Goal: Transaction & Acquisition: Purchase product/service

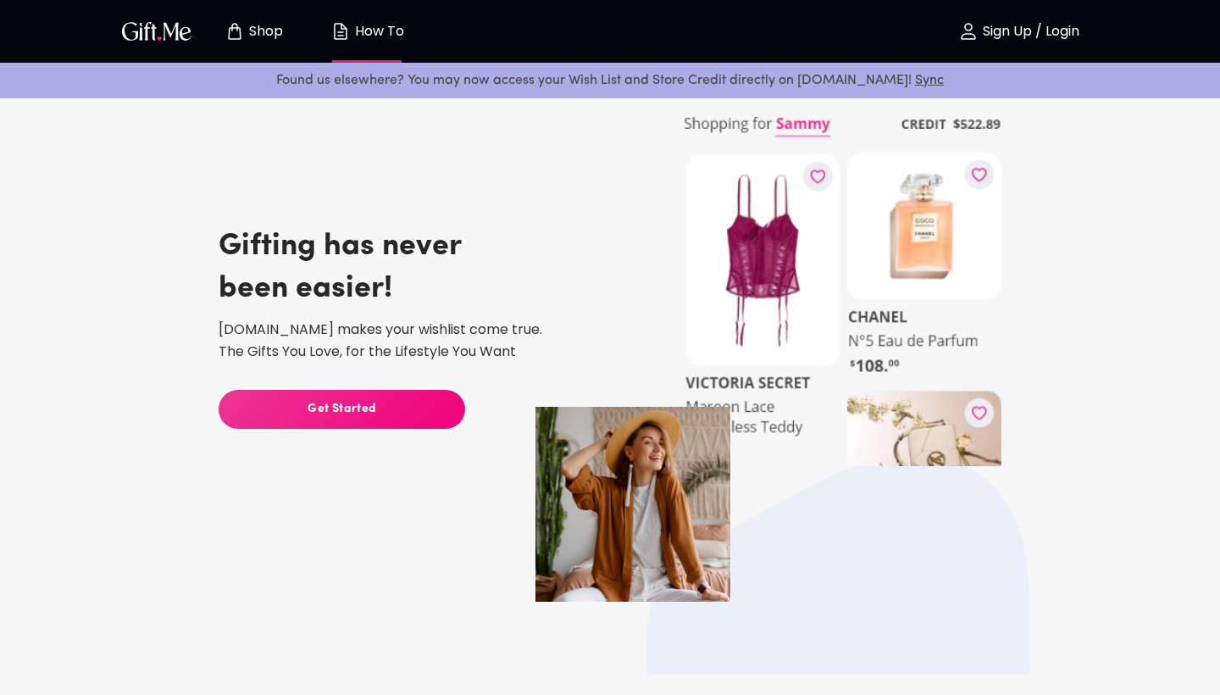
click at [1014, 31] on p "Sign Up / Login" at bounding box center [1029, 32] width 101 height 14
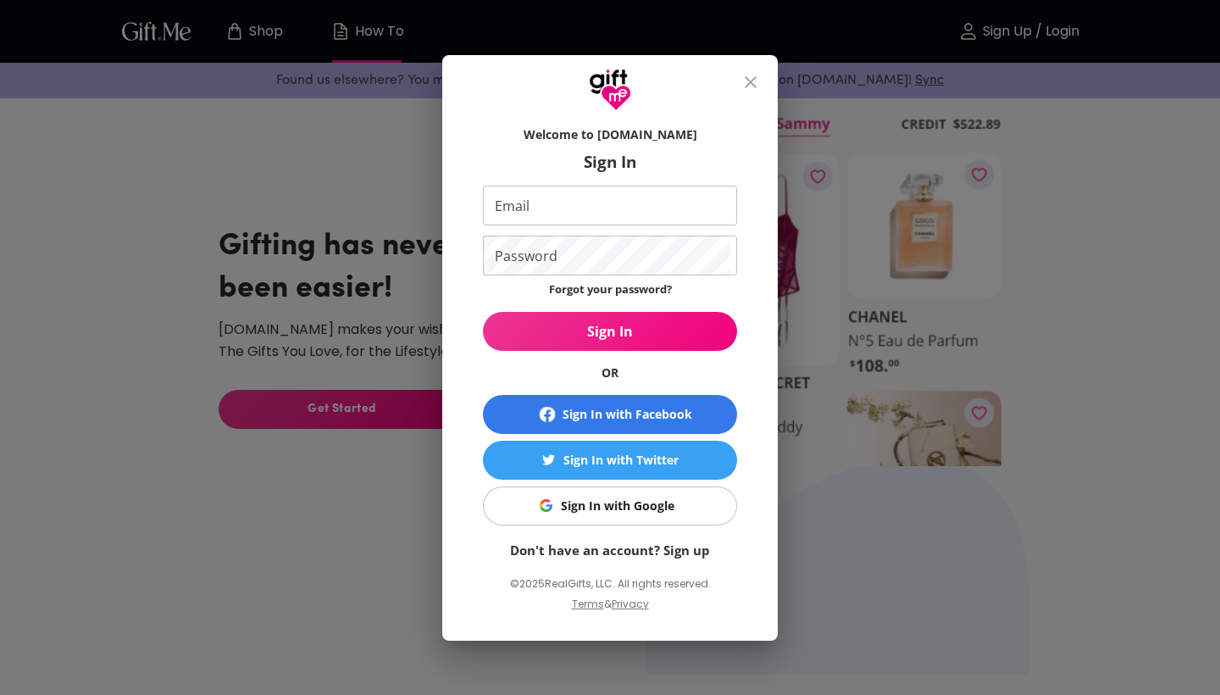
click at [610, 504] on div "Sign In with Google" at bounding box center [618, 506] width 114 height 19
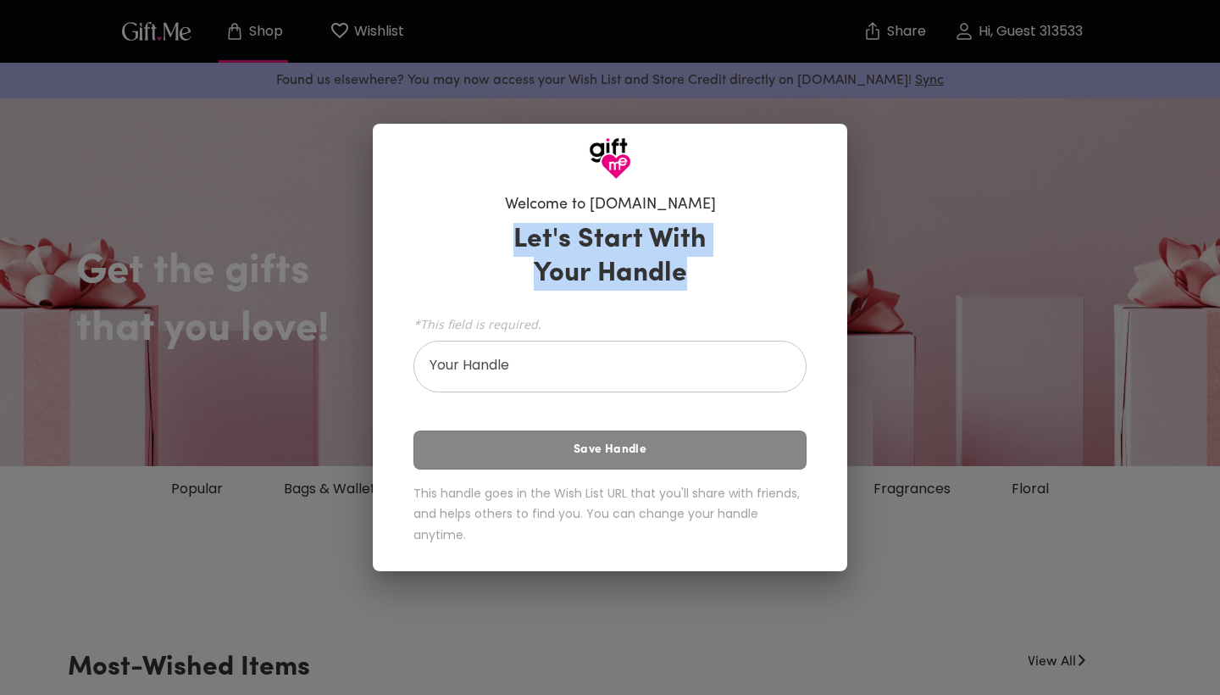
drag, startPoint x: 514, startPoint y: 240, endPoint x: 666, endPoint y: 300, distance: 163.2
click at [666, 300] on div "Let's Start With Your Handle *This field is required. Your Handle Your Handle S…" at bounding box center [610, 386] width 393 height 343
copy h3 "Let's Start With Your Handle"
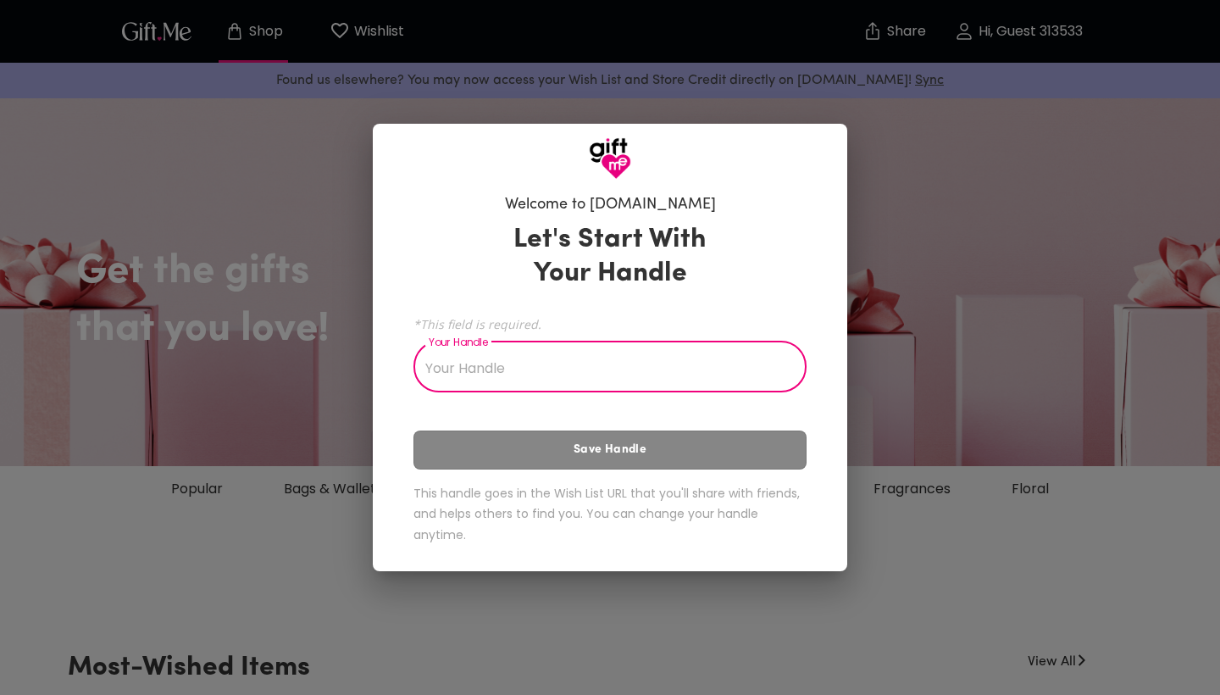
click at [570, 379] on input "Your Handle" at bounding box center [601, 368] width 375 height 47
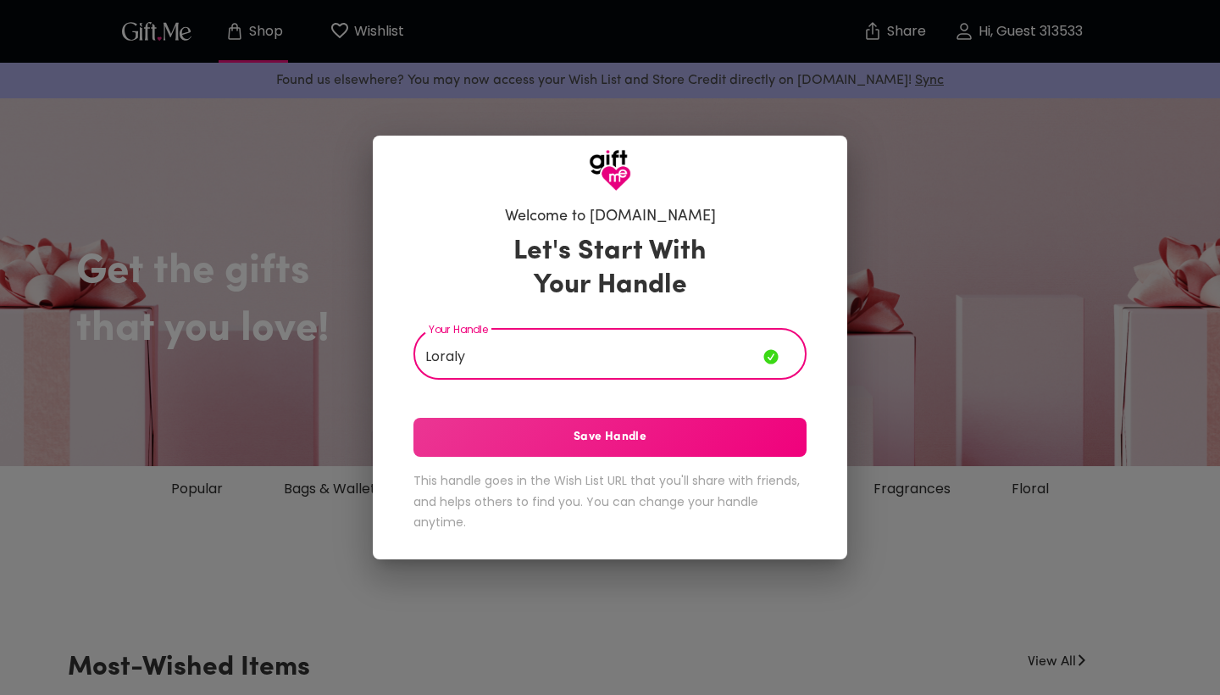
type input "Loraly"
click at [471, 447] on span "Save Handle" at bounding box center [610, 437] width 393 height 19
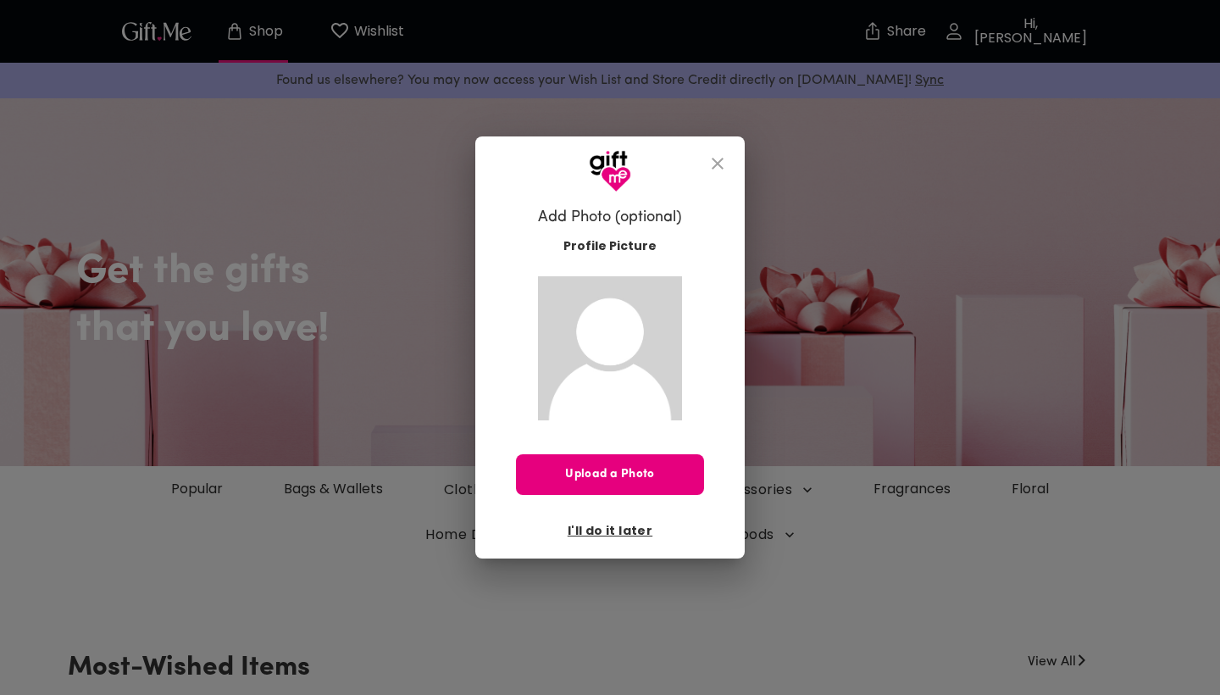
click at [622, 402] on img at bounding box center [610, 348] width 144 height 144
click at [622, 468] on span "Upload a Photo" at bounding box center [610, 474] width 188 height 19
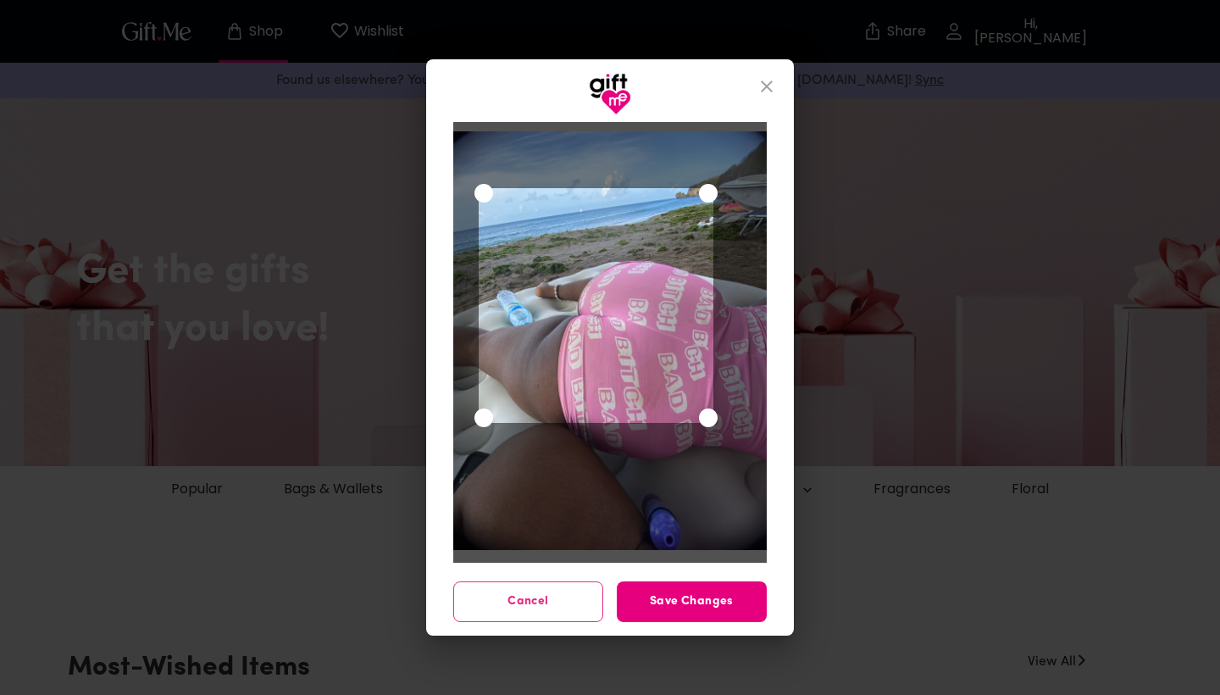
click at [609, 290] on div "Use the arrow keys to move the crop selection area" at bounding box center [597, 306] width 236 height 236
click at [688, 597] on span "Save Changes" at bounding box center [692, 601] width 150 height 19
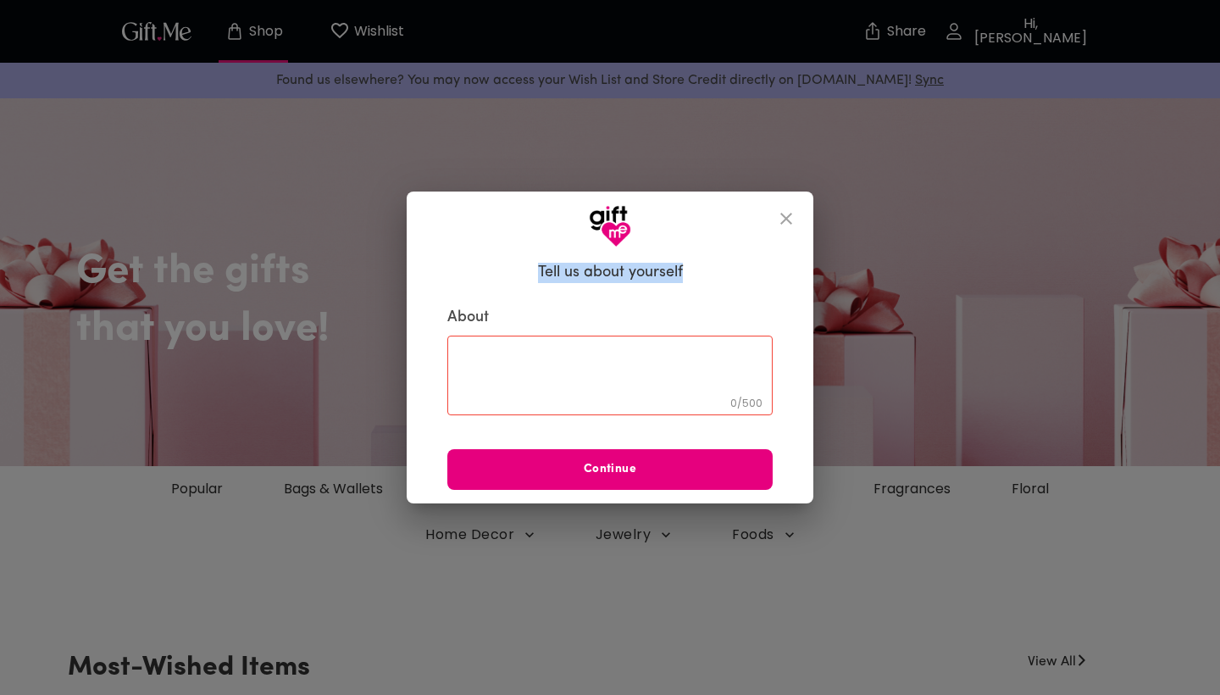
drag, startPoint x: 536, startPoint y: 268, endPoint x: 688, endPoint y: 275, distance: 151.9
click at [688, 275] on div "Tell us about yourself About 0 / 500 ​ Continue" at bounding box center [610, 372] width 353 height 236
copy h6 "Tell us about yourself"
click at [614, 373] on textarea at bounding box center [610, 375] width 302 height 48
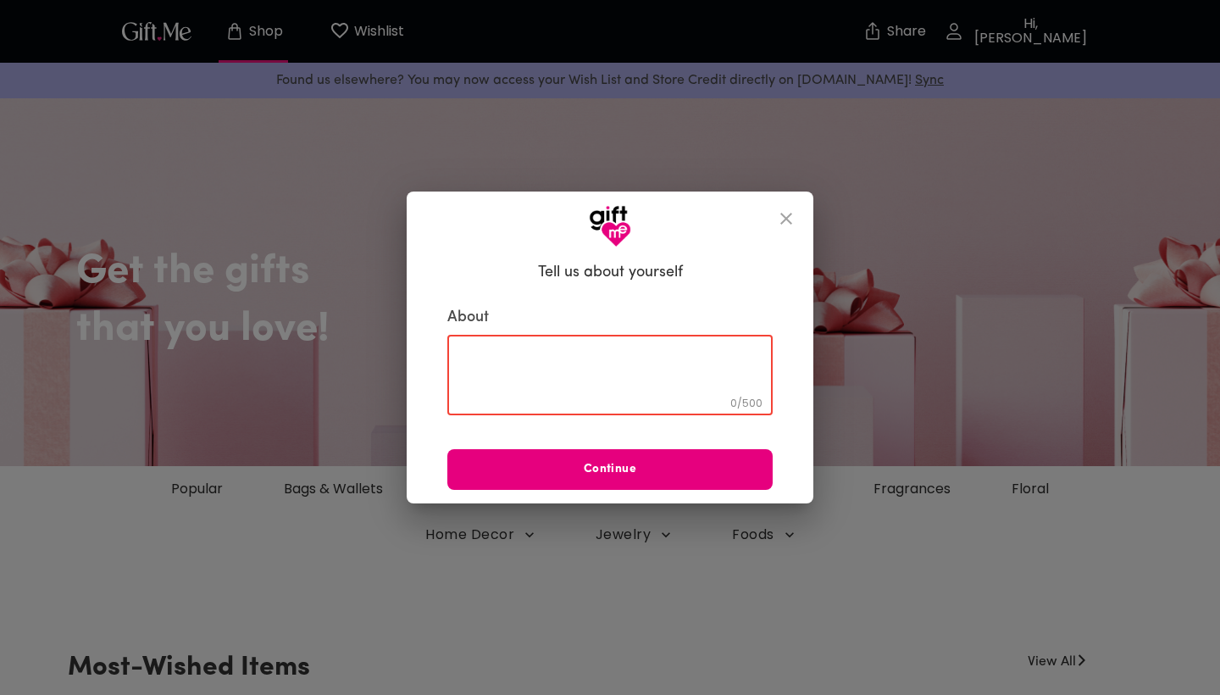
paste textarea "J’adore les surprises et les petites attentions 🎁 Si tu veux me voir sourire co…"
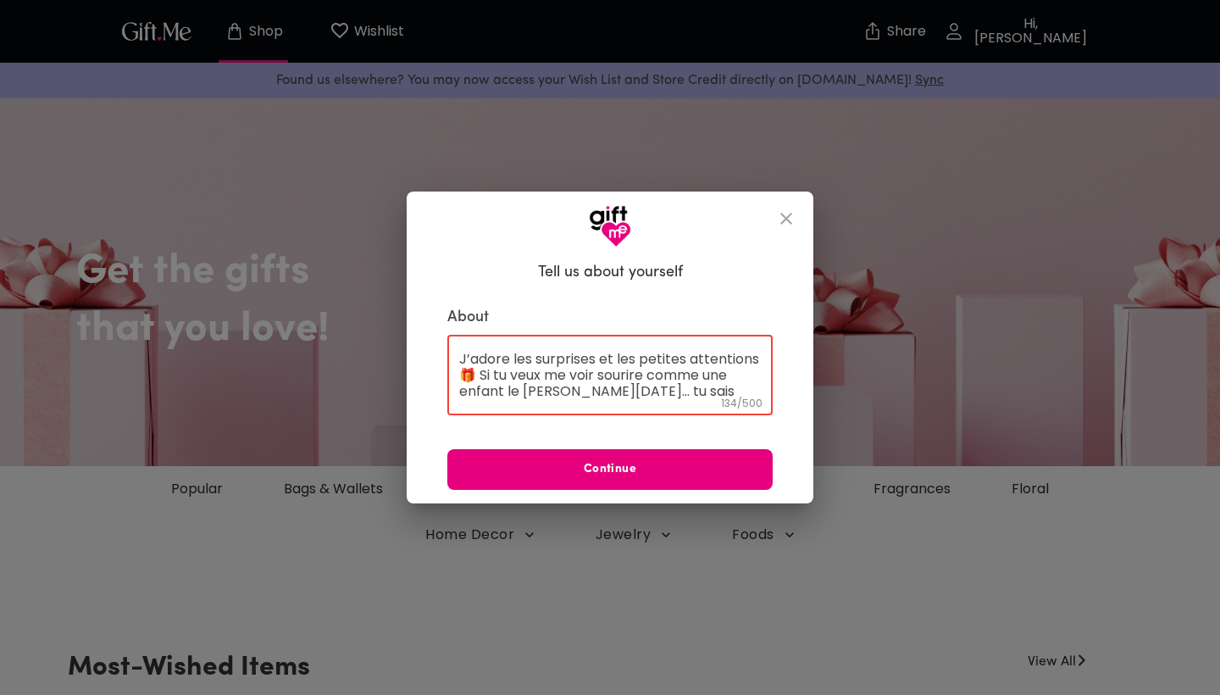
scroll to position [16, 0]
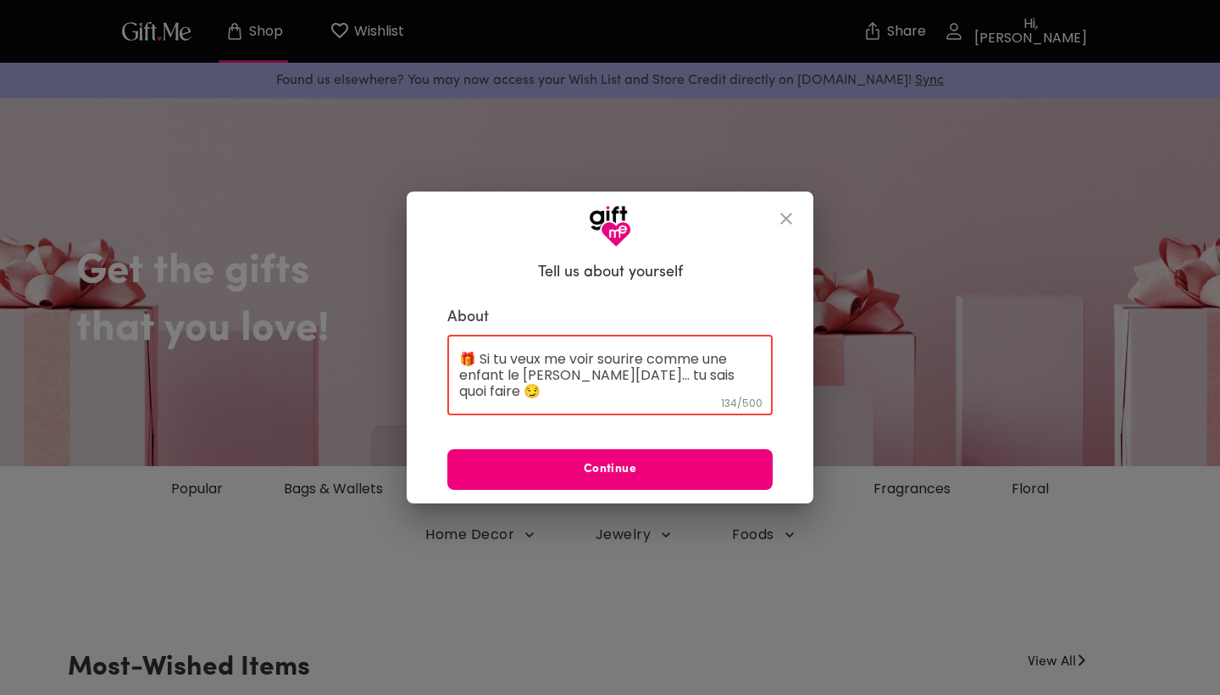
type textarea "J’adore les surprises et les petites attentions 🎁 Si tu veux me voir sourire co…"
click at [577, 475] on span "Continue" at bounding box center [609, 469] width 325 height 19
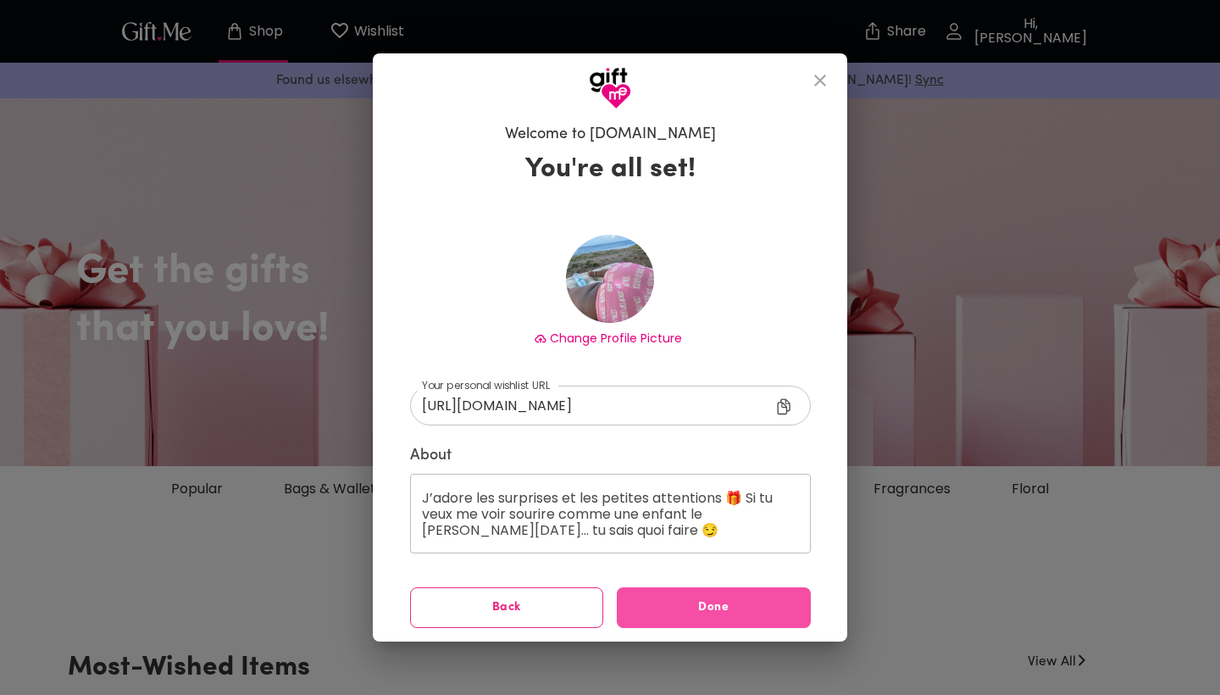
click at [714, 608] on span "Done" at bounding box center [714, 607] width 194 height 19
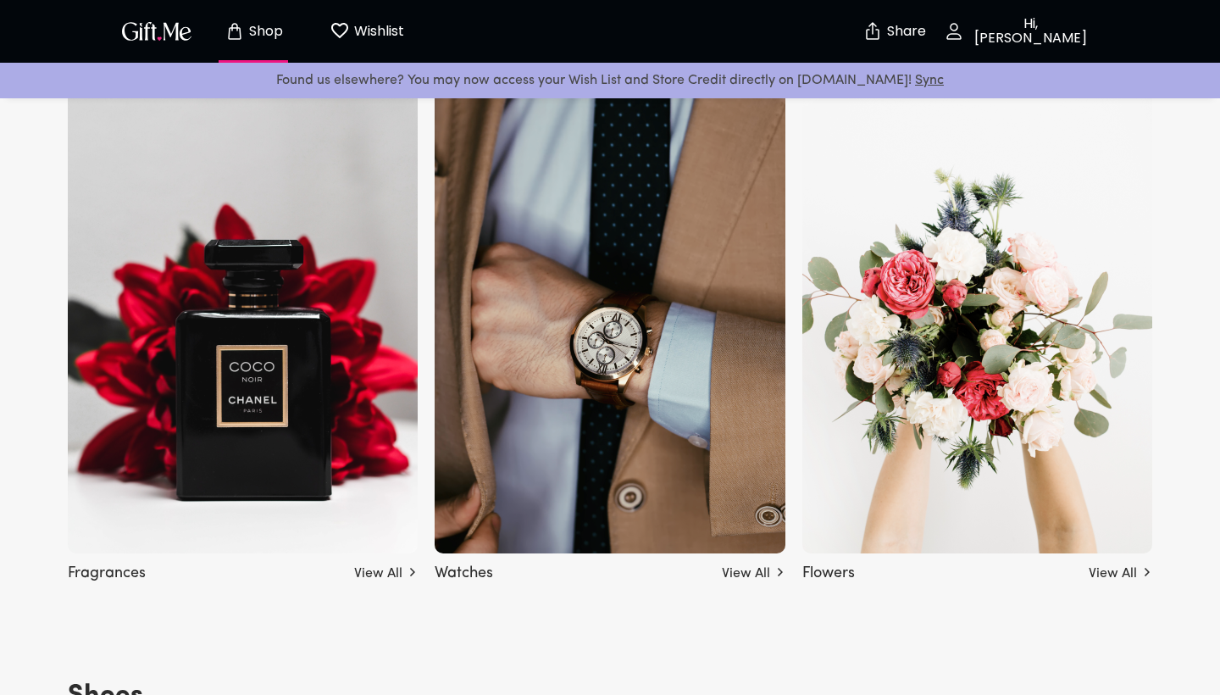
scroll to position [1844, 0]
click at [325, 414] on img at bounding box center [243, 317] width 350 height 475
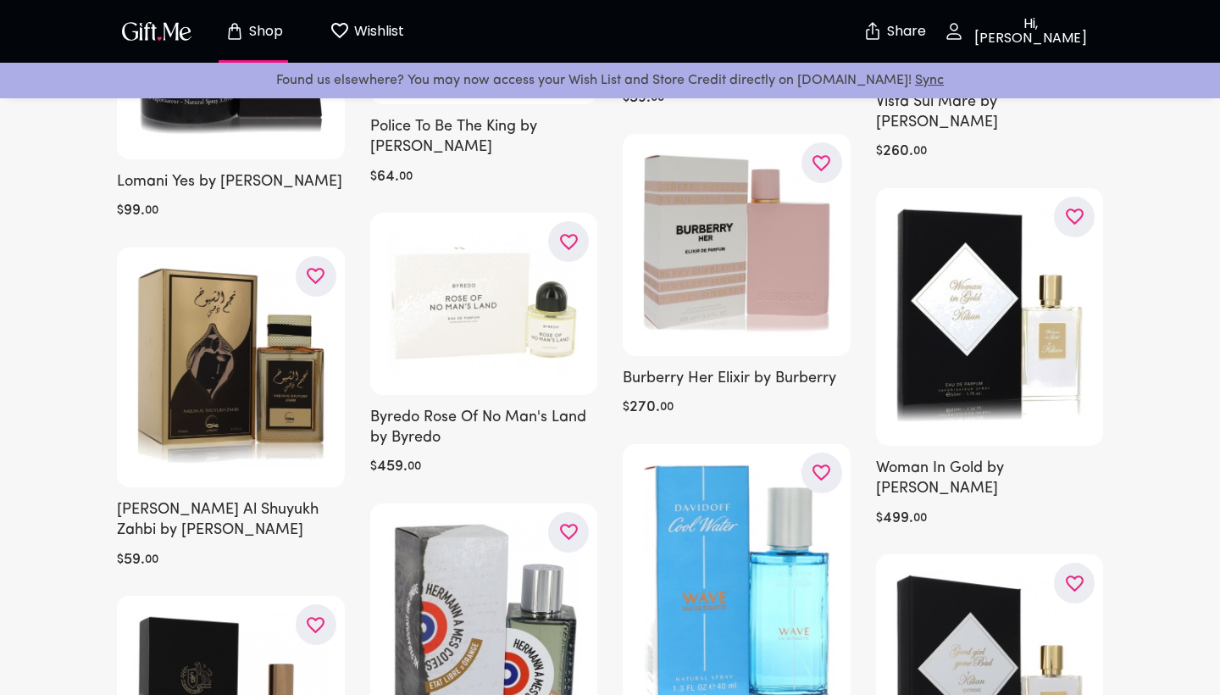
scroll to position [1682, 0]
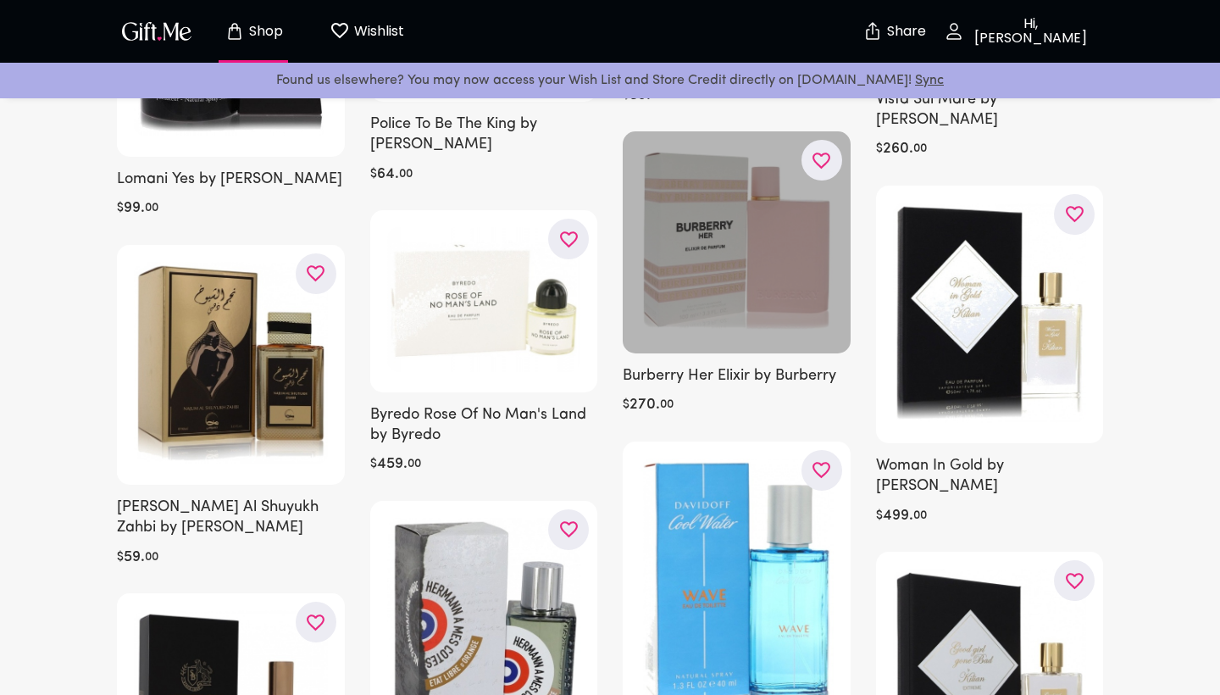
click at [0, 0] on icon "button" at bounding box center [0, 0] width 0 height 0
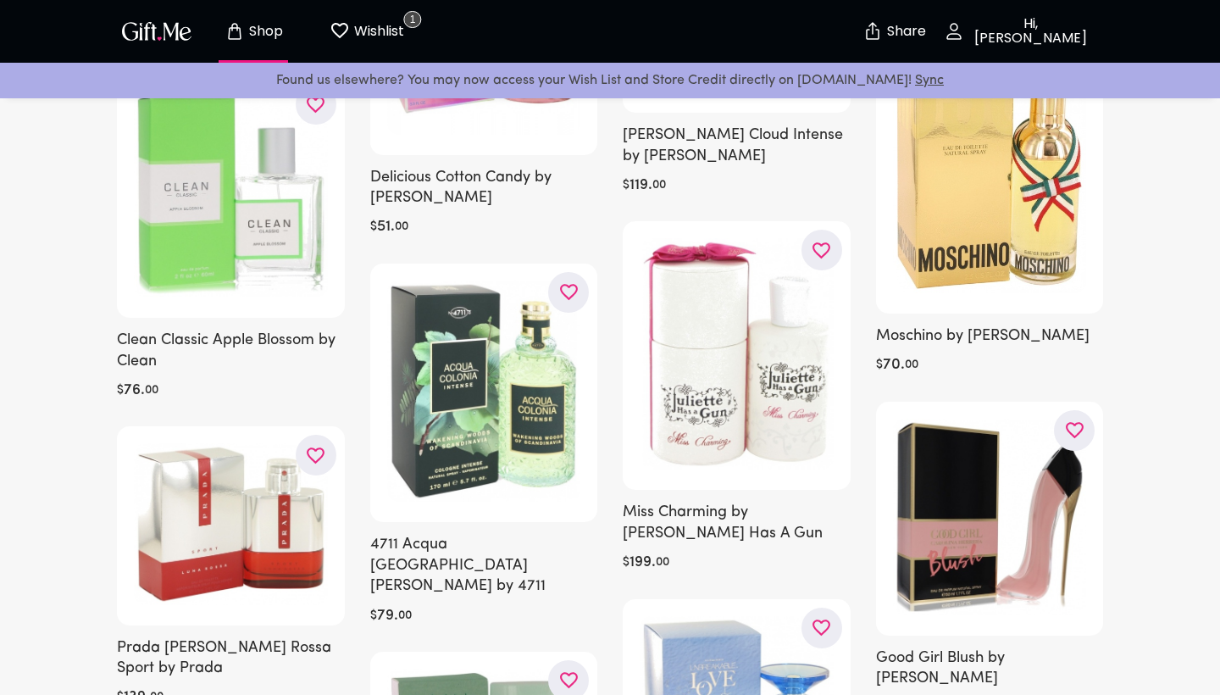
scroll to position [4731, 0]
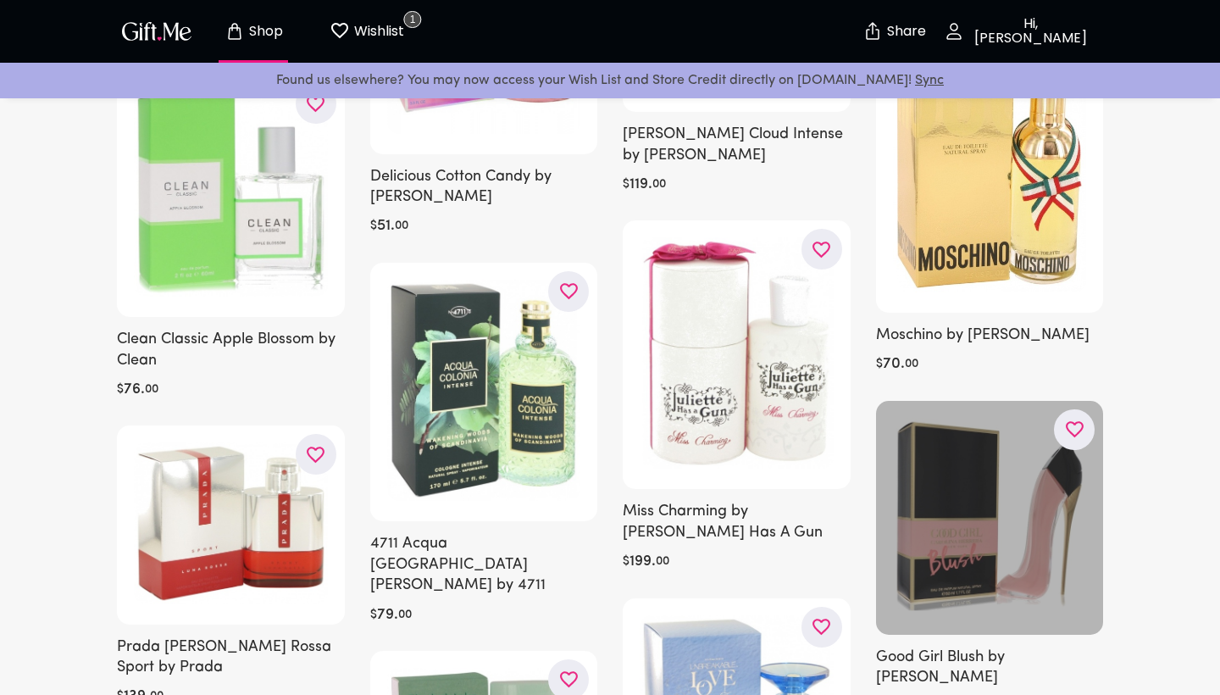
click at [0, 0] on icon "button" at bounding box center [0, 0] width 0 height 0
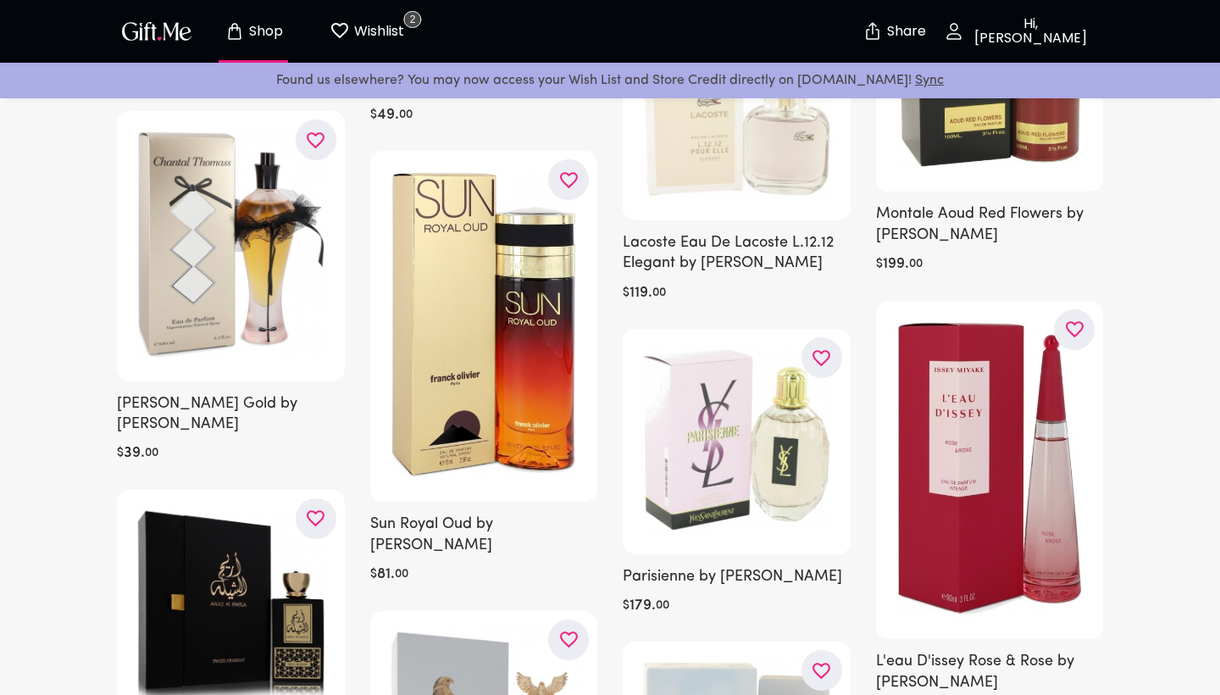
scroll to position [5631, 0]
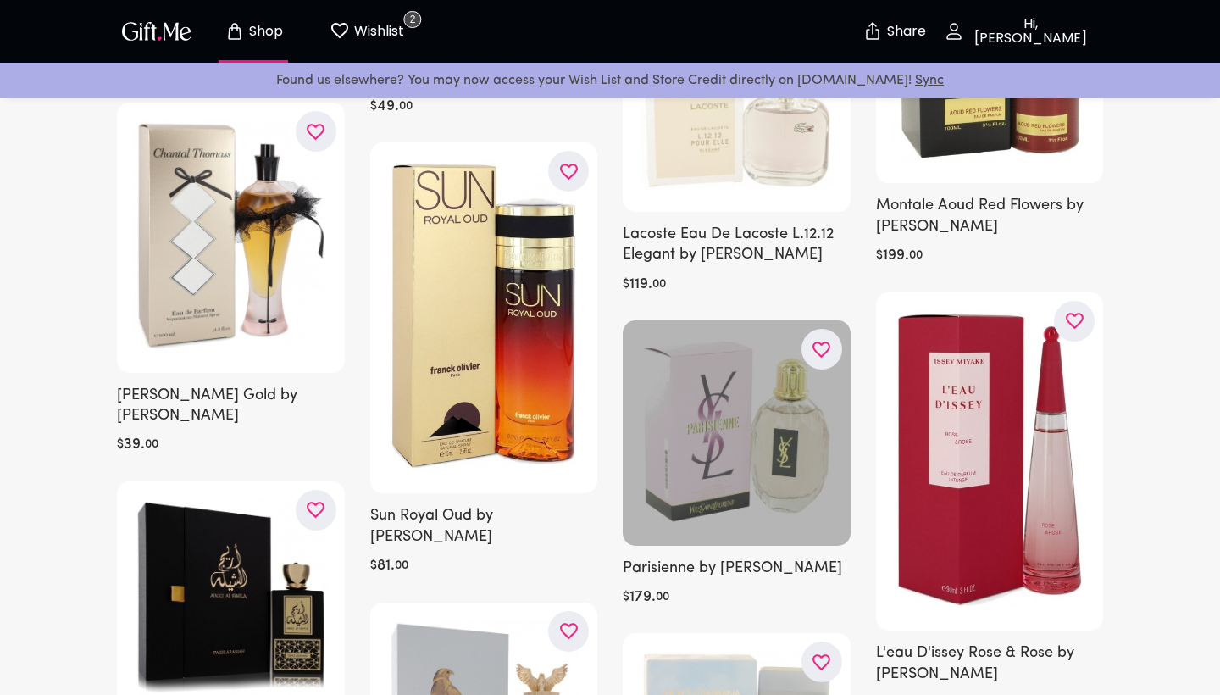
click at [0, 0] on icon "button" at bounding box center [0, 0] width 0 height 0
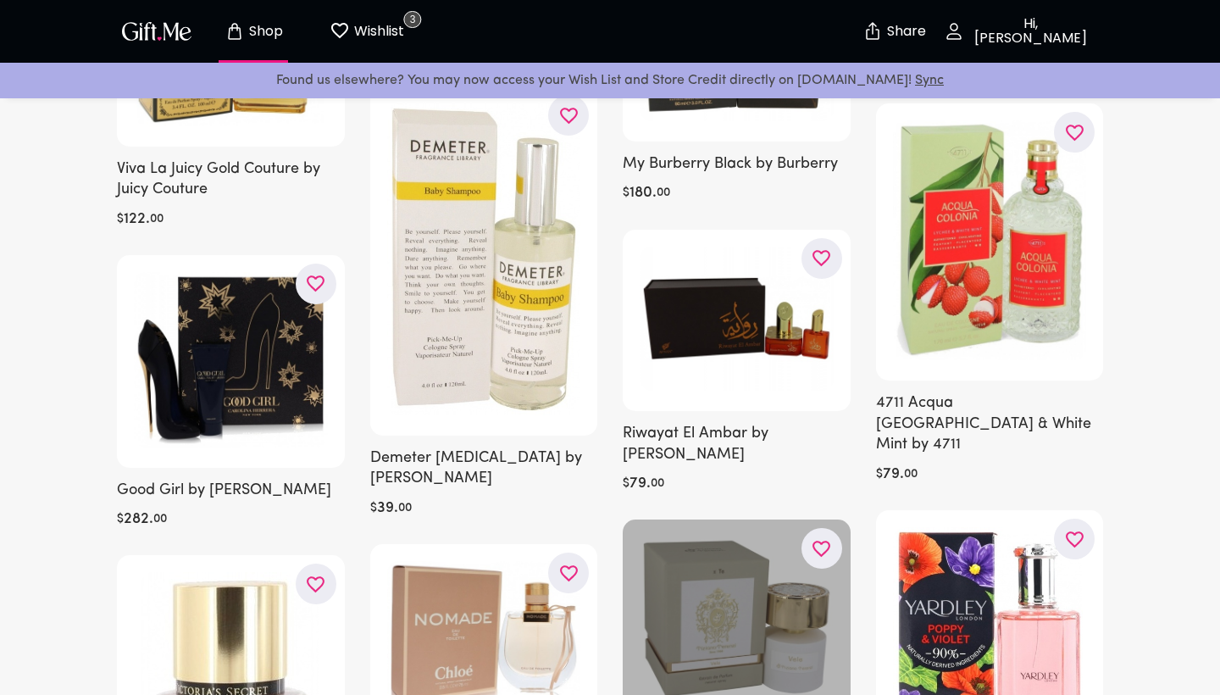
scroll to position [6913, 0]
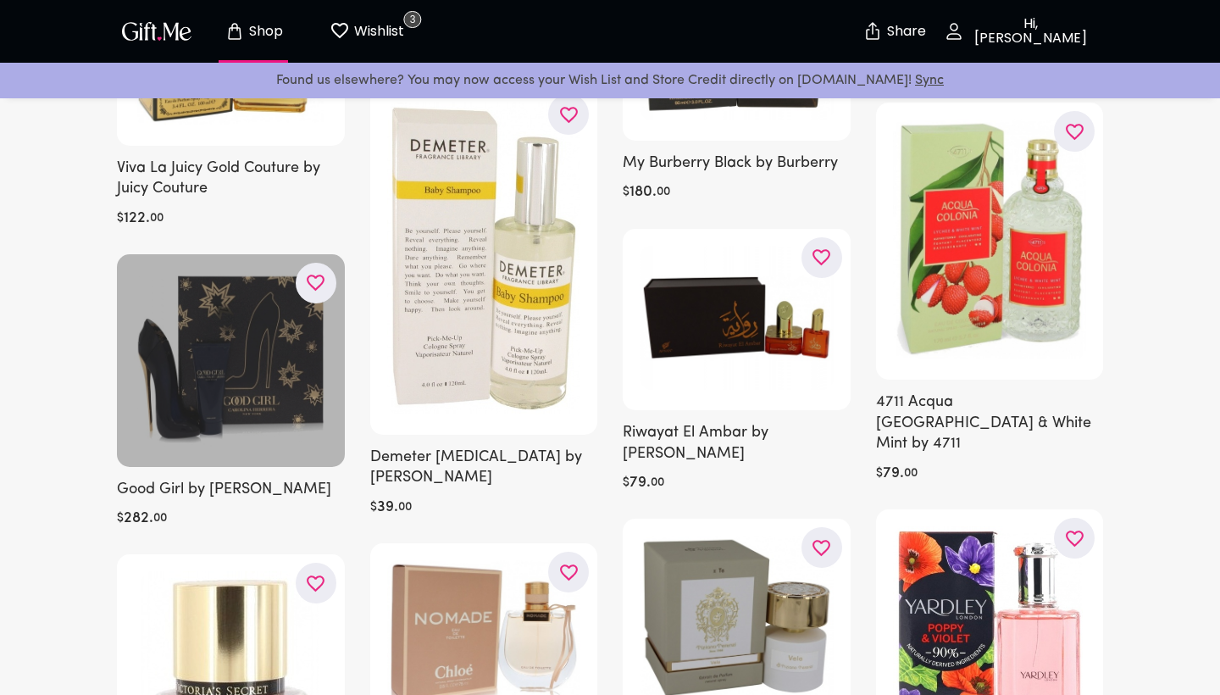
click at [0, 0] on icon "button" at bounding box center [0, 0] width 0 height 0
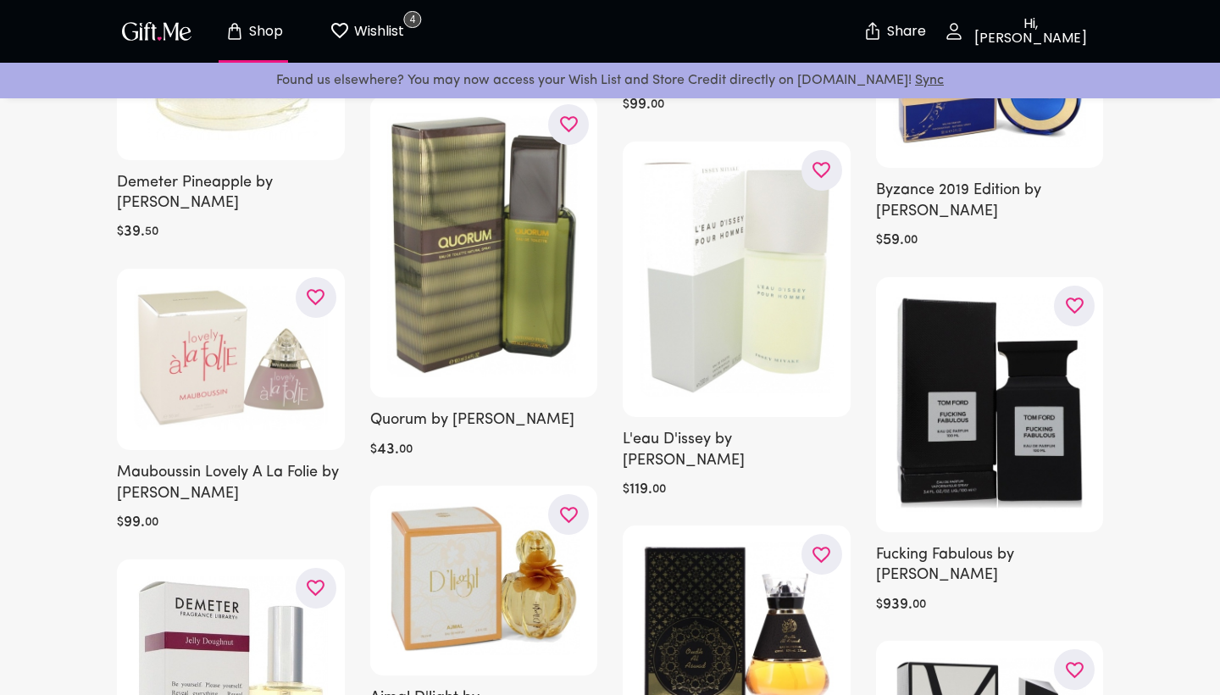
scroll to position [9653, 0]
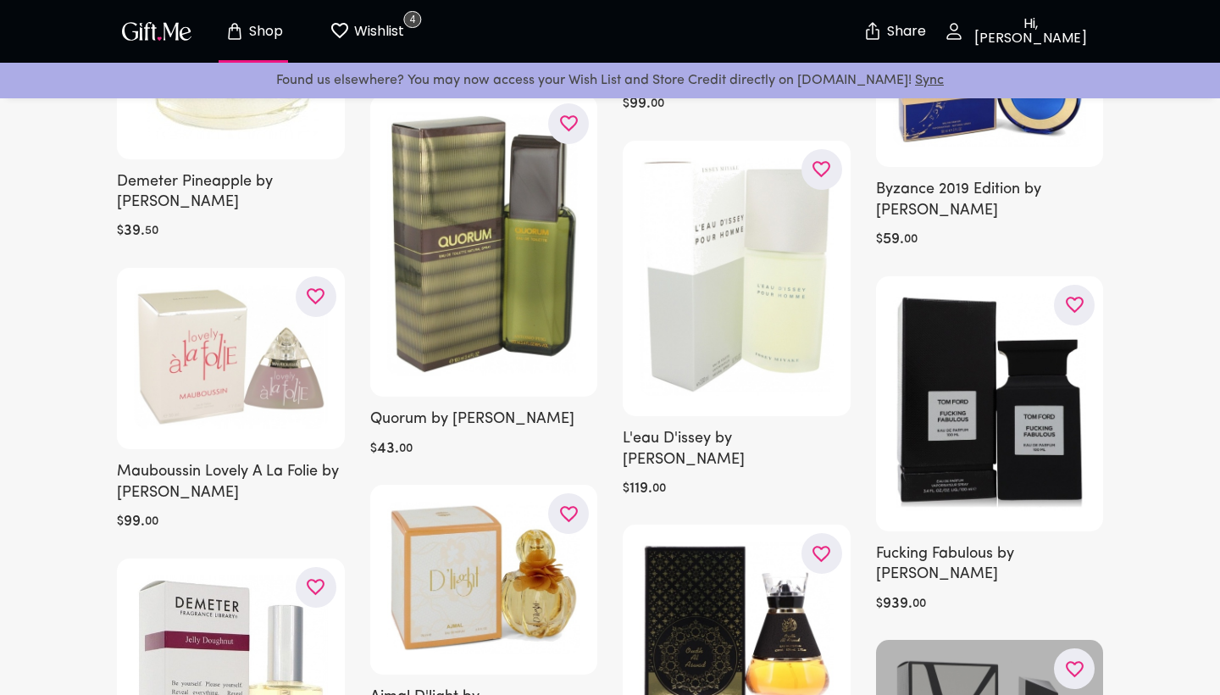
click at [0, 0] on icon "button" at bounding box center [0, 0] width 0 height 0
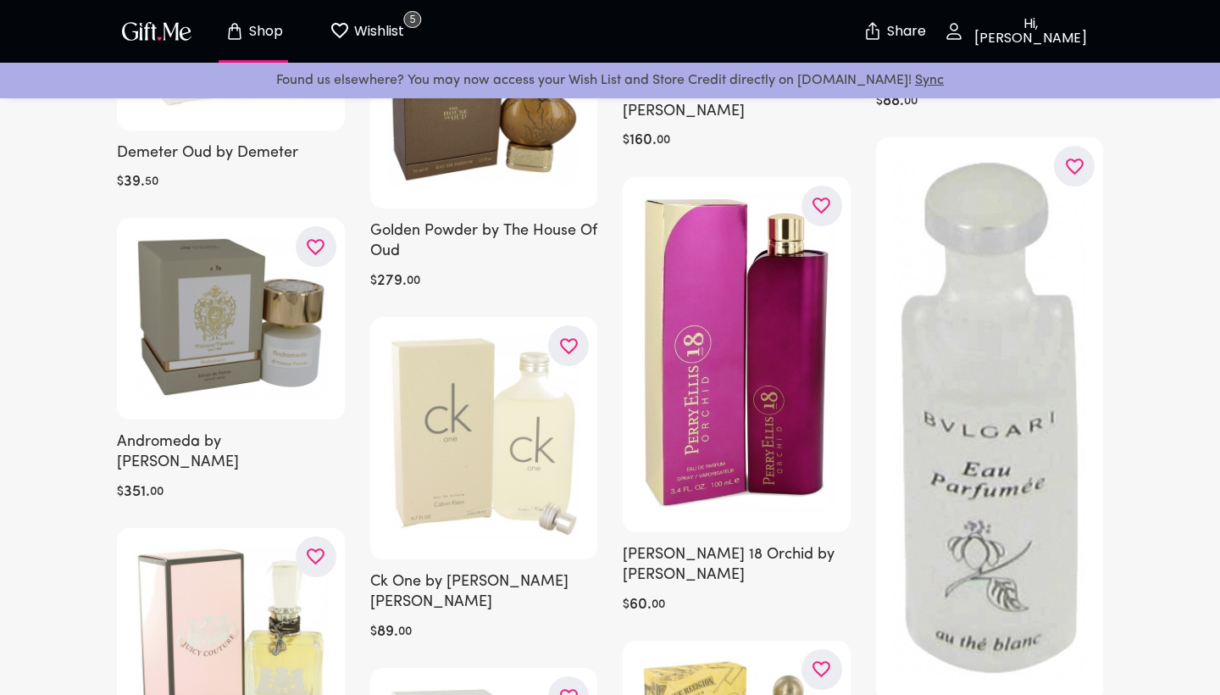
scroll to position [11236, 0]
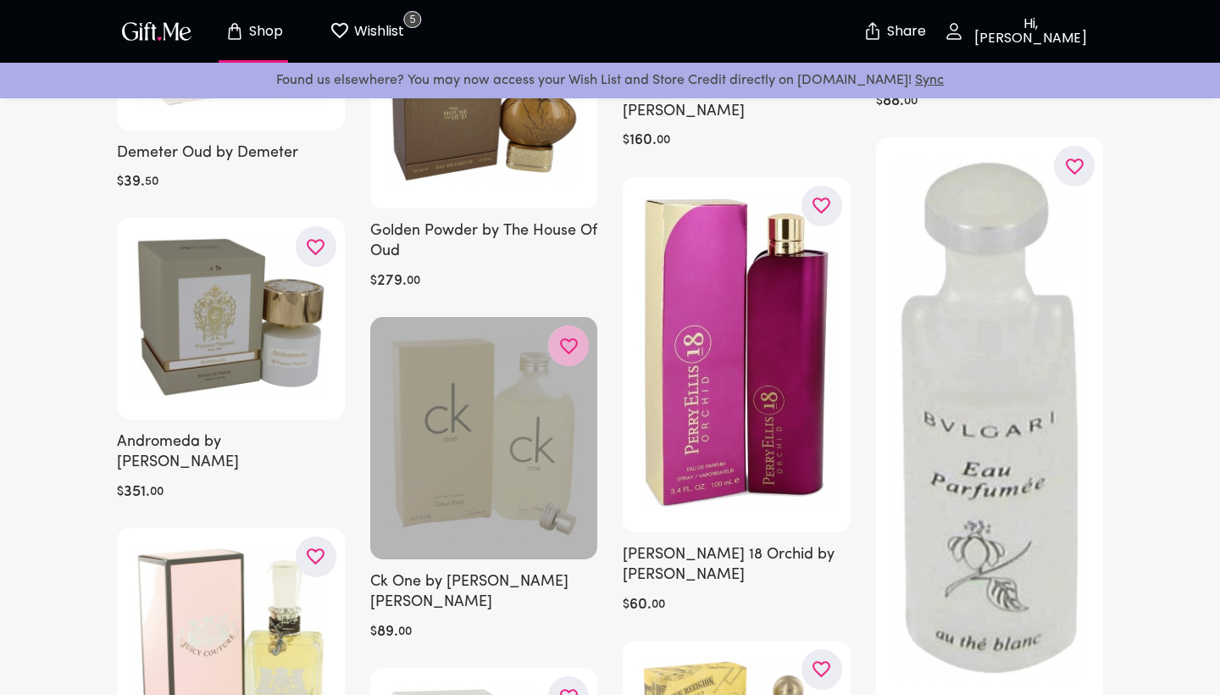
click at [0, 0] on icon "button" at bounding box center [0, 0] width 0 height 0
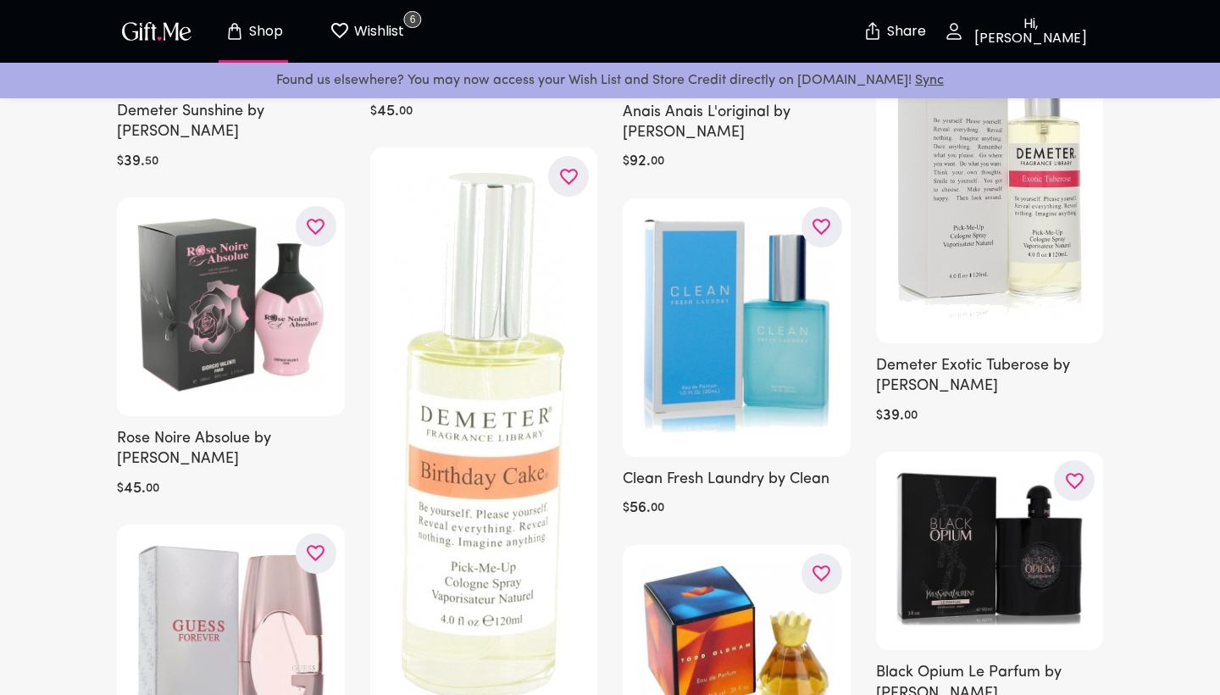
scroll to position [13214, 0]
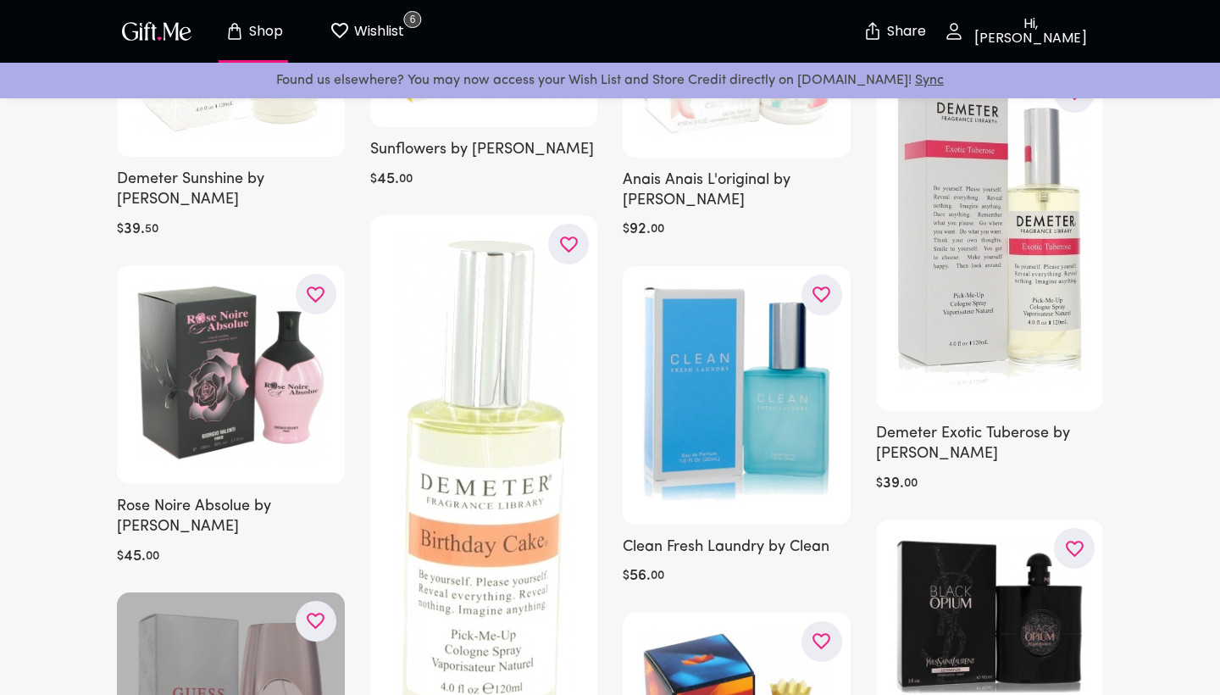
click at [304, 601] on button "button" at bounding box center [316, 621] width 41 height 41
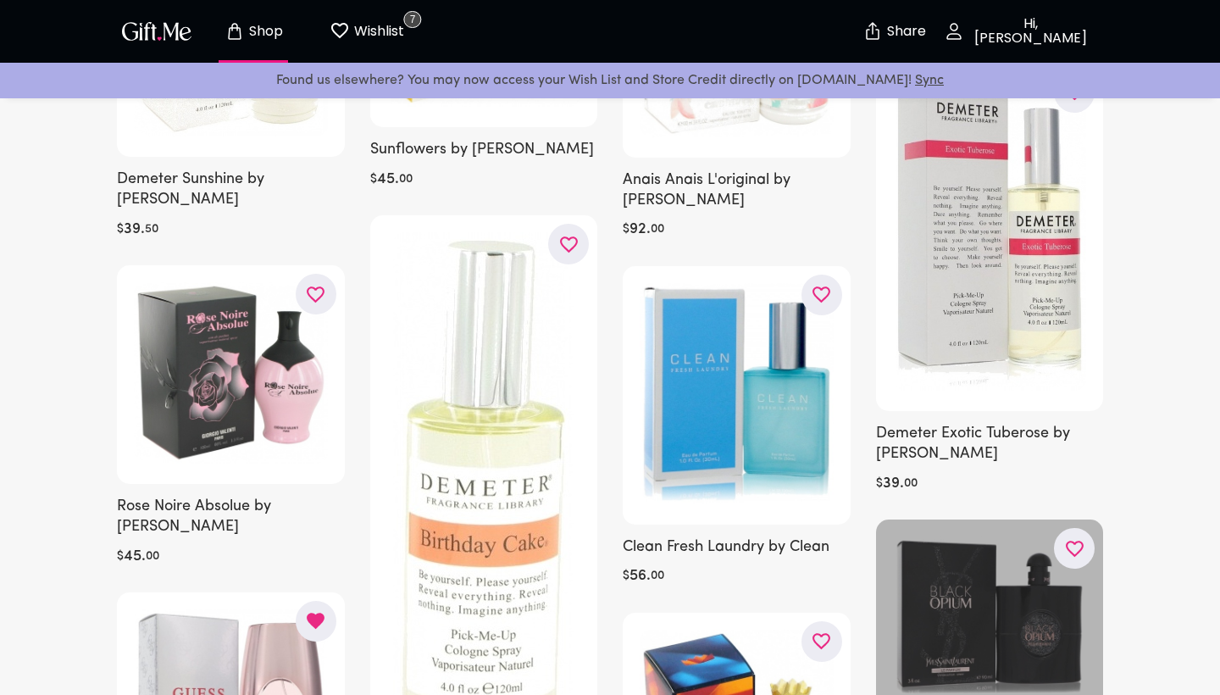
click at [1087, 528] on button "button" at bounding box center [1074, 548] width 41 height 41
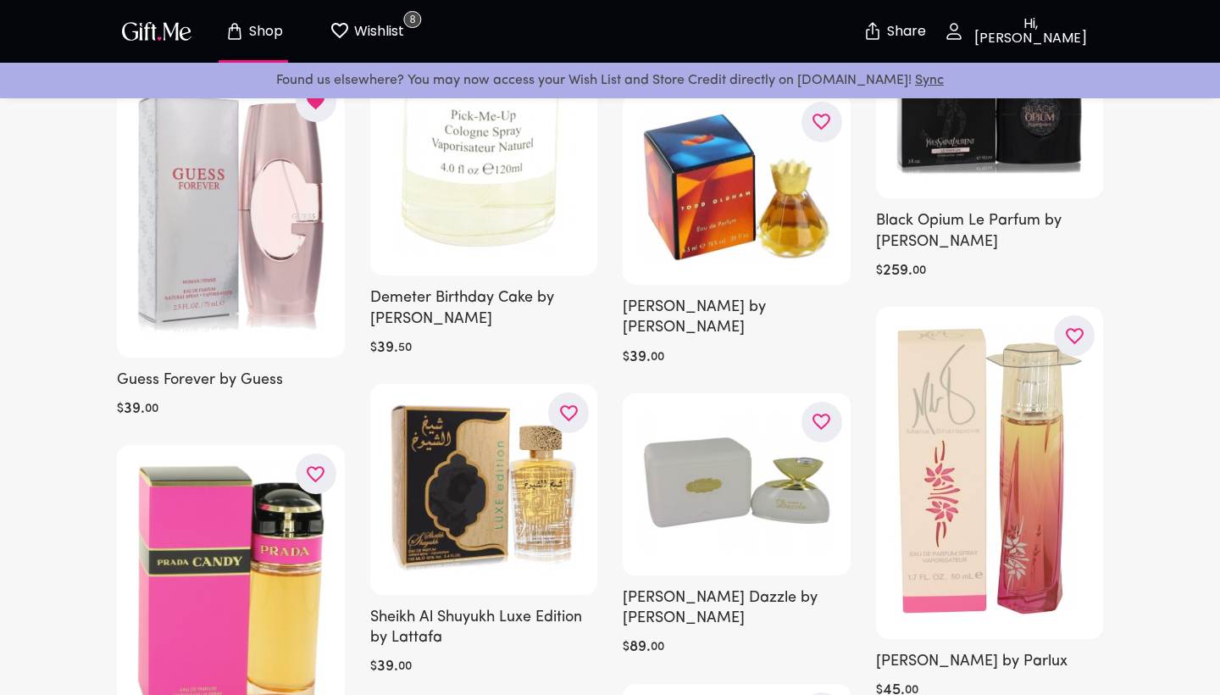
scroll to position [13775, 0]
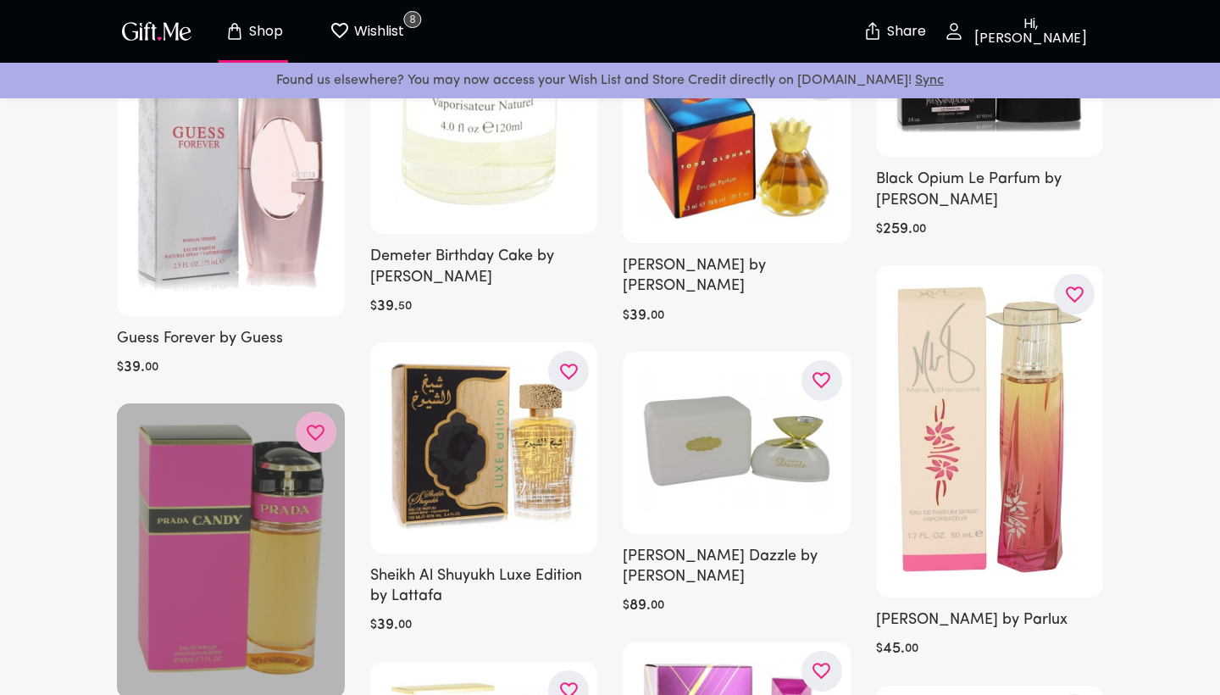
click at [0, 0] on icon "button" at bounding box center [0, 0] width 0 height 0
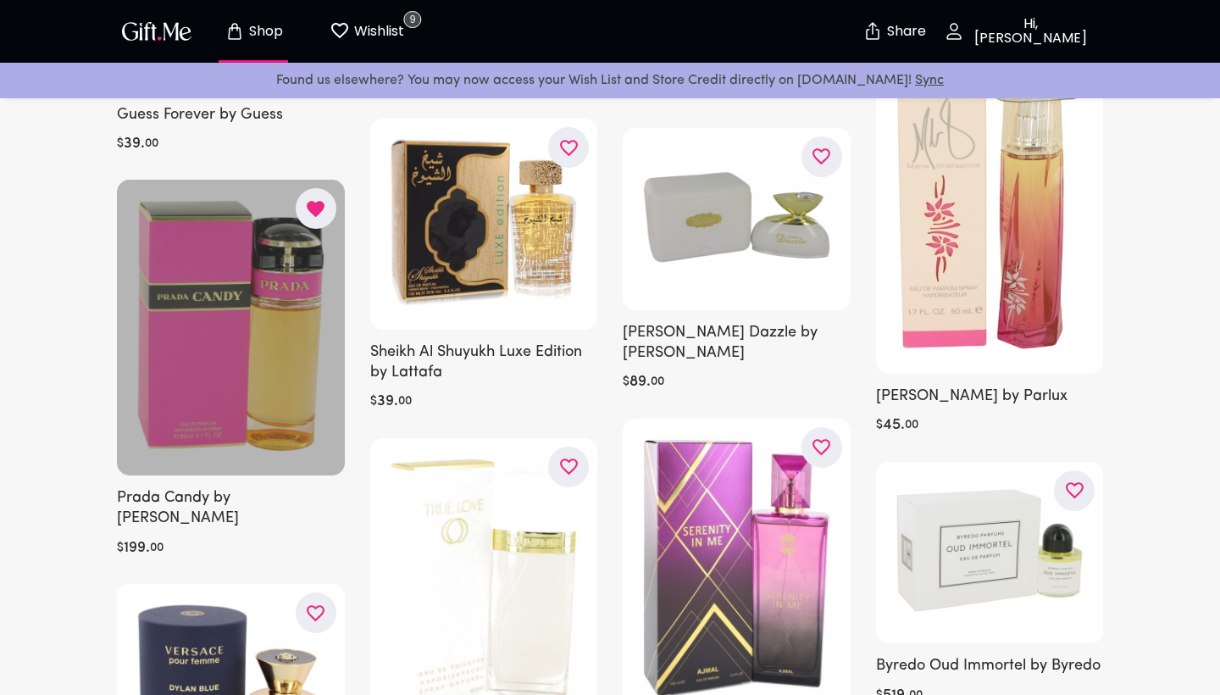
scroll to position [14001, 0]
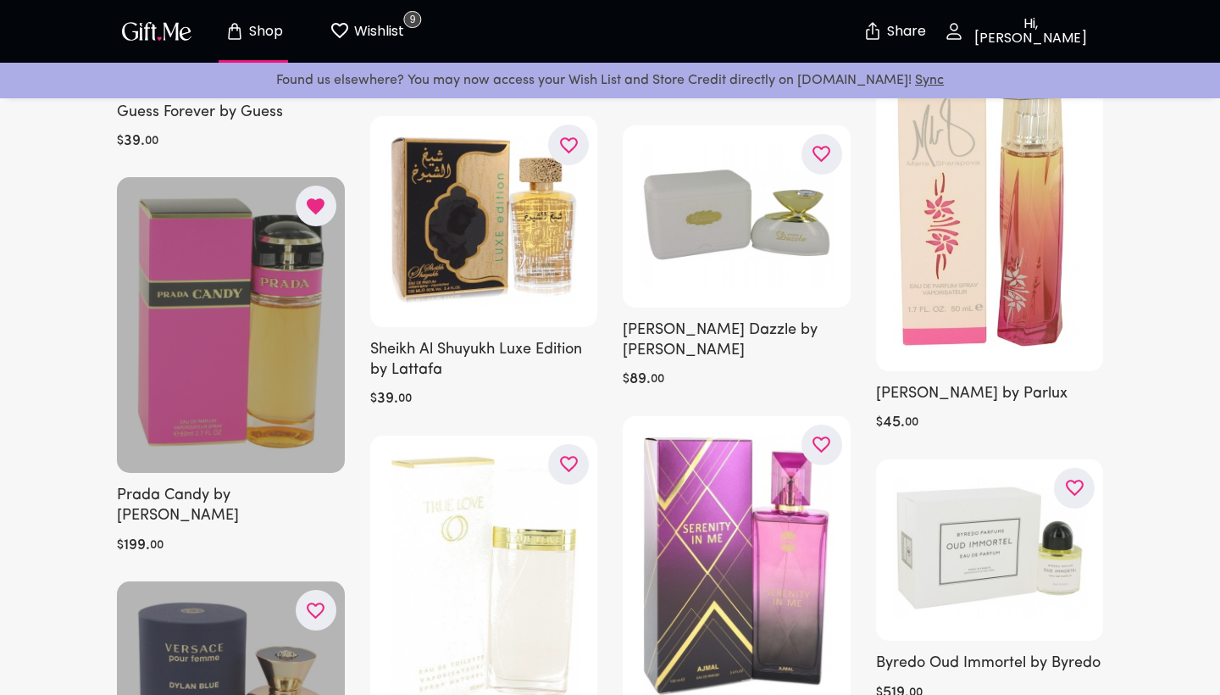
click at [0, 0] on icon "button" at bounding box center [0, 0] width 0 height 0
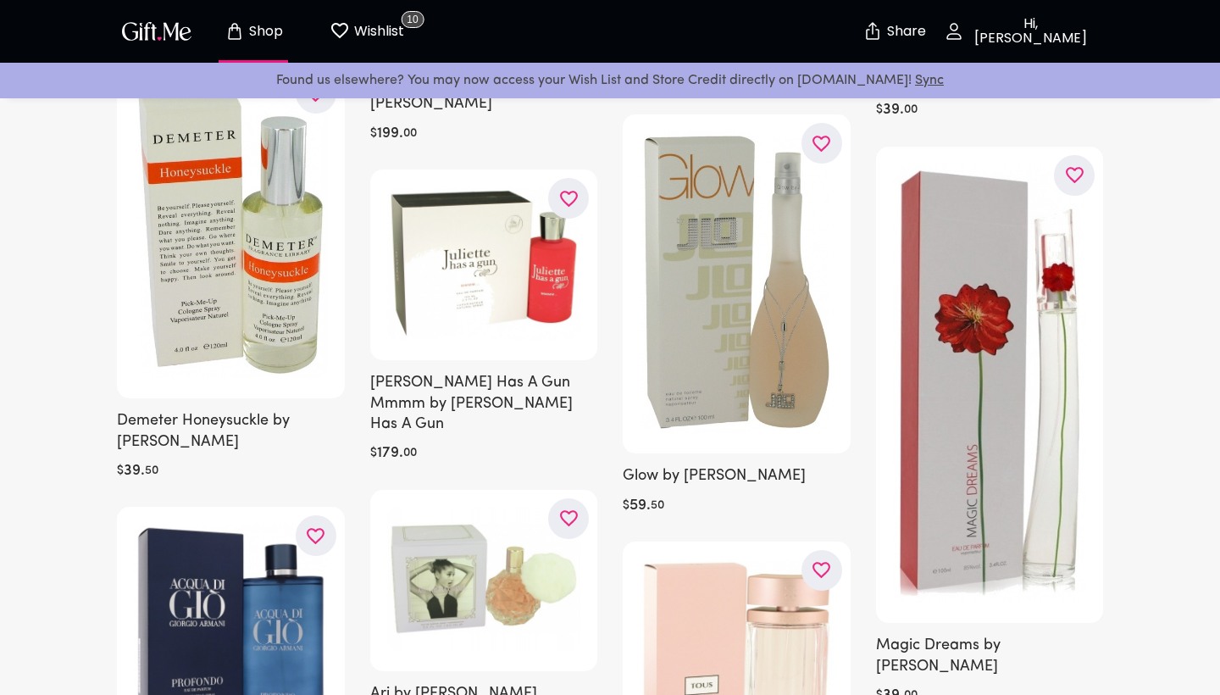
scroll to position [18528, 0]
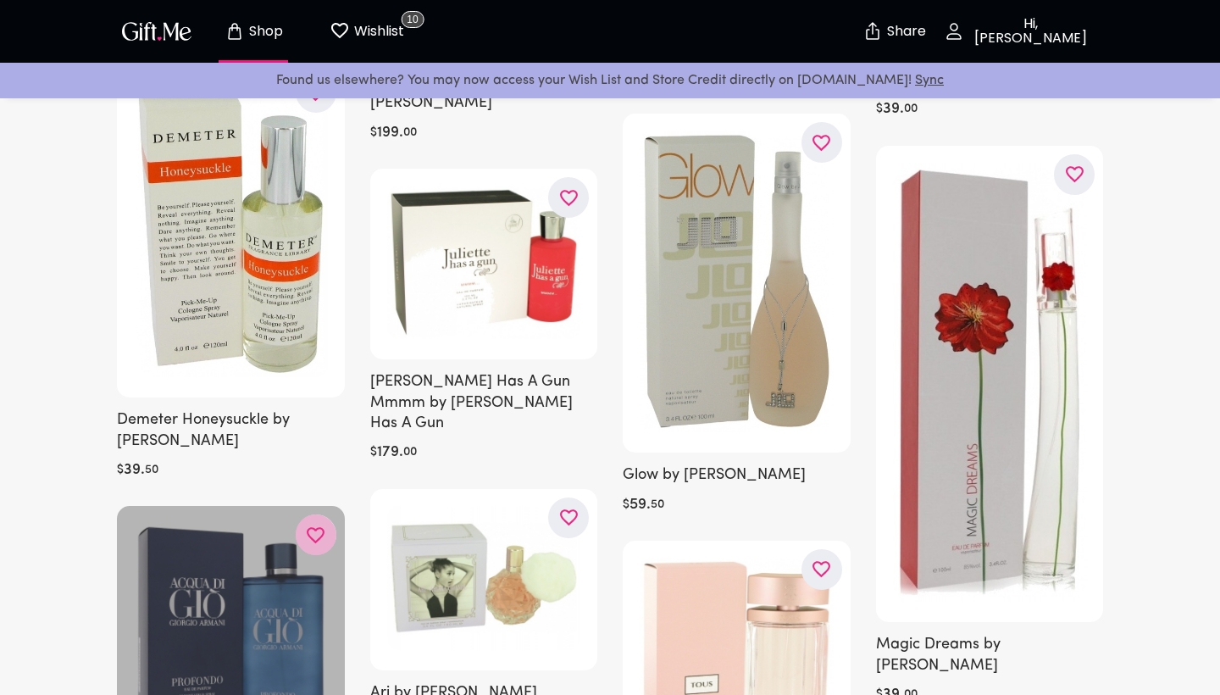
click at [326, 514] on button "button" at bounding box center [316, 534] width 41 height 41
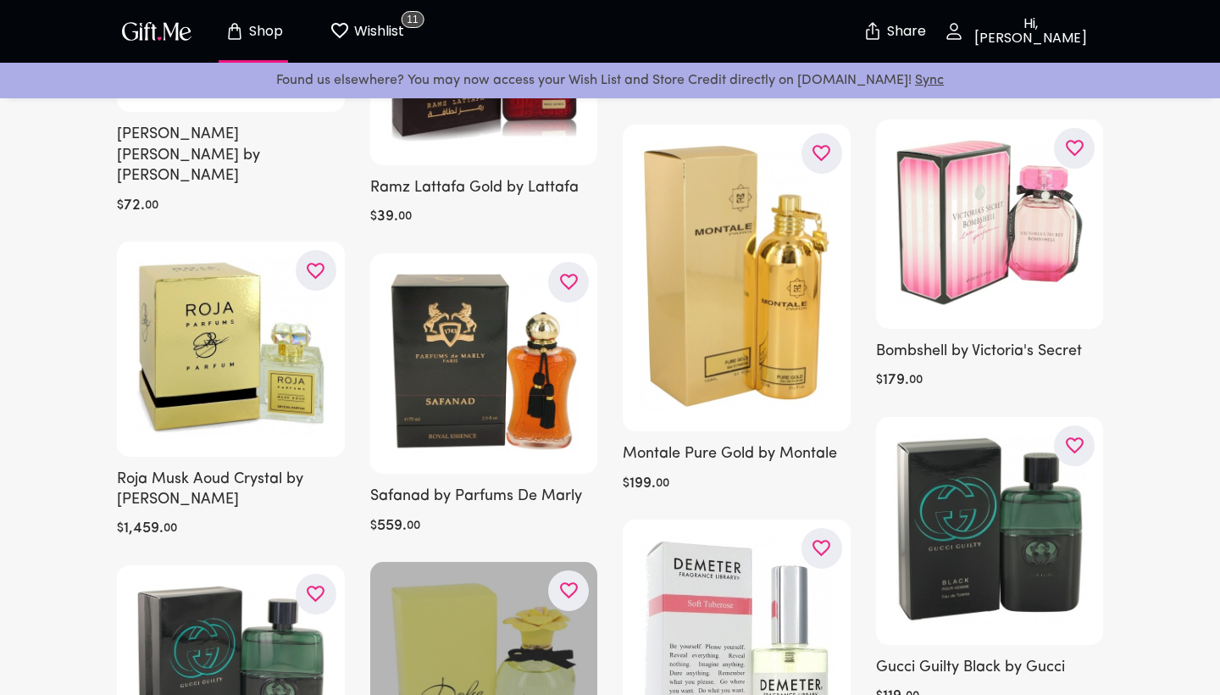
scroll to position [20978, 0]
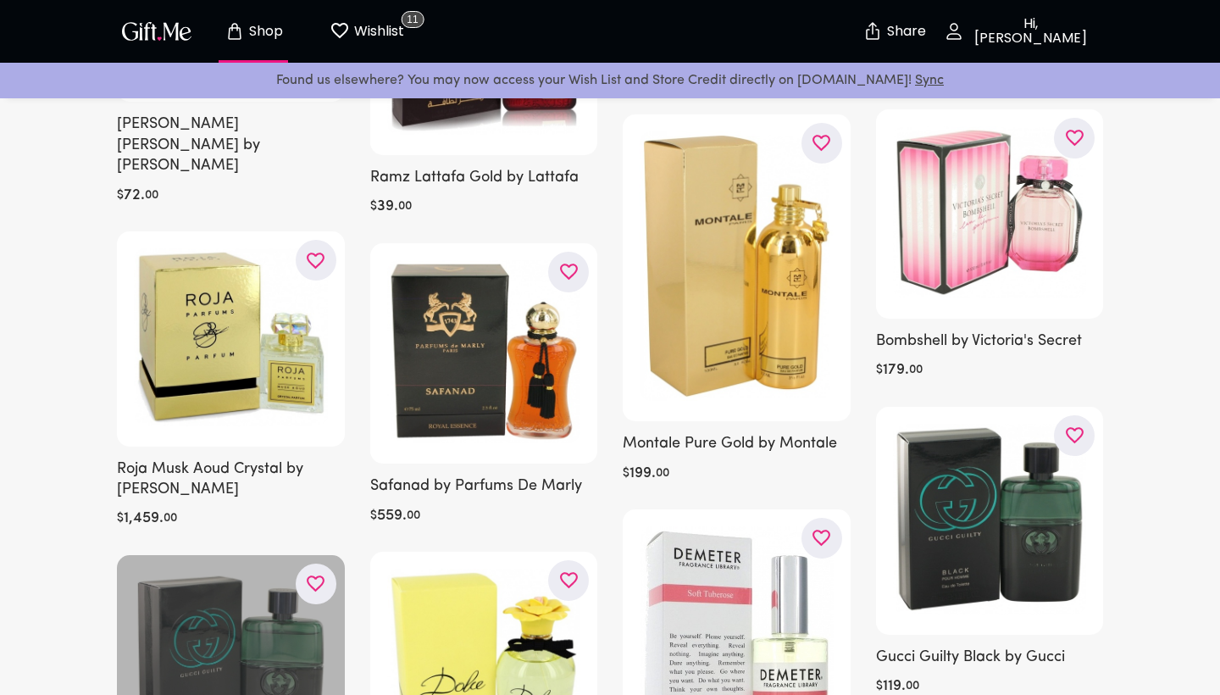
click at [0, 0] on icon "button" at bounding box center [0, 0] width 0 height 0
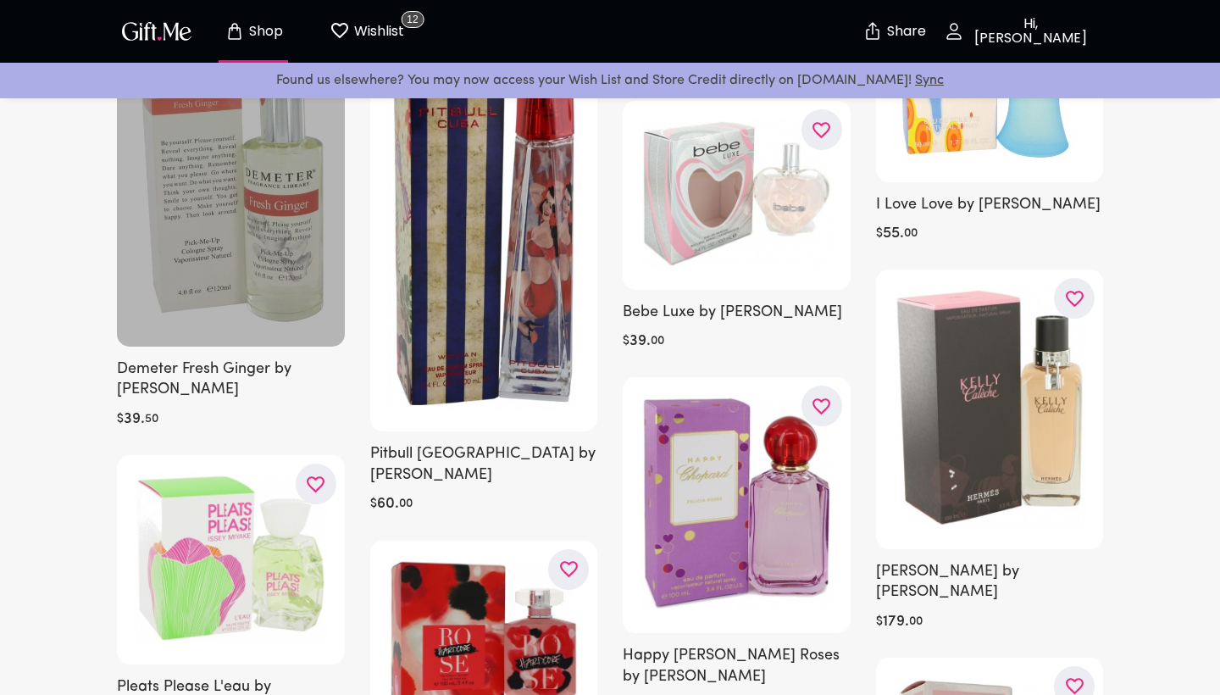
scroll to position [21839, 0]
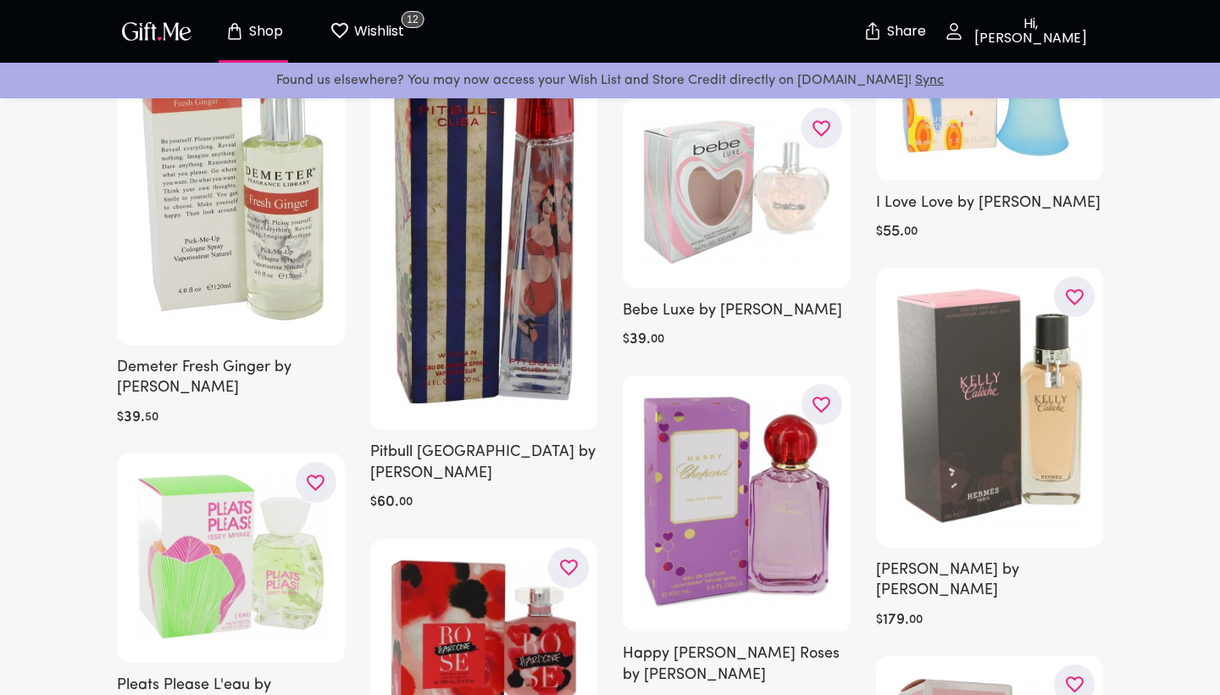
click at [0, 0] on icon "button" at bounding box center [0, 0] width 0 height 0
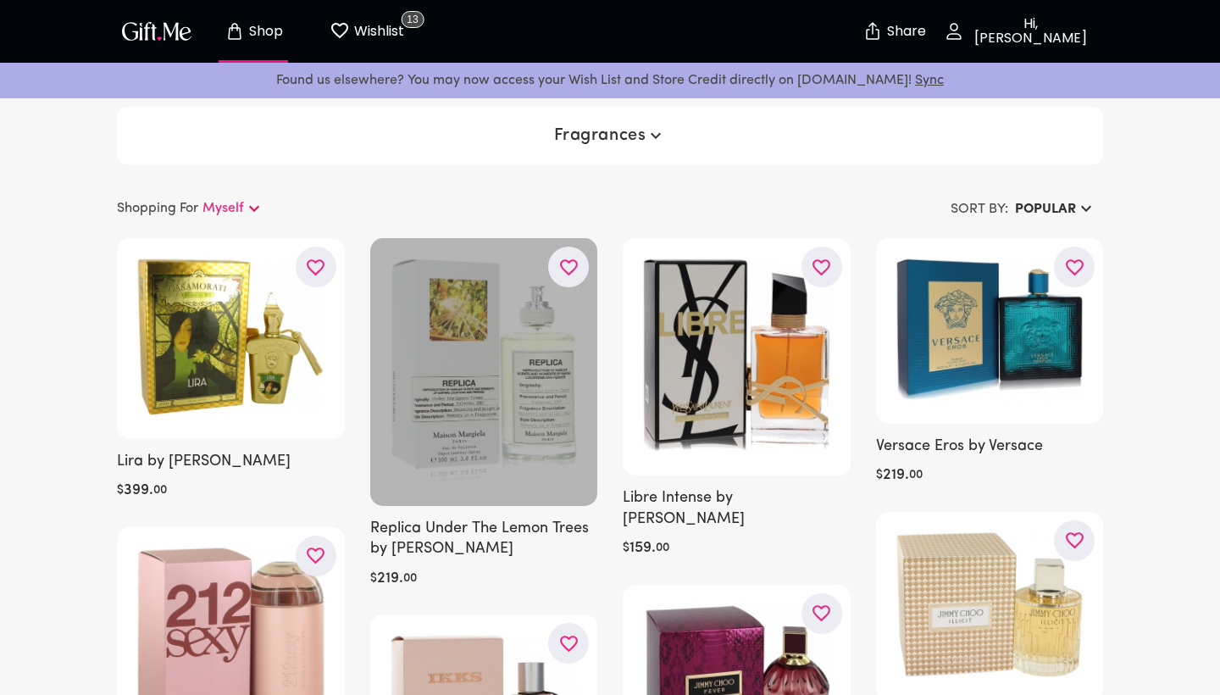
scroll to position [0, 0]
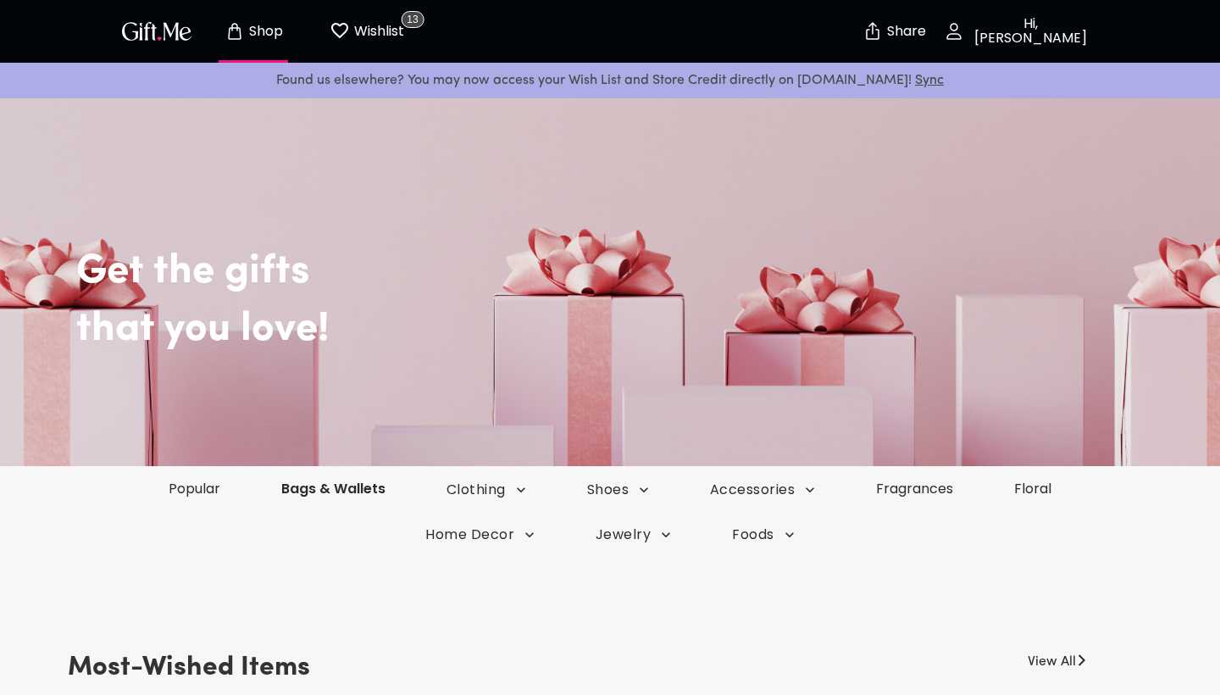
click at [344, 494] on link "Bags & Wallets" at bounding box center [333, 488] width 165 height 19
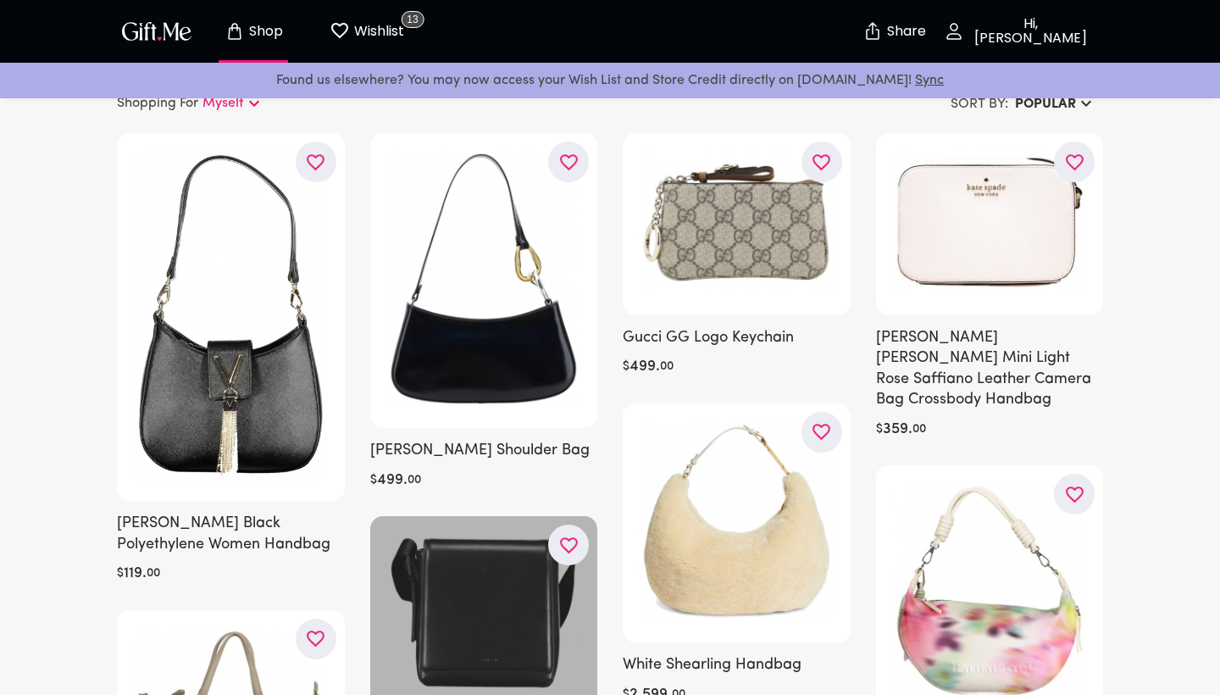
scroll to position [83, 0]
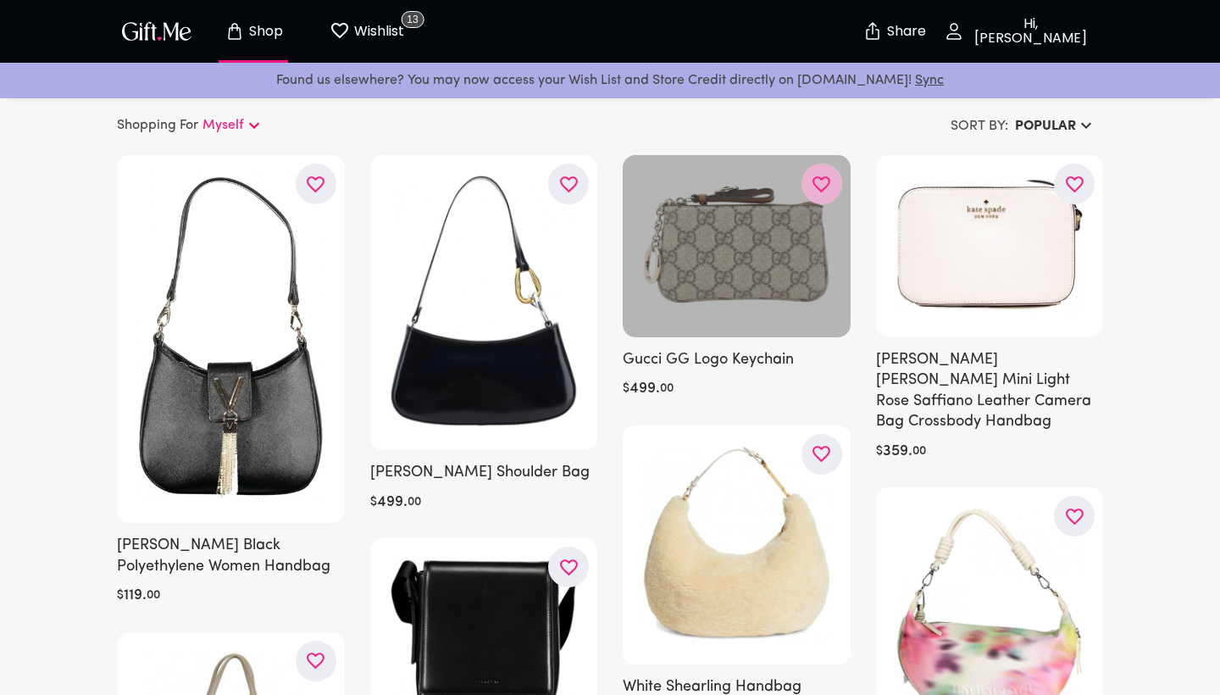
click at [0, 0] on icon "button" at bounding box center [0, 0] width 0 height 0
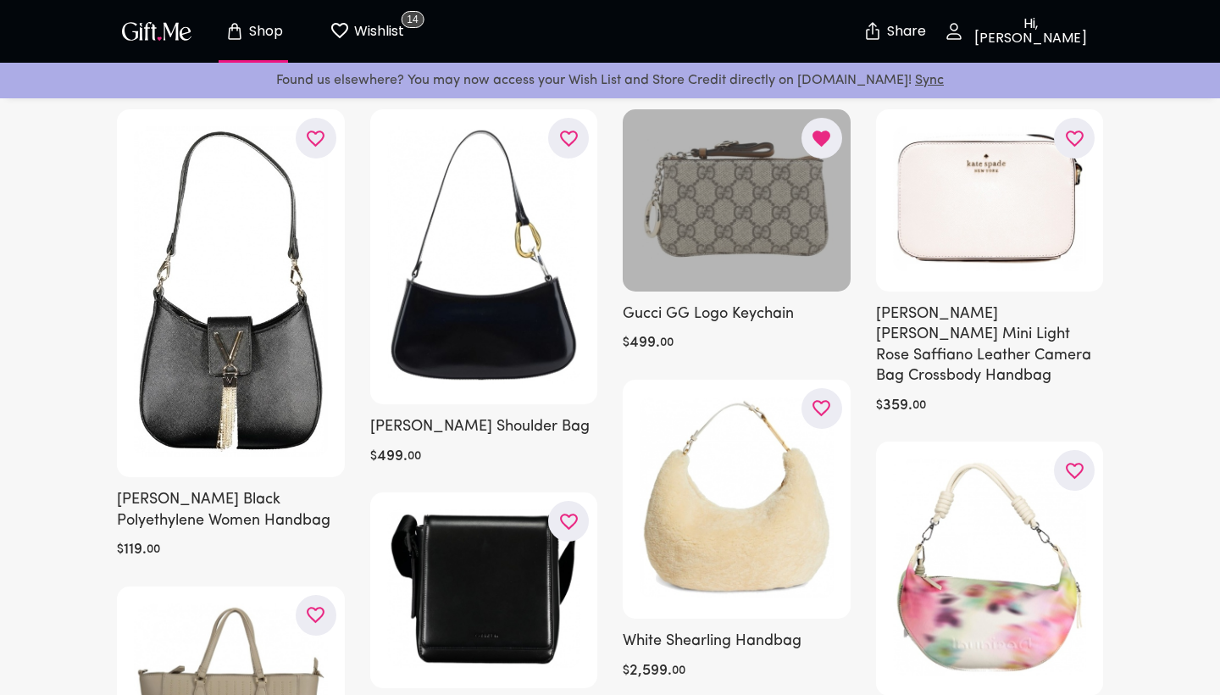
scroll to position [116, 0]
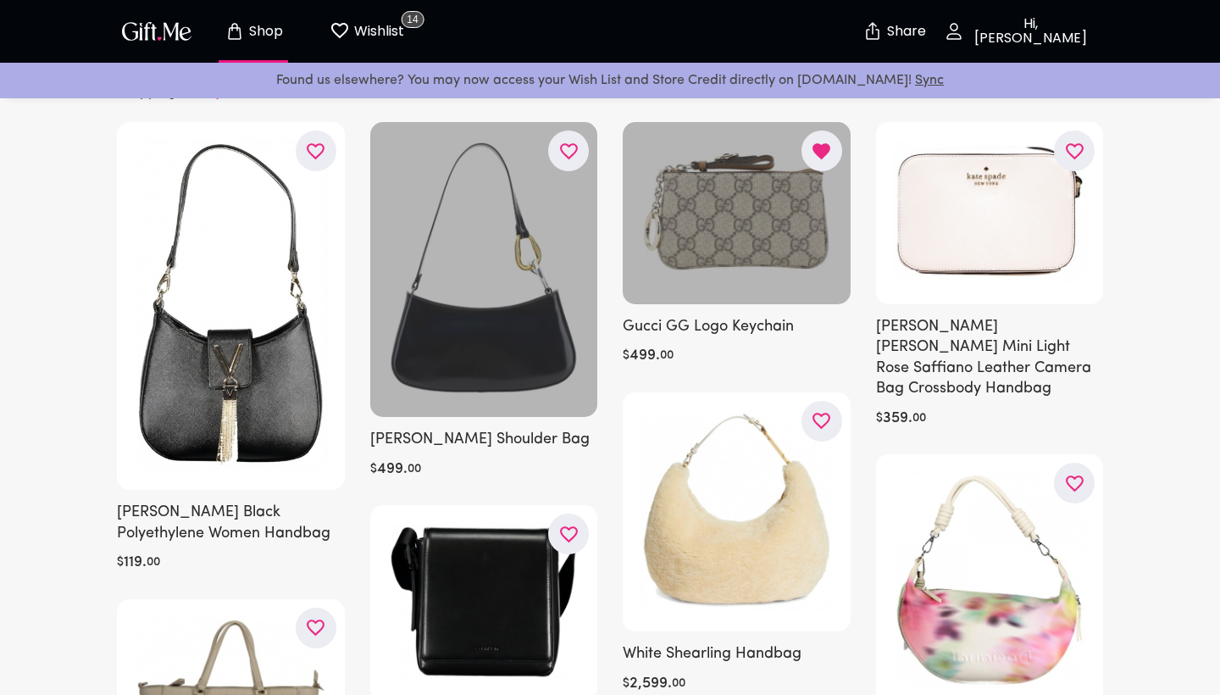
click at [0, 0] on icon "button" at bounding box center [0, 0] width 0 height 0
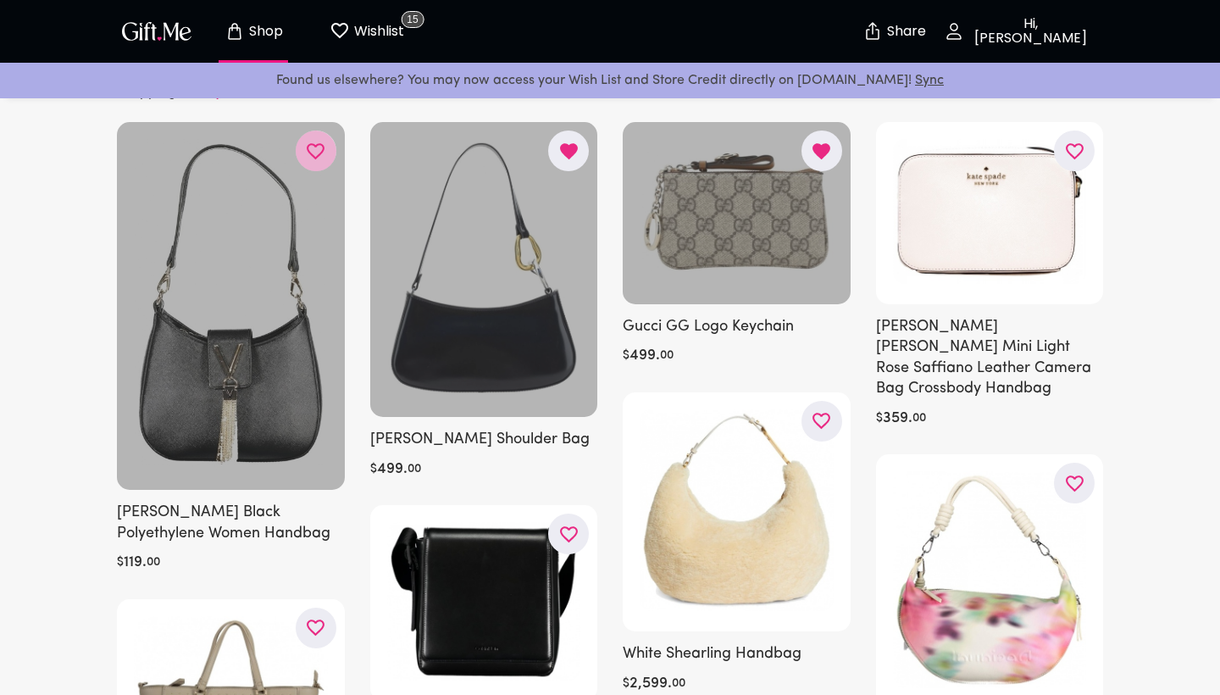
click at [0, 0] on icon "button" at bounding box center [0, 0] width 0 height 0
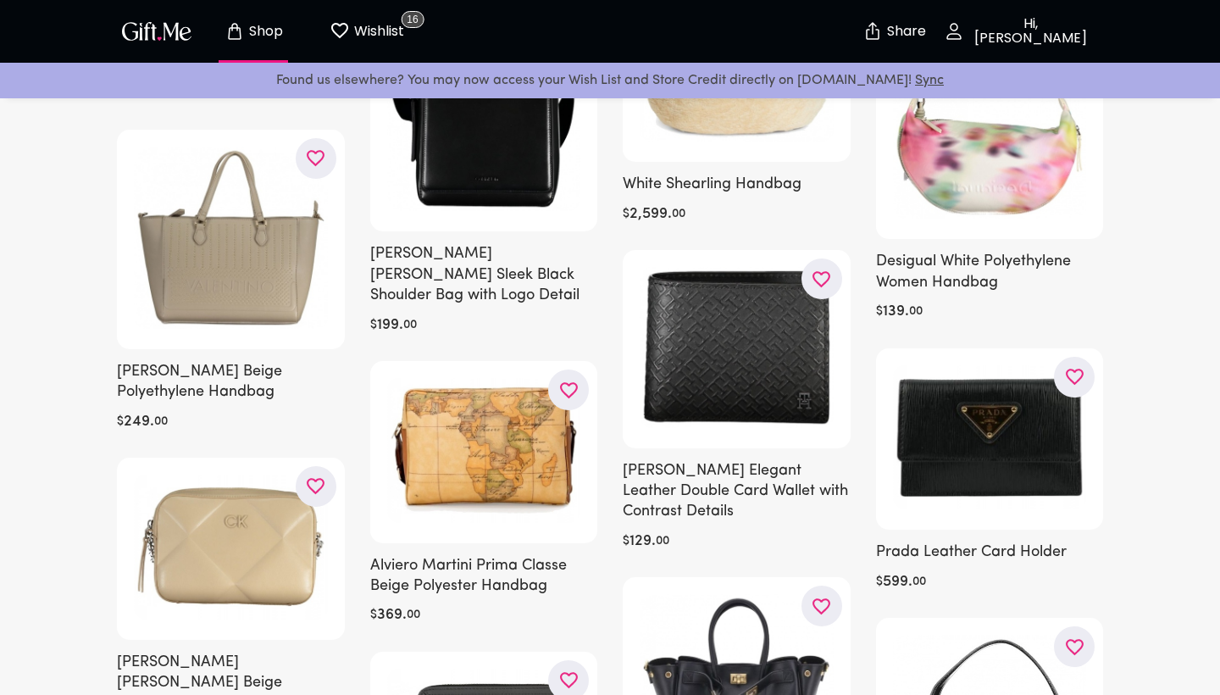
scroll to position [586, 0]
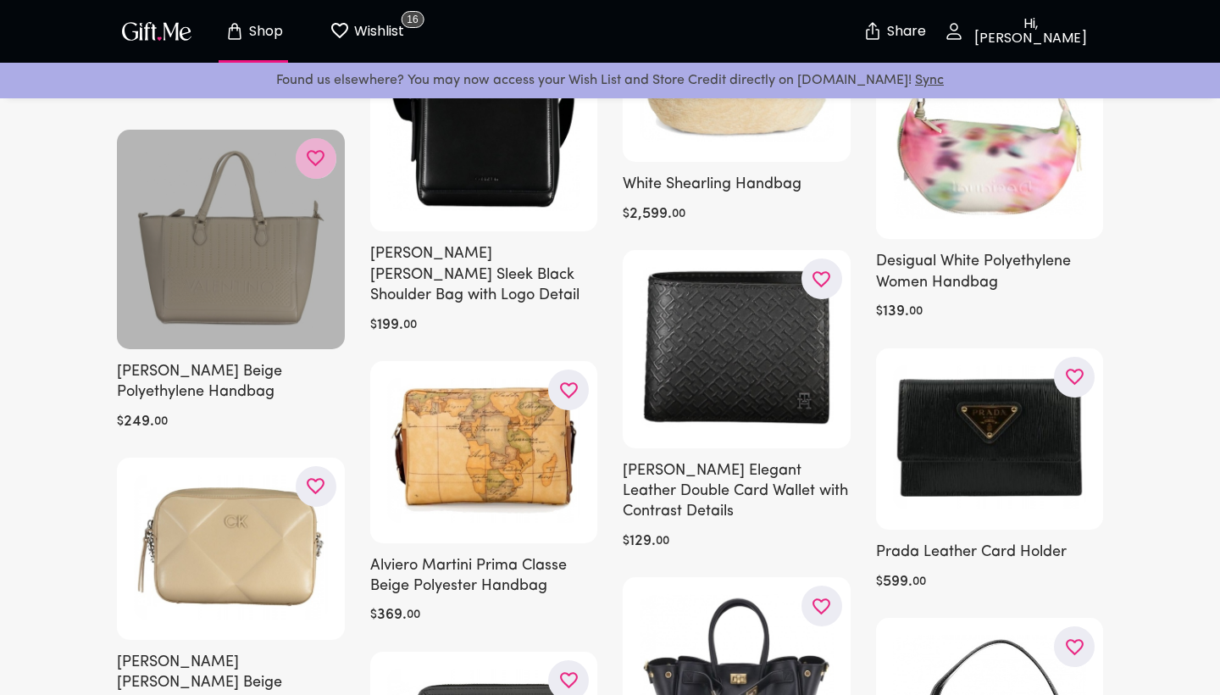
click at [326, 158] on button "button" at bounding box center [316, 158] width 41 height 41
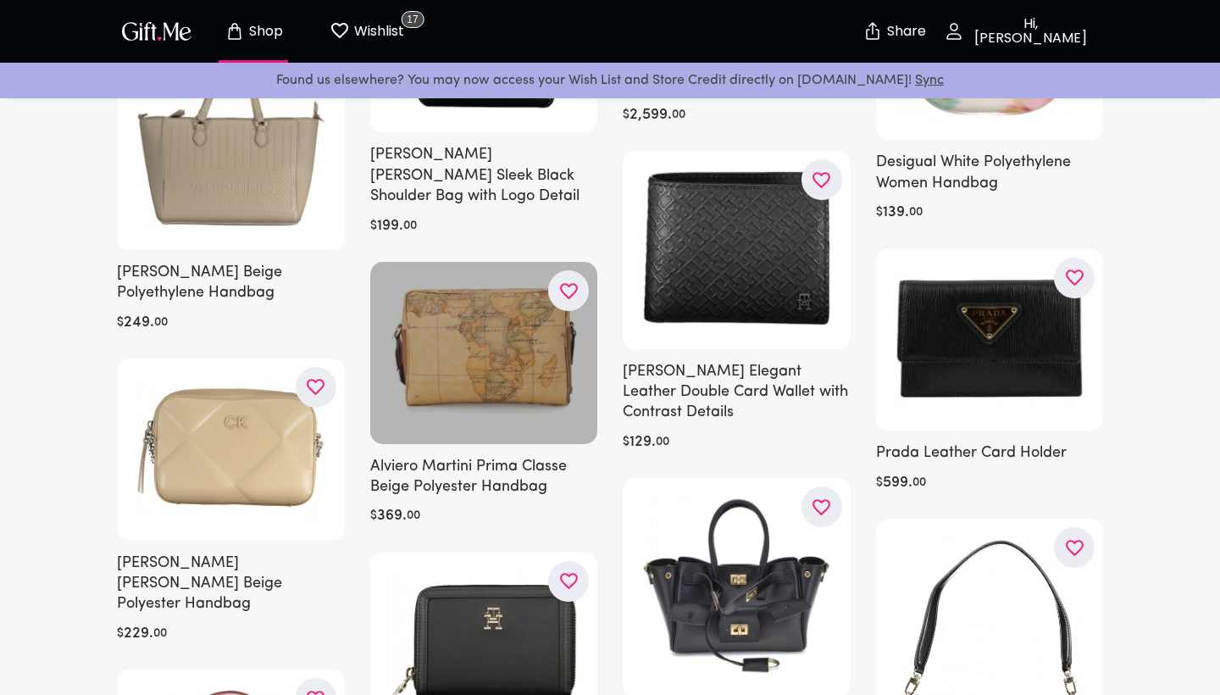
scroll to position [686, 0]
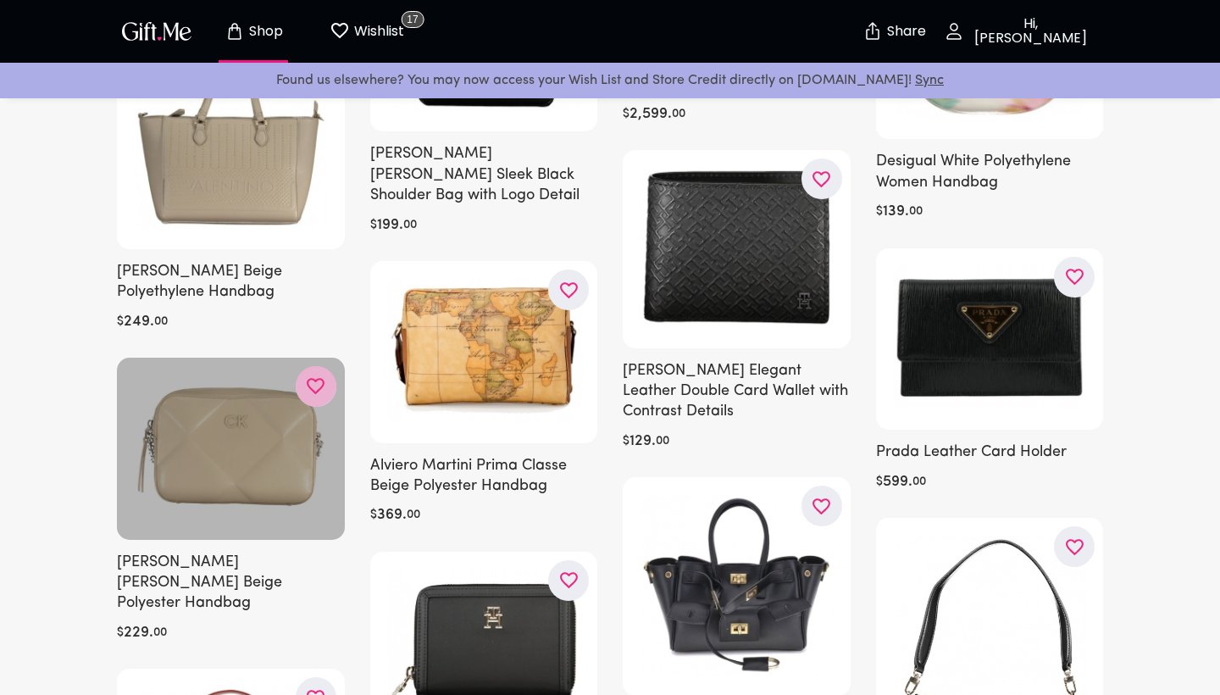
click at [0, 0] on icon "button" at bounding box center [0, 0] width 0 height 0
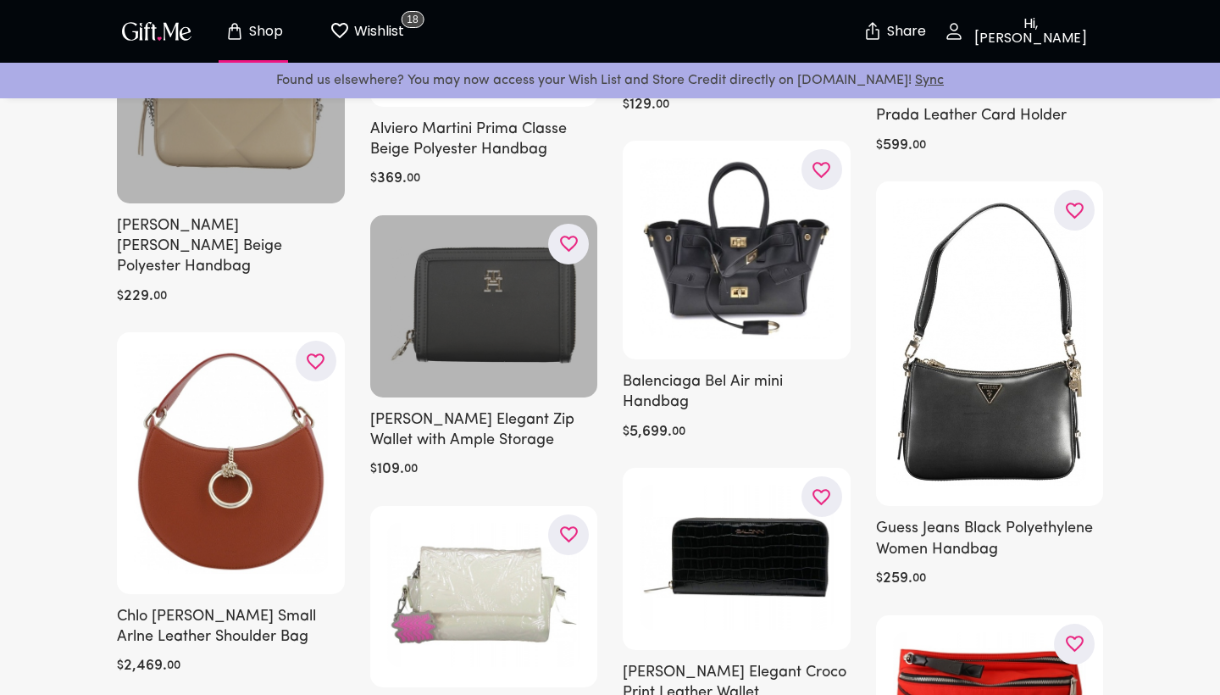
scroll to position [1029, 0]
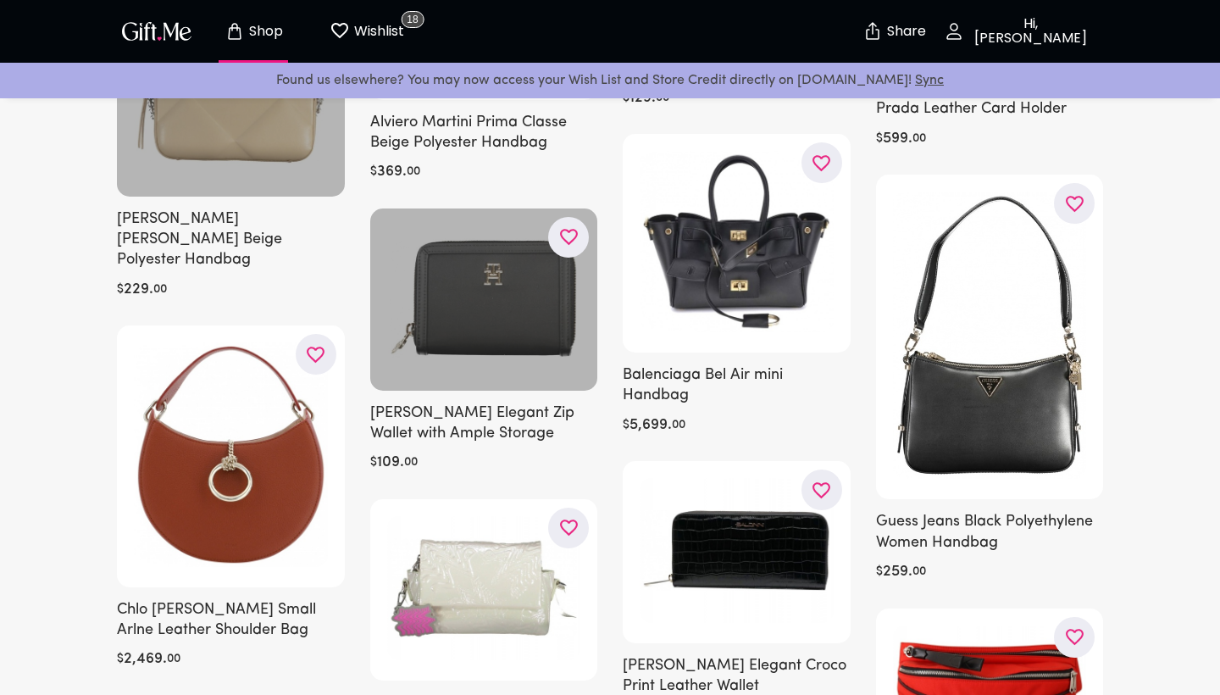
click at [0, 0] on icon "button" at bounding box center [0, 0] width 0 height 0
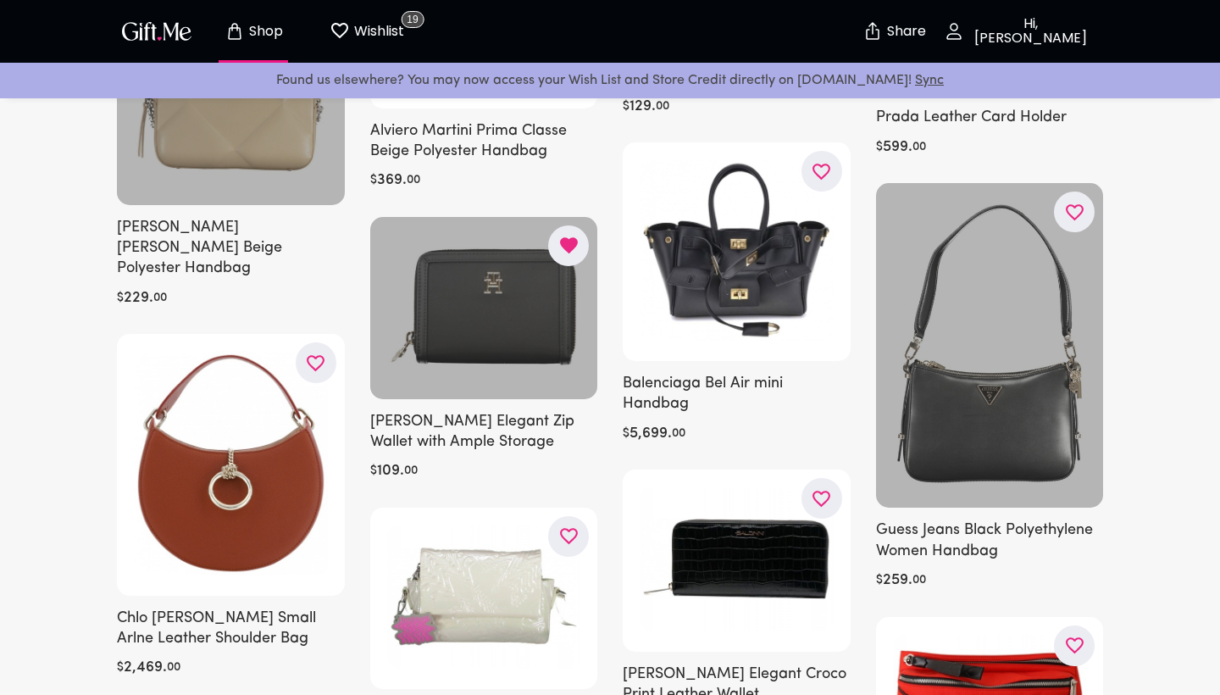
scroll to position [1023, 0]
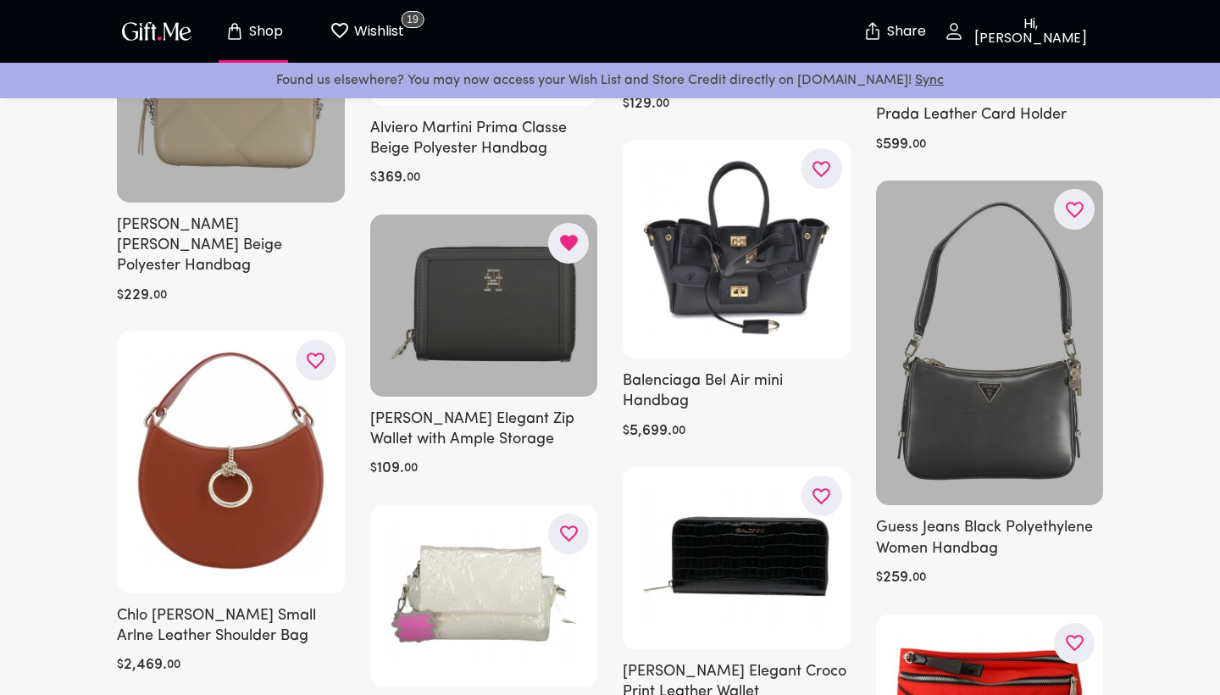
click at [0, 0] on icon "button" at bounding box center [0, 0] width 0 height 0
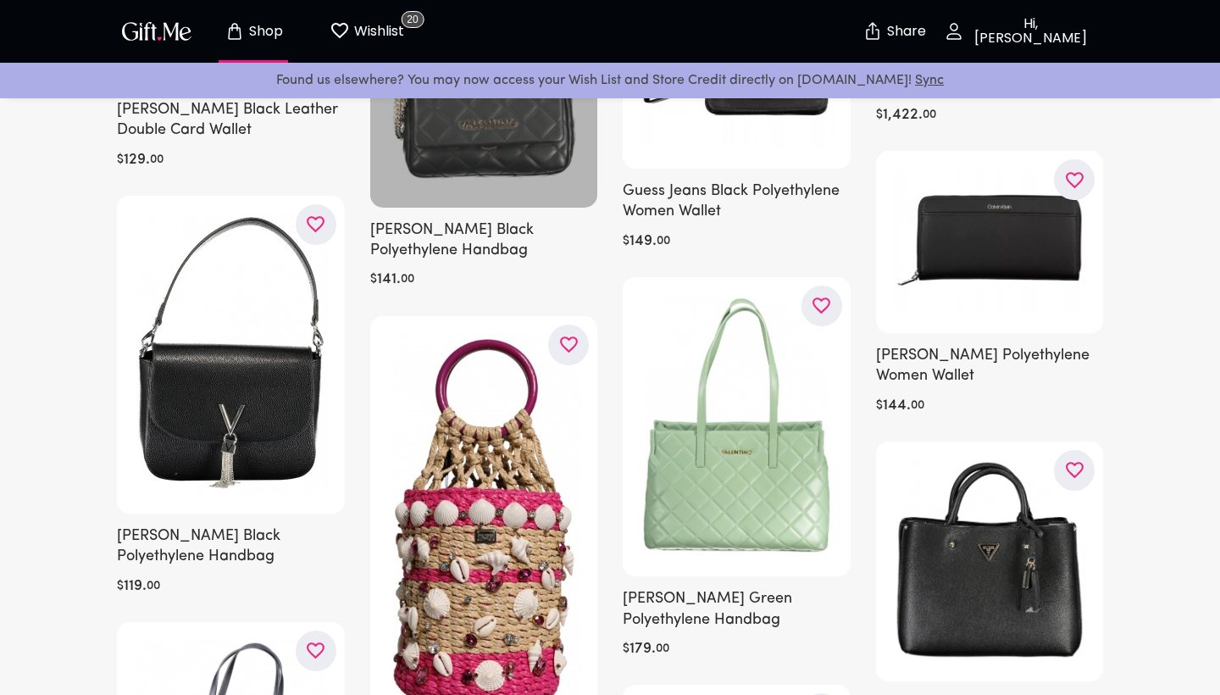
scroll to position [2490, 0]
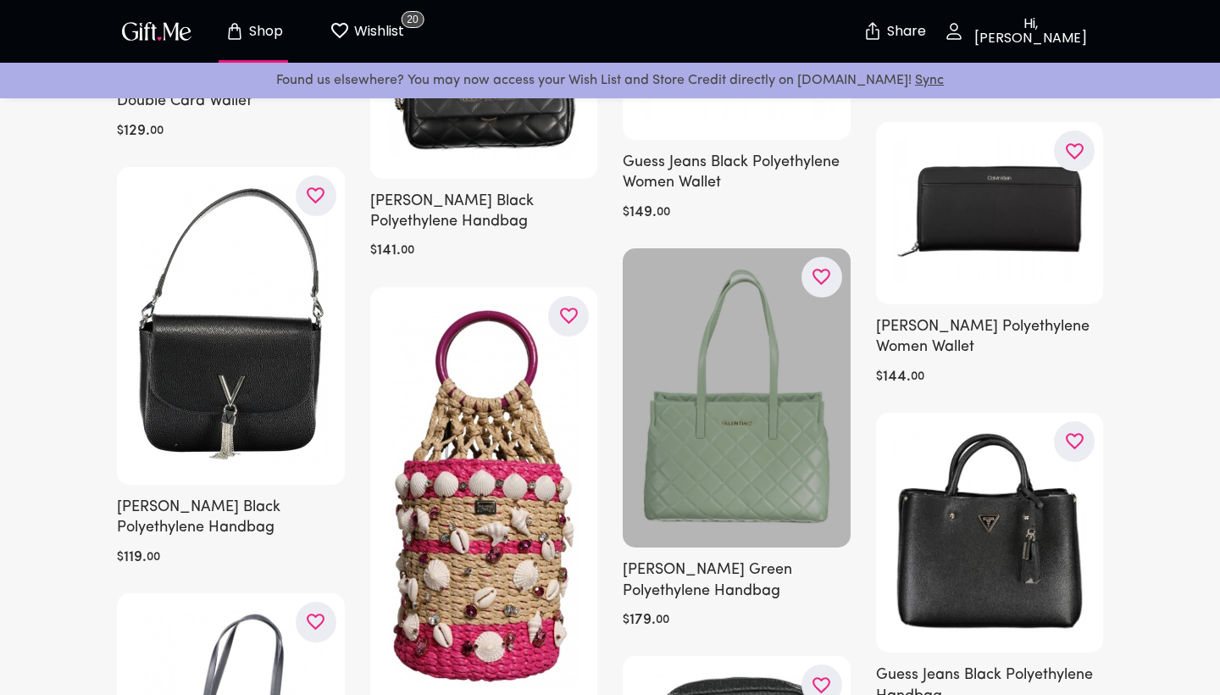
click at [0, 0] on icon "button" at bounding box center [0, 0] width 0 height 0
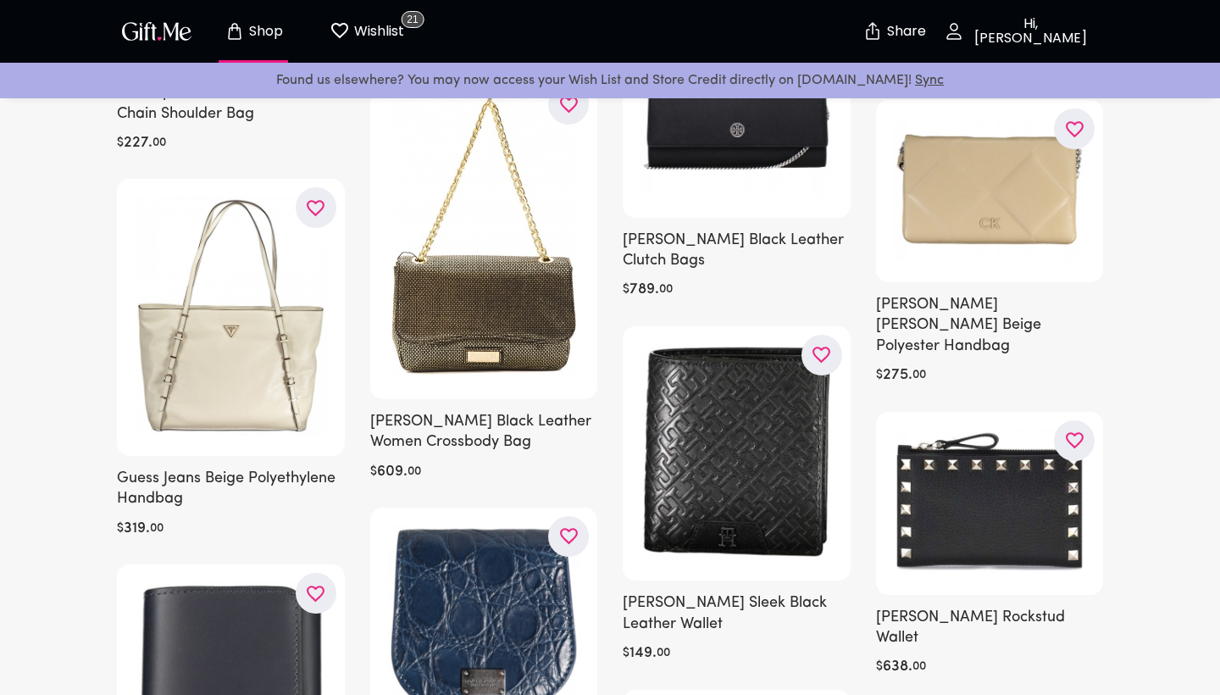
scroll to position [3908, 0]
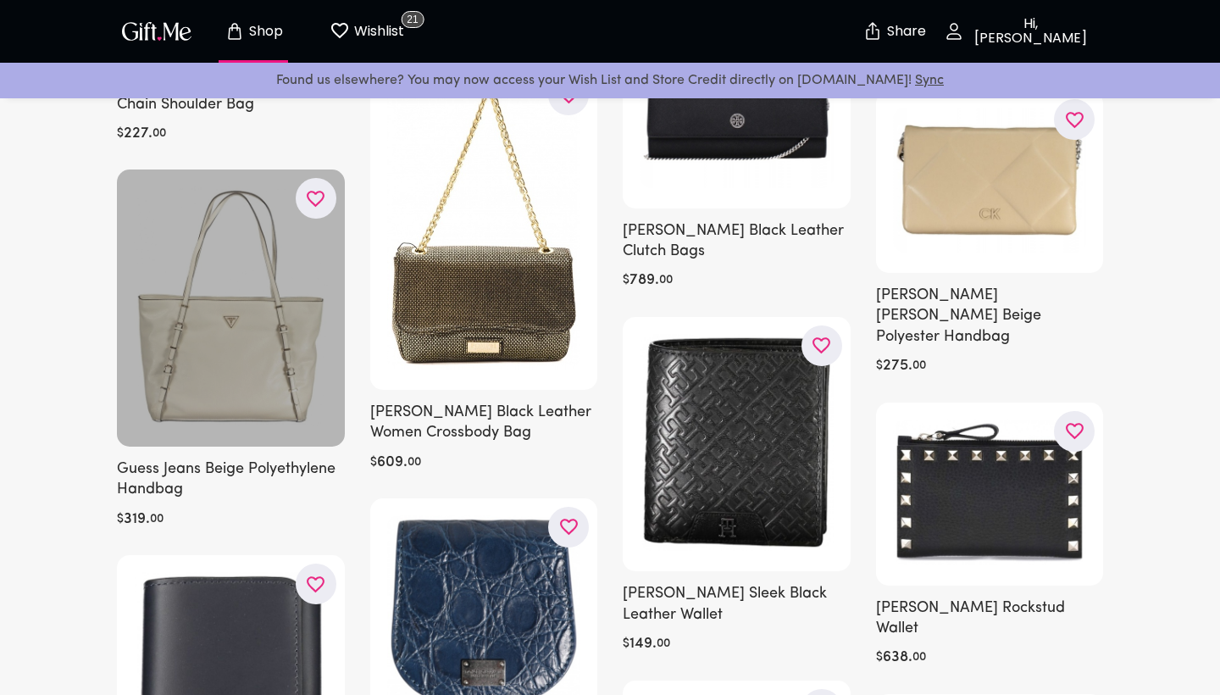
click at [0, 0] on icon "button" at bounding box center [0, 0] width 0 height 0
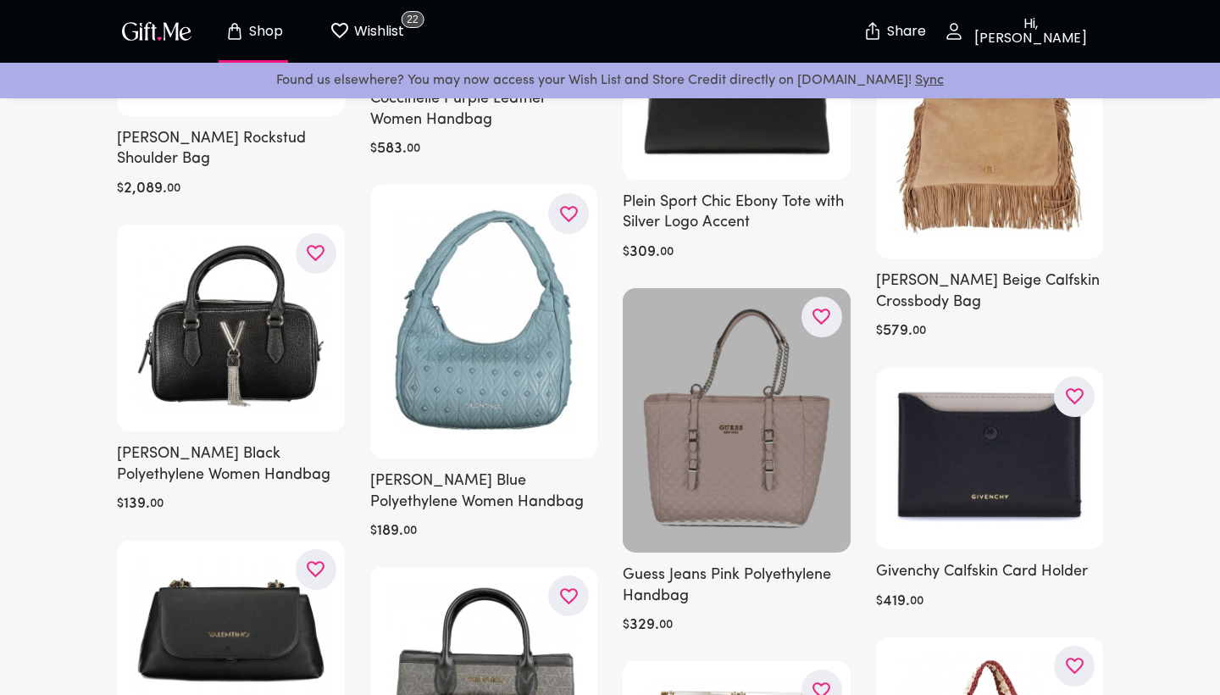
scroll to position [4978, 0]
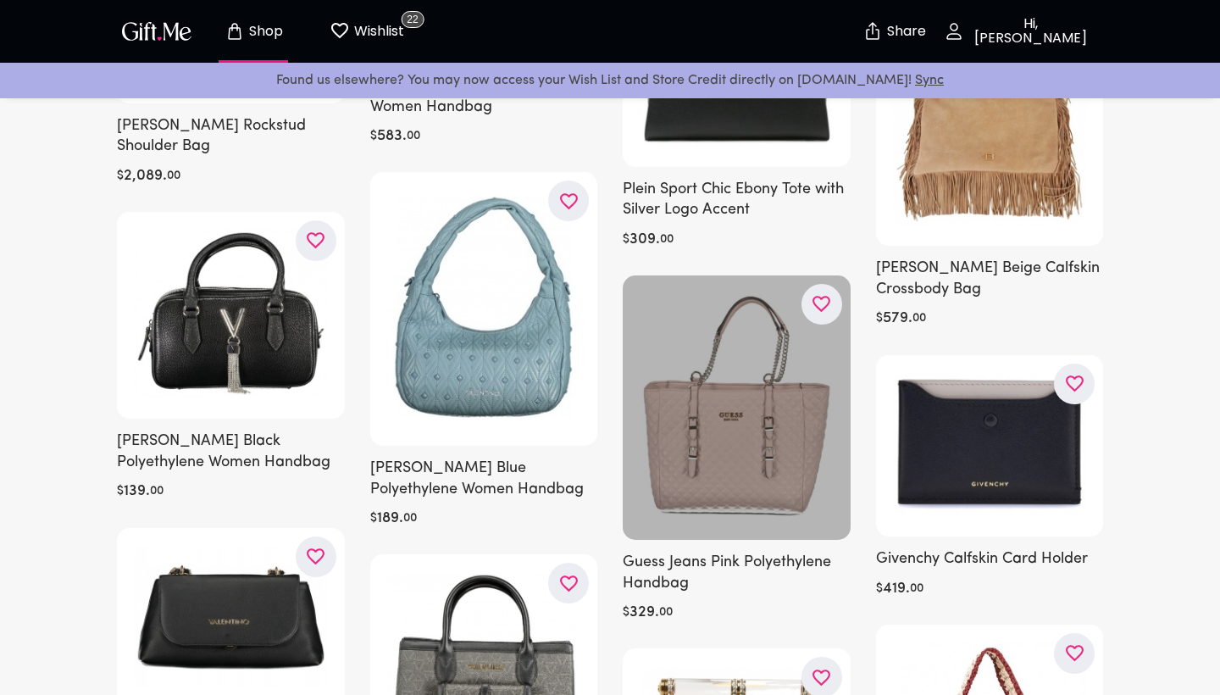
click at [0, 0] on icon "button" at bounding box center [0, 0] width 0 height 0
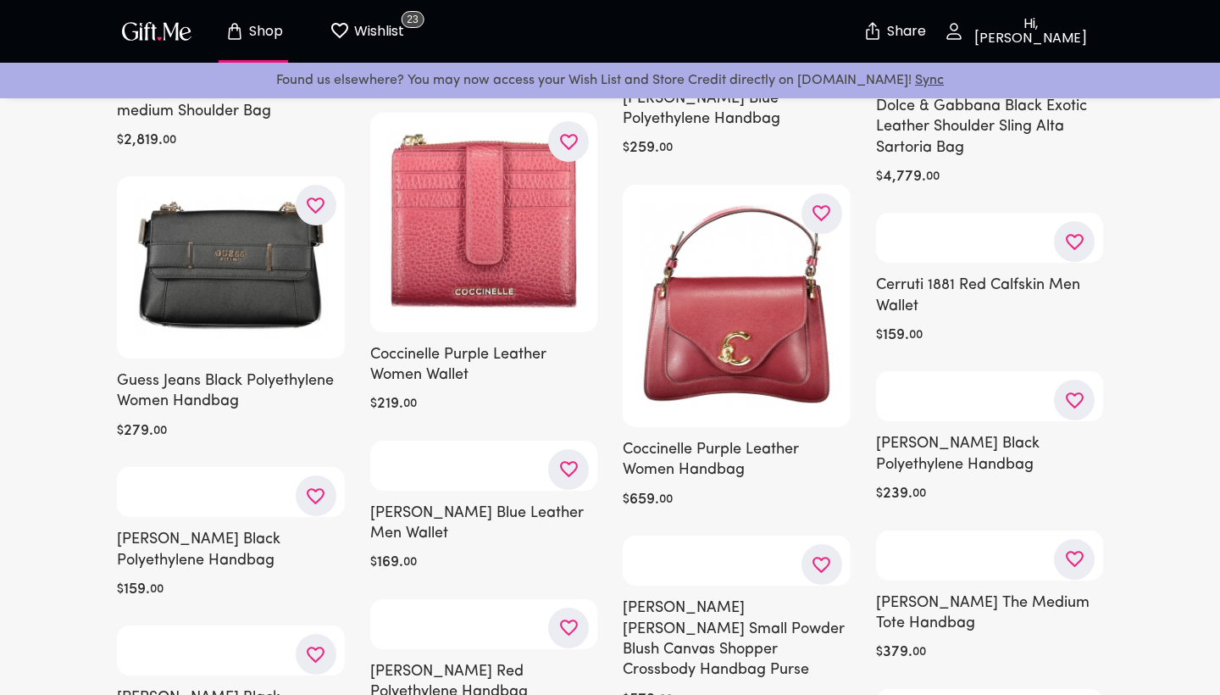
scroll to position [7203, 0]
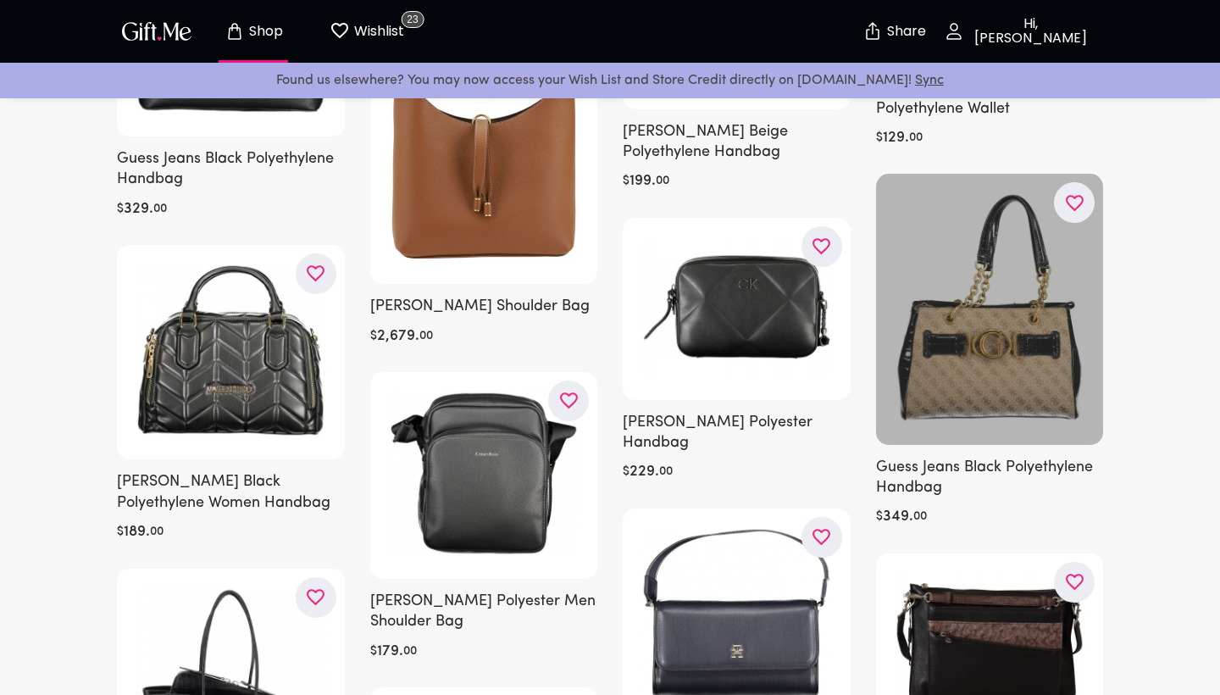
click at [0, 0] on icon "button" at bounding box center [0, 0] width 0 height 0
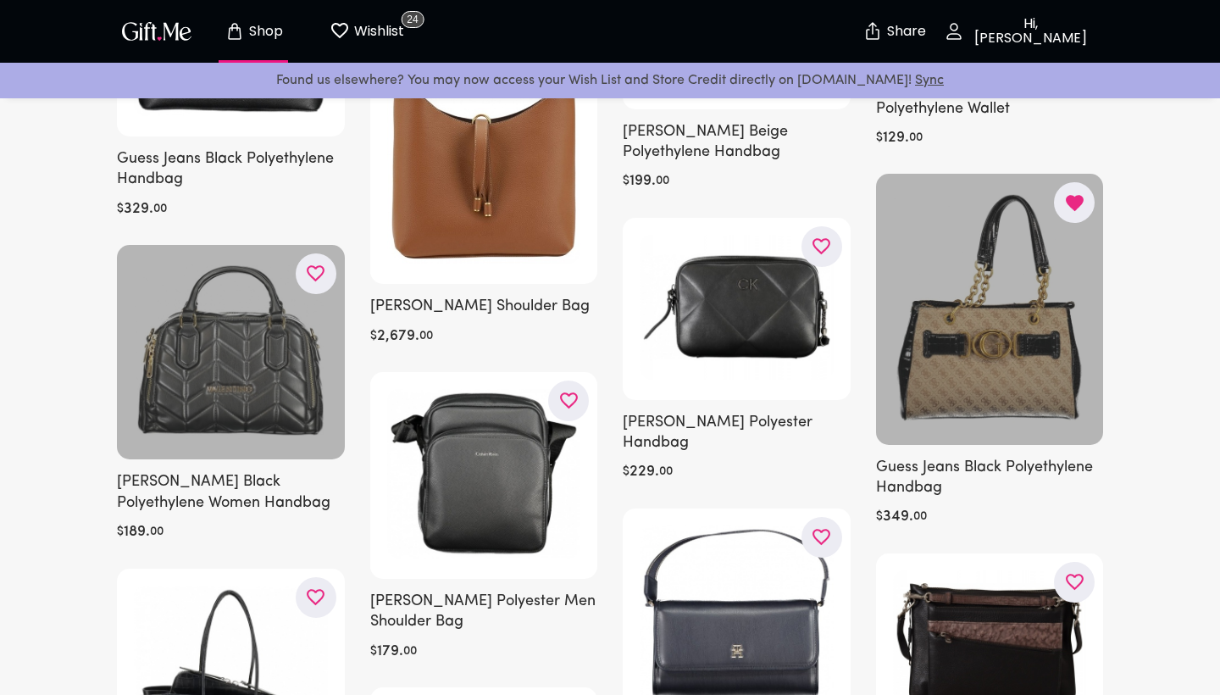
click at [0, 0] on icon "button" at bounding box center [0, 0] width 0 height 0
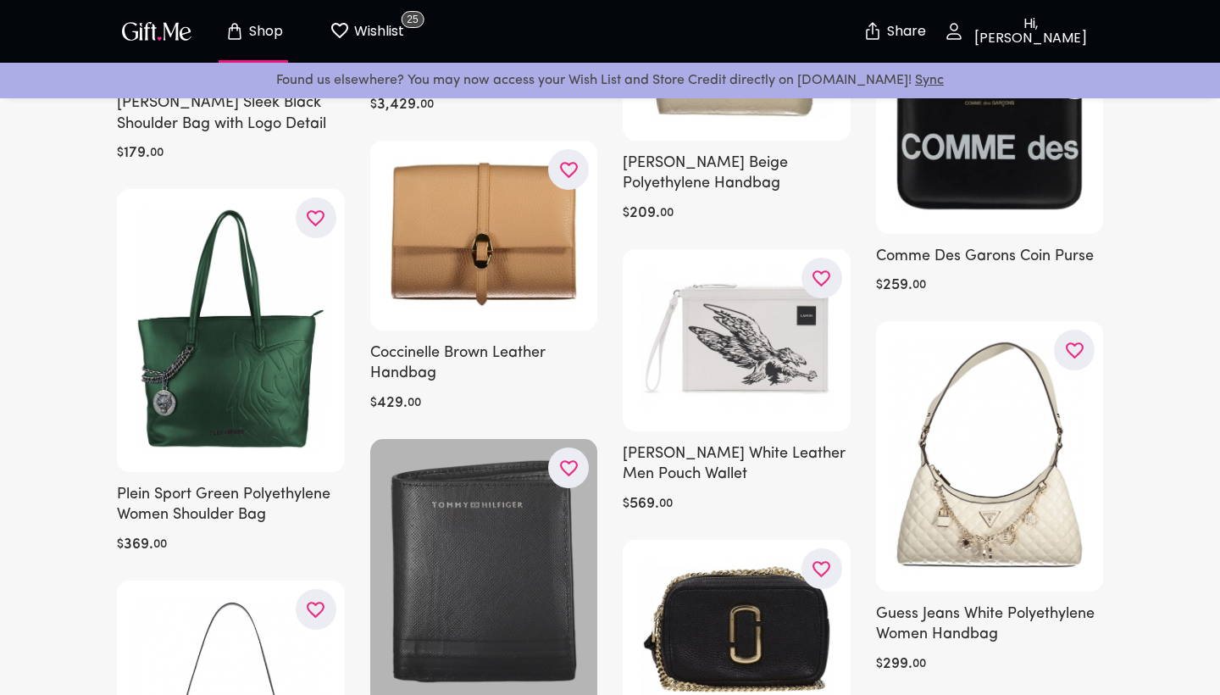
scroll to position [9272, 0]
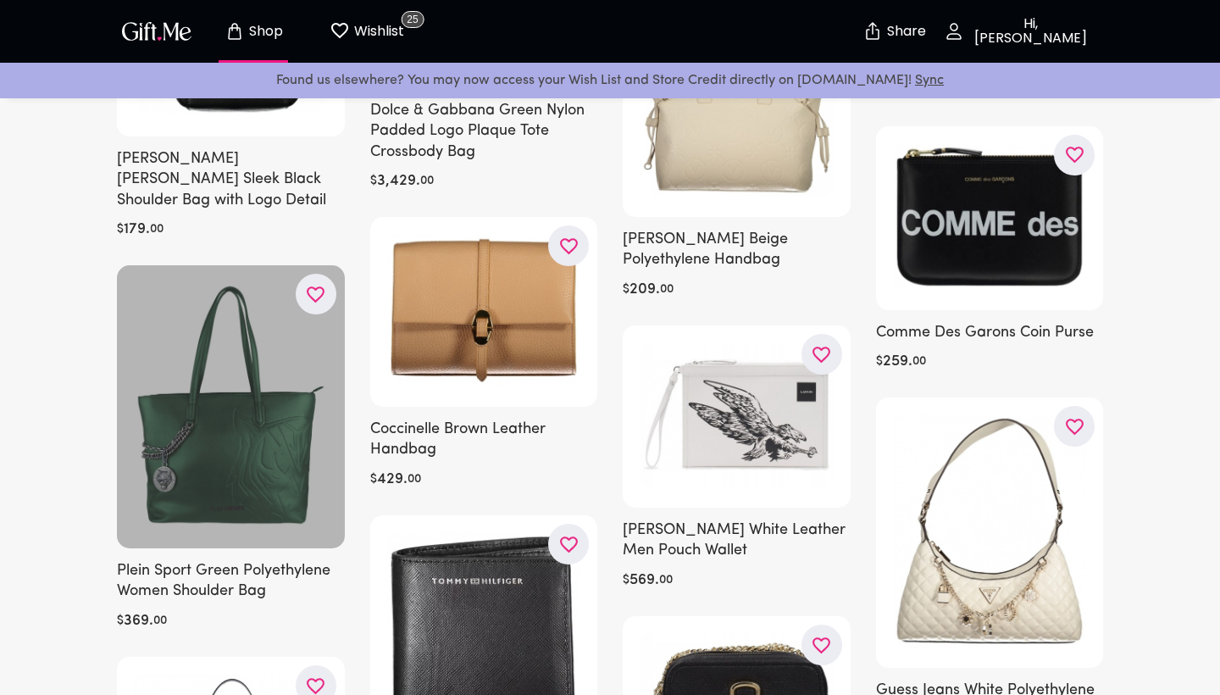
click at [0, 0] on icon "button" at bounding box center [0, 0] width 0 height 0
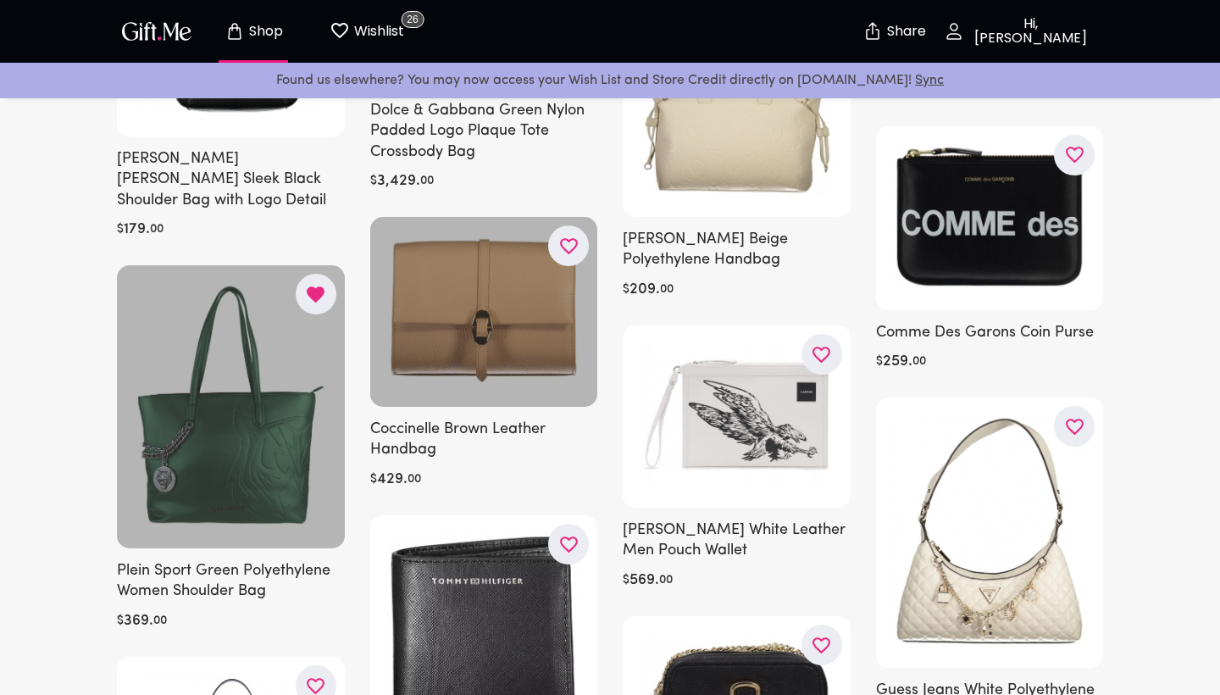
click at [0, 0] on icon "button" at bounding box center [0, 0] width 0 height 0
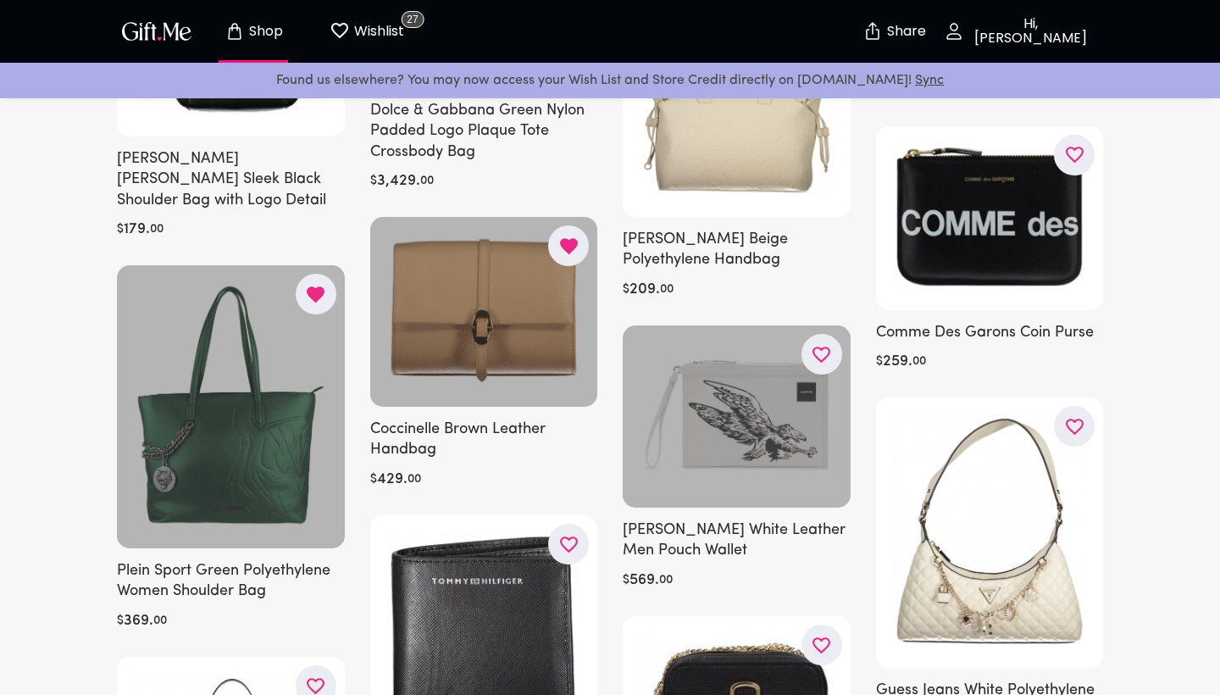
click at [0, 0] on icon "button" at bounding box center [0, 0] width 0 height 0
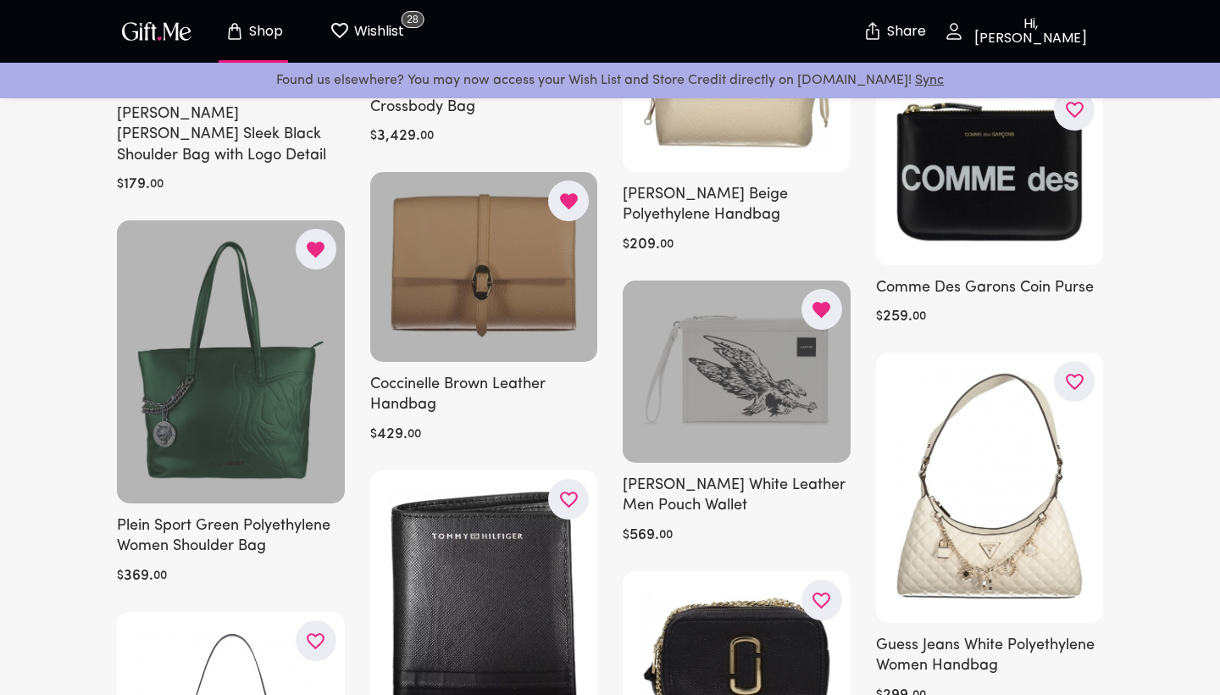
scroll to position [9328, 0]
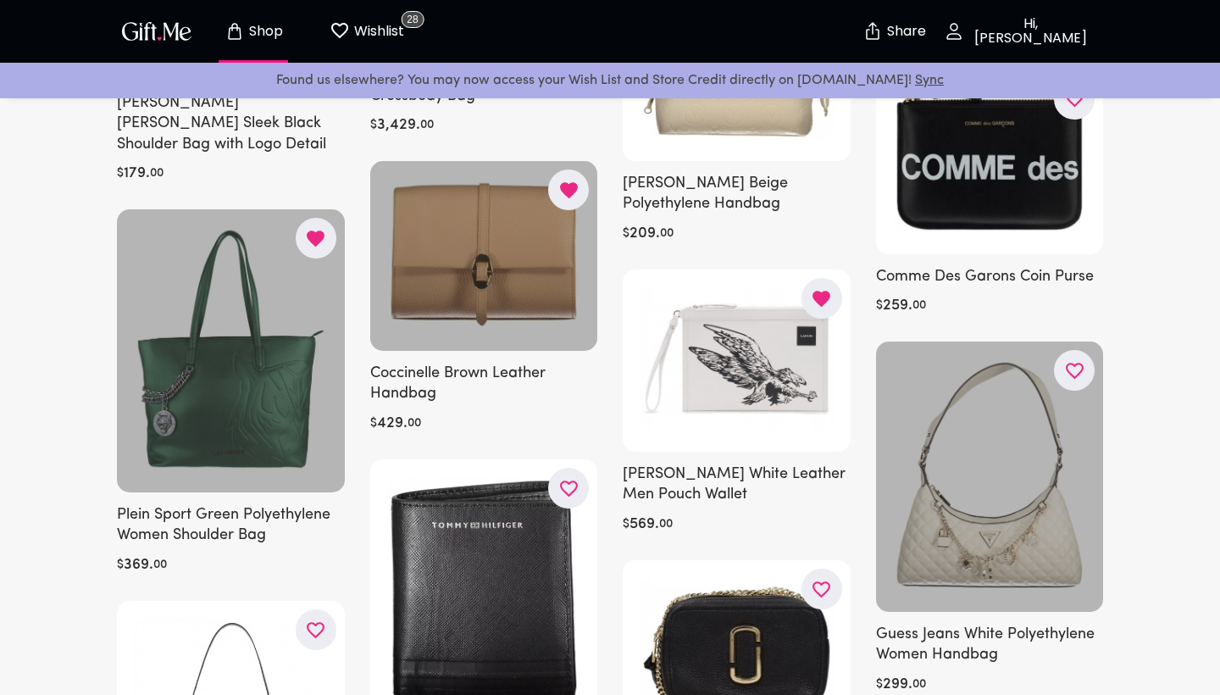
click at [0, 0] on icon "button" at bounding box center [0, 0] width 0 height 0
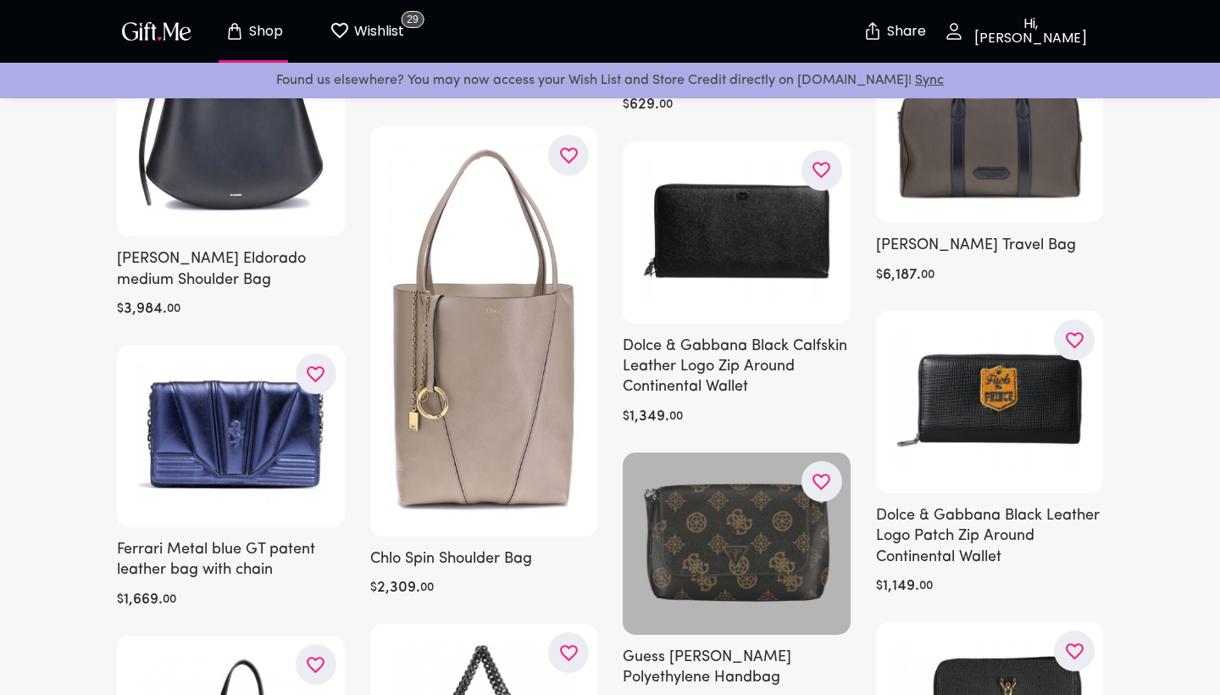
scroll to position [10038, 0]
click at [0, 0] on icon "button" at bounding box center [0, 0] width 0 height 0
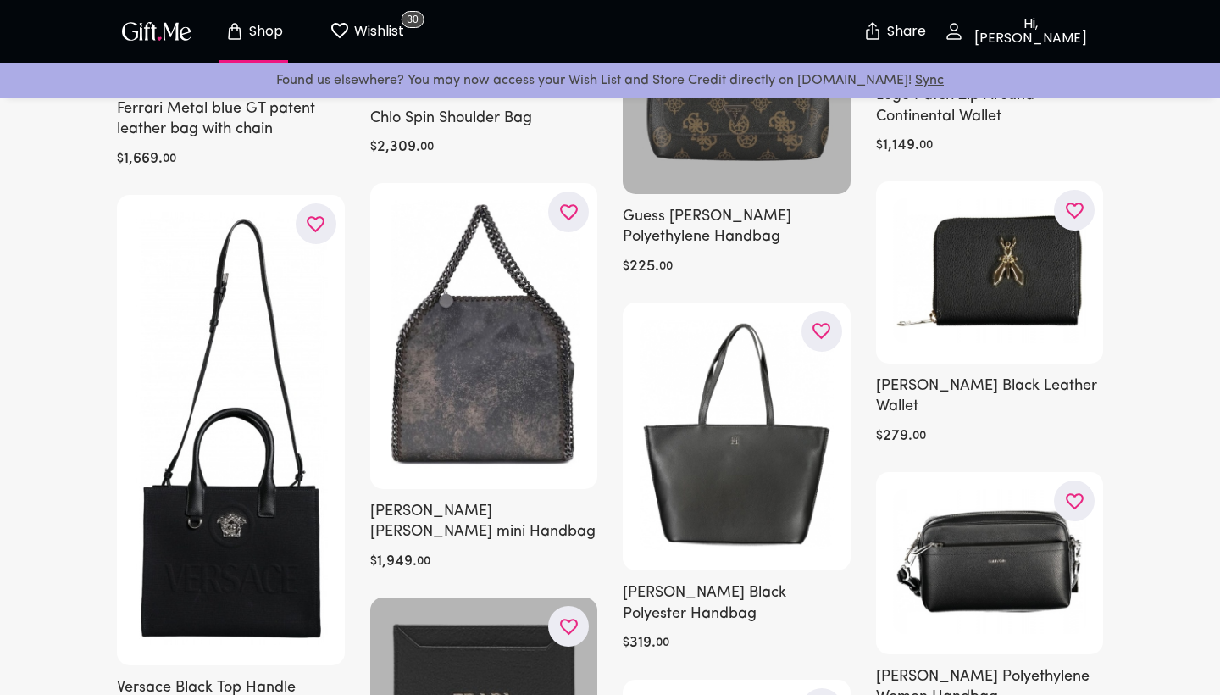
scroll to position [10477, 0]
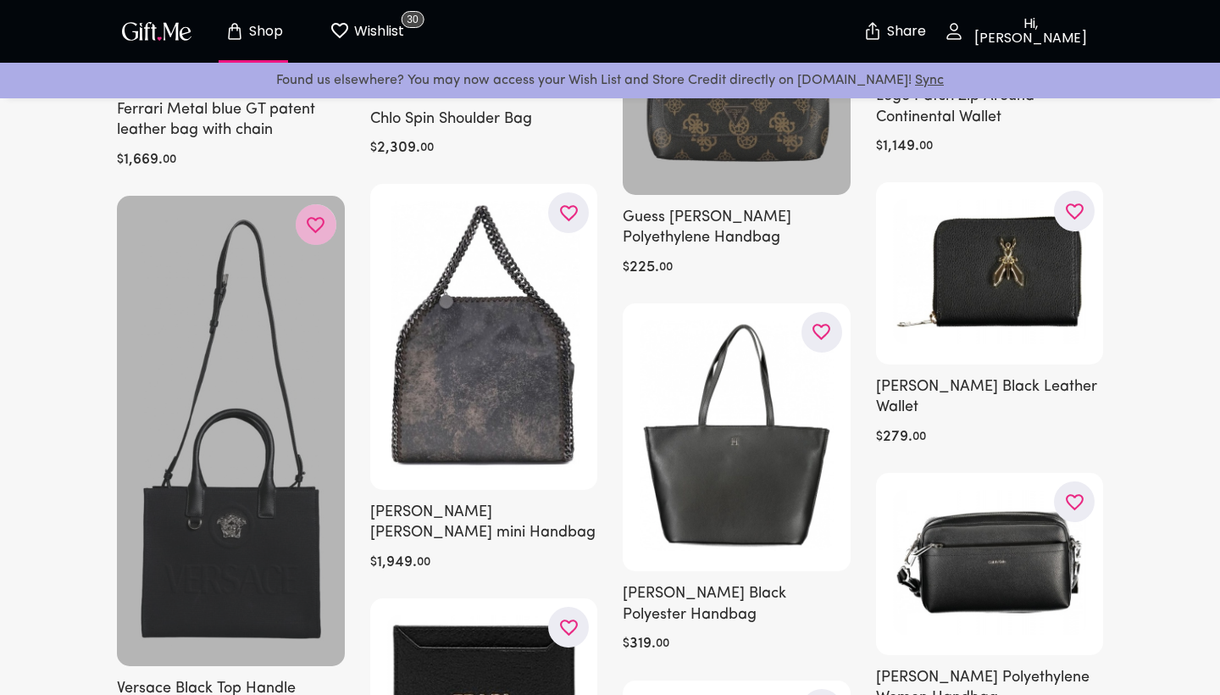
click at [0, 0] on icon "button" at bounding box center [0, 0] width 0 height 0
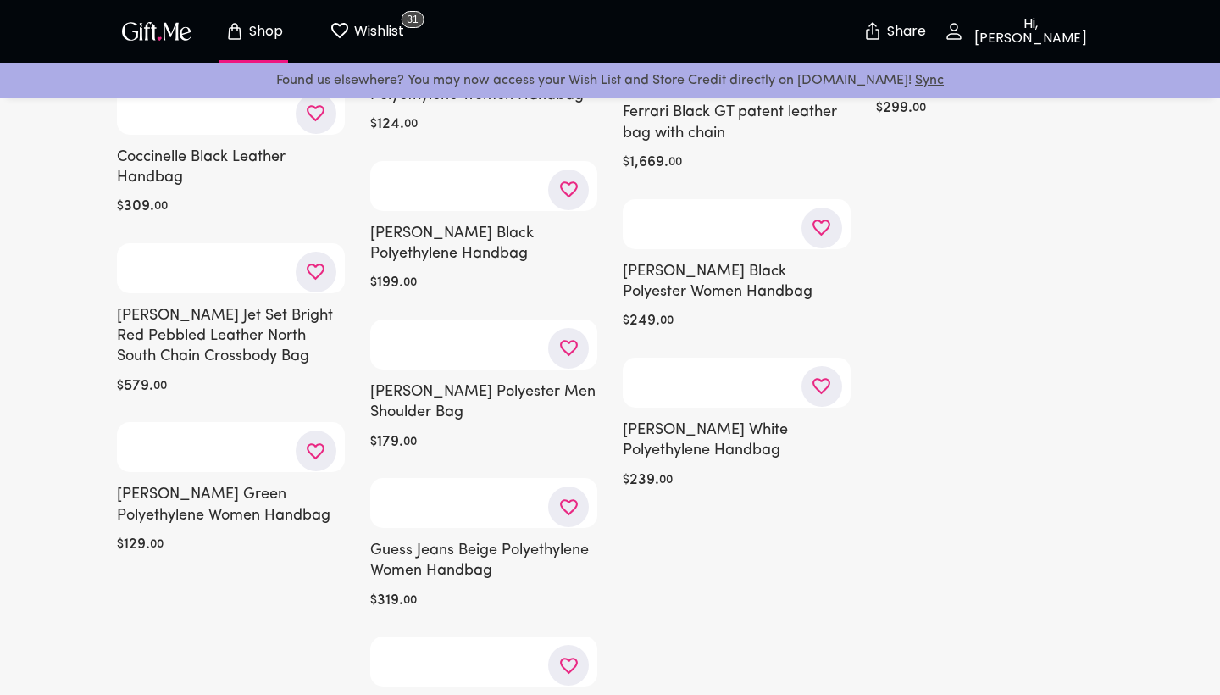
scroll to position [20650, 0]
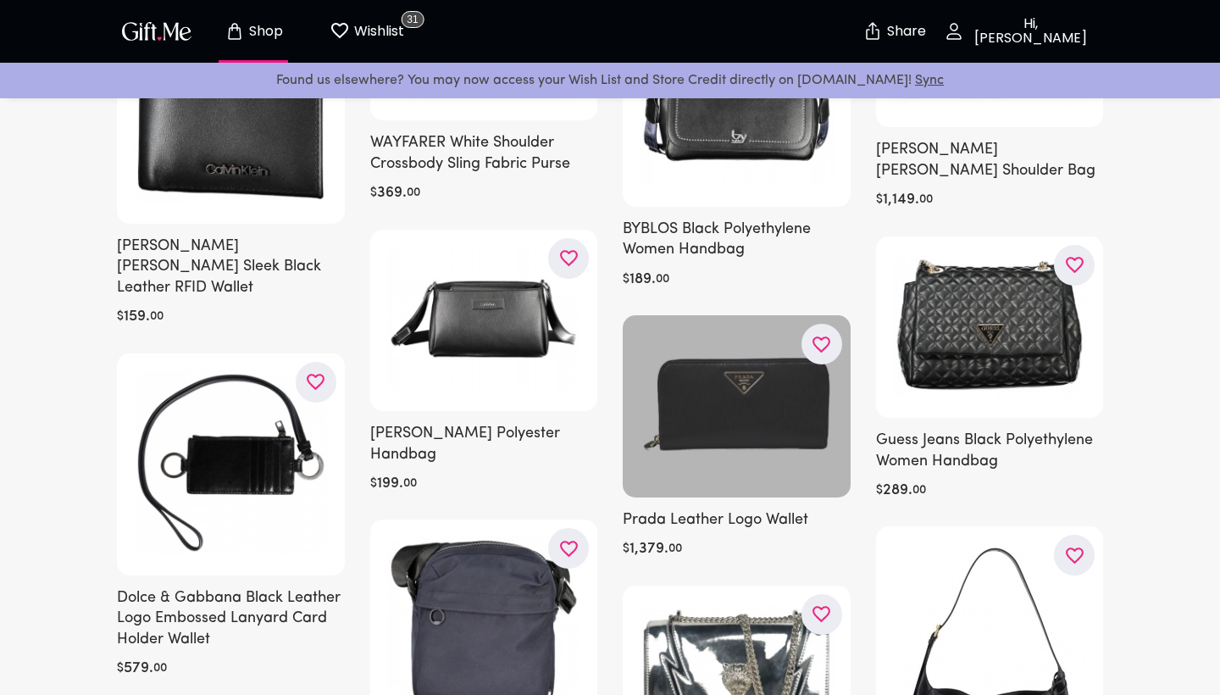
click at [0, 0] on icon "button" at bounding box center [0, 0] width 0 height 0
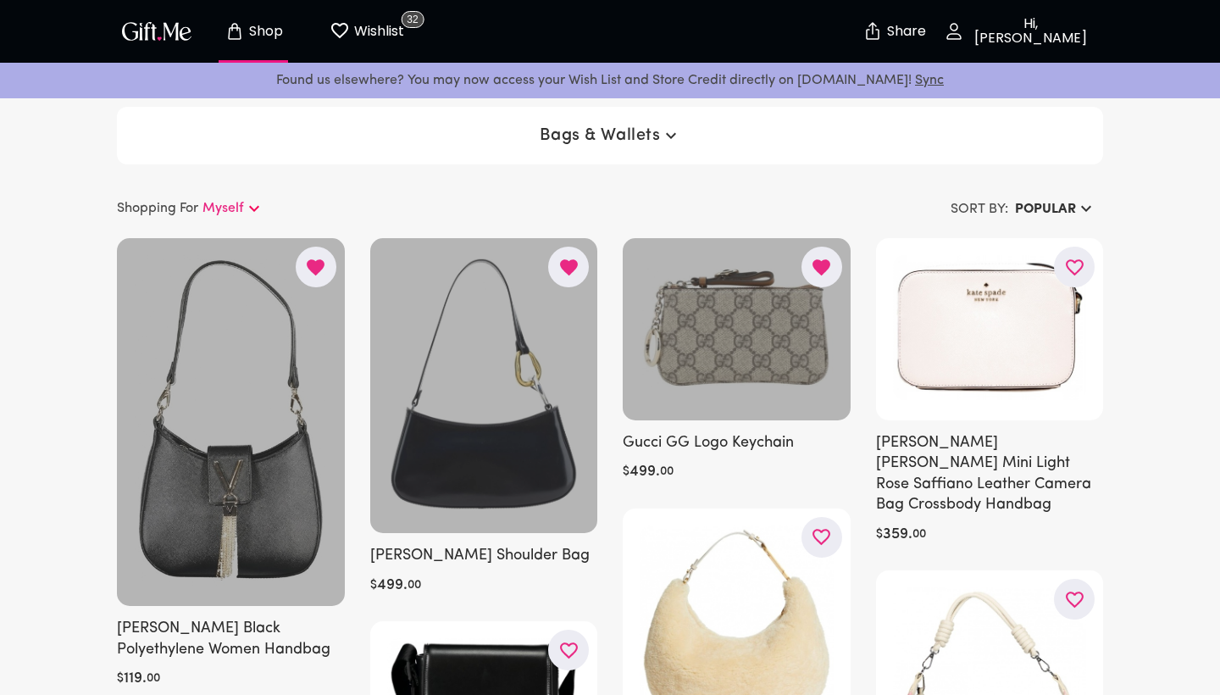
scroll to position [0, 0]
click at [266, 36] on p "Shop" at bounding box center [264, 32] width 38 height 14
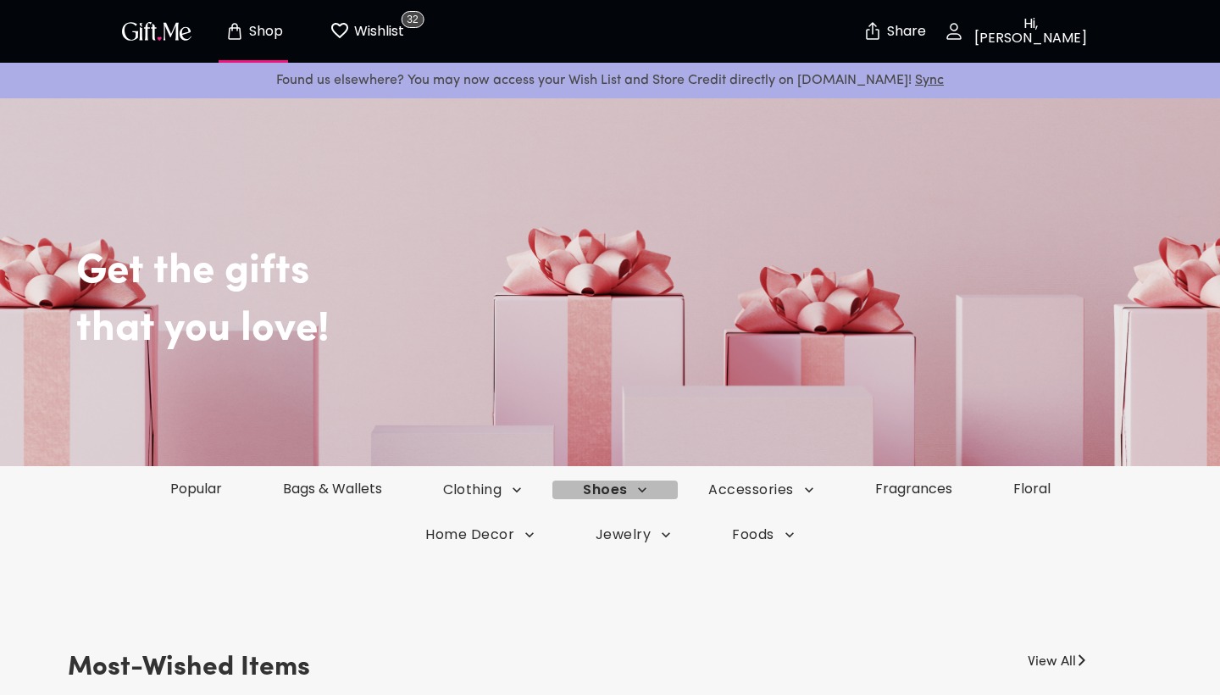
click at [523, 492] on span "Shoes" at bounding box center [483, 490] width 80 height 19
click at [635, 593] on li "Heels & Sandals" at bounding box center [621, 586] width 132 height 32
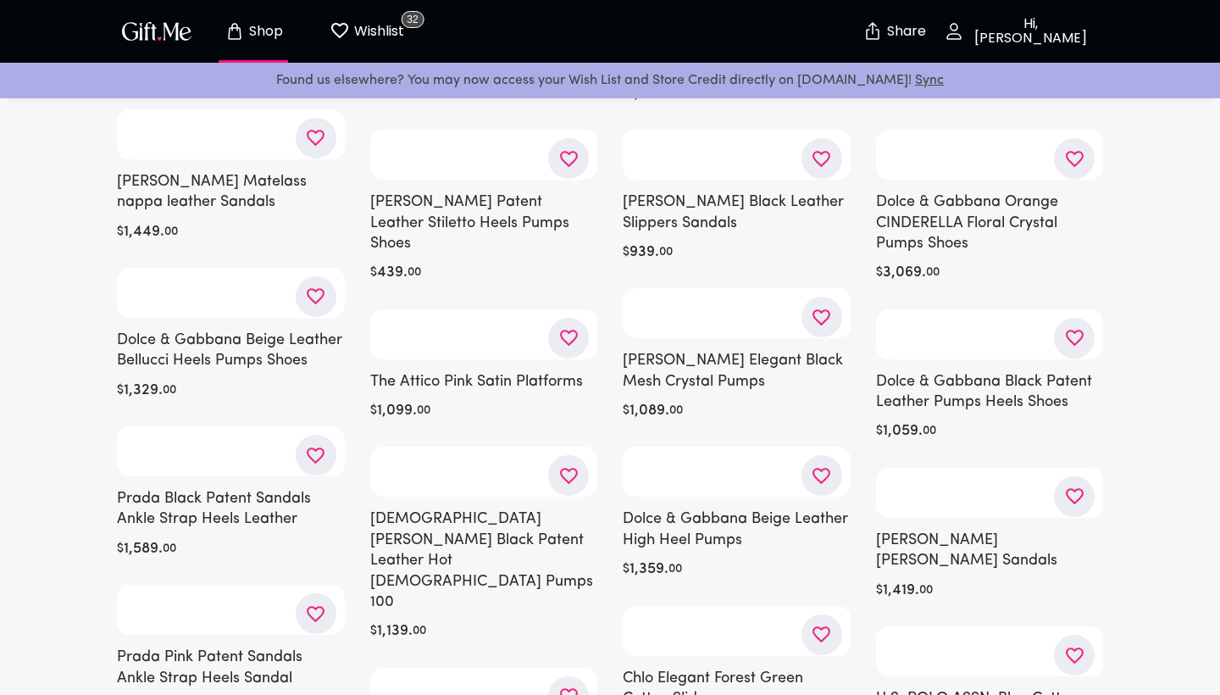
scroll to position [454, 0]
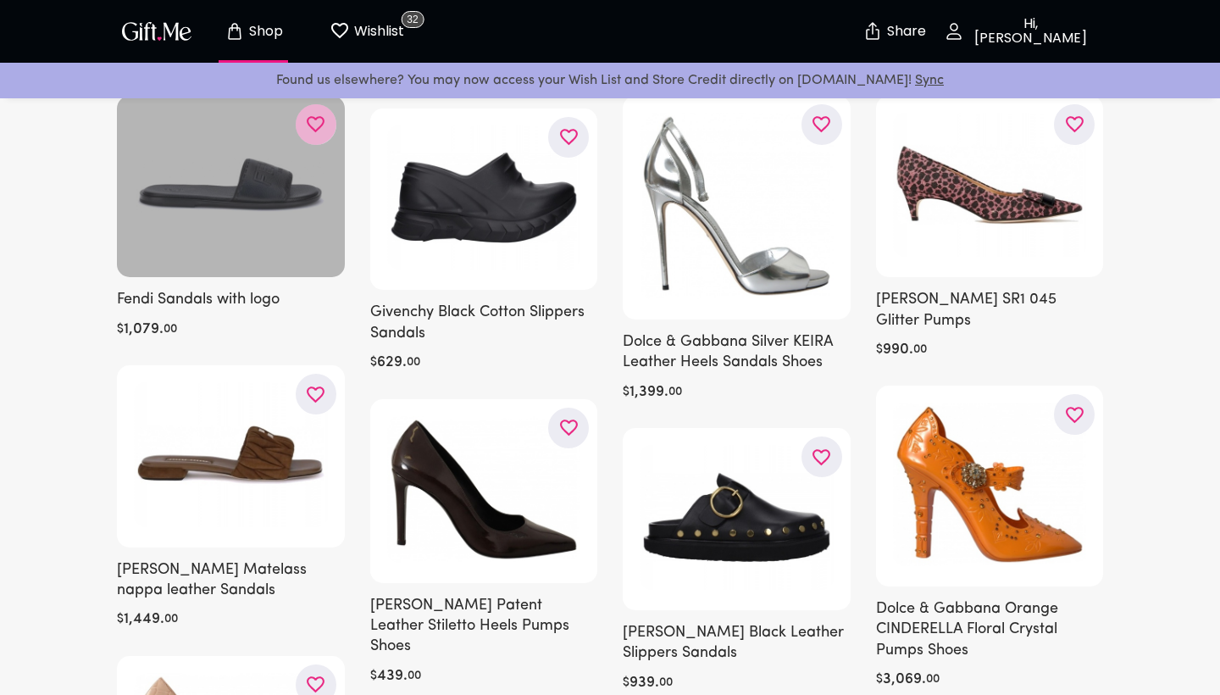
click at [0, 0] on icon "button" at bounding box center [0, 0] width 0 height 0
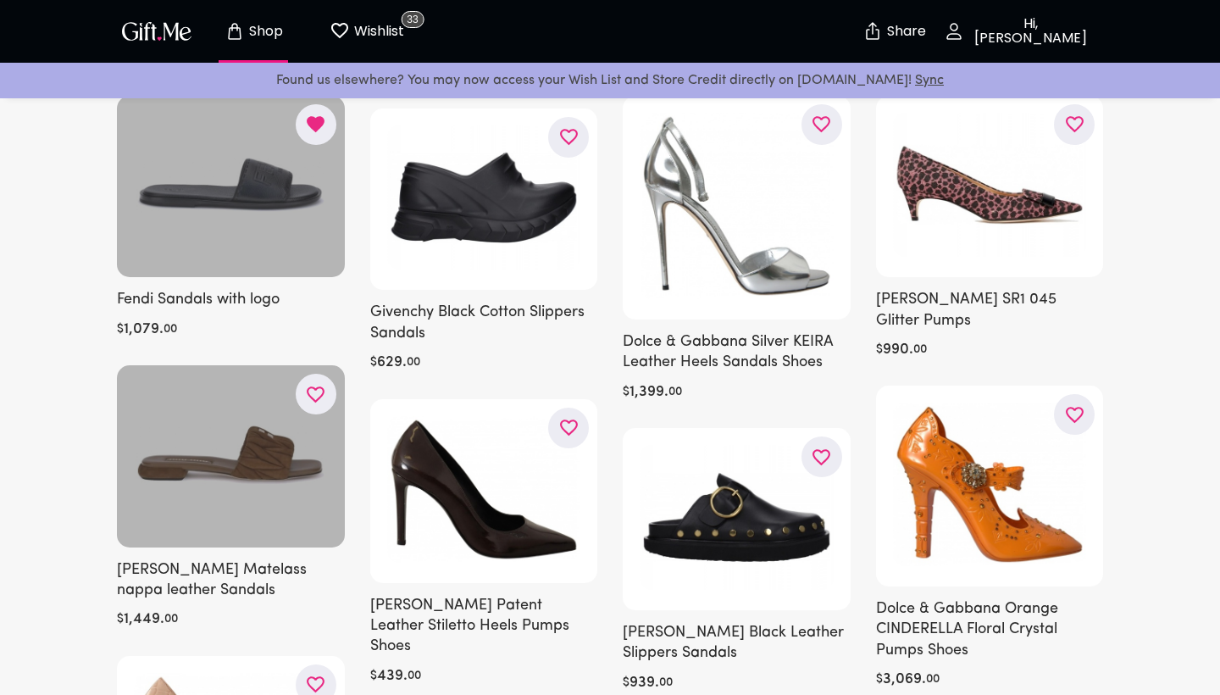
click at [0, 0] on icon "button" at bounding box center [0, 0] width 0 height 0
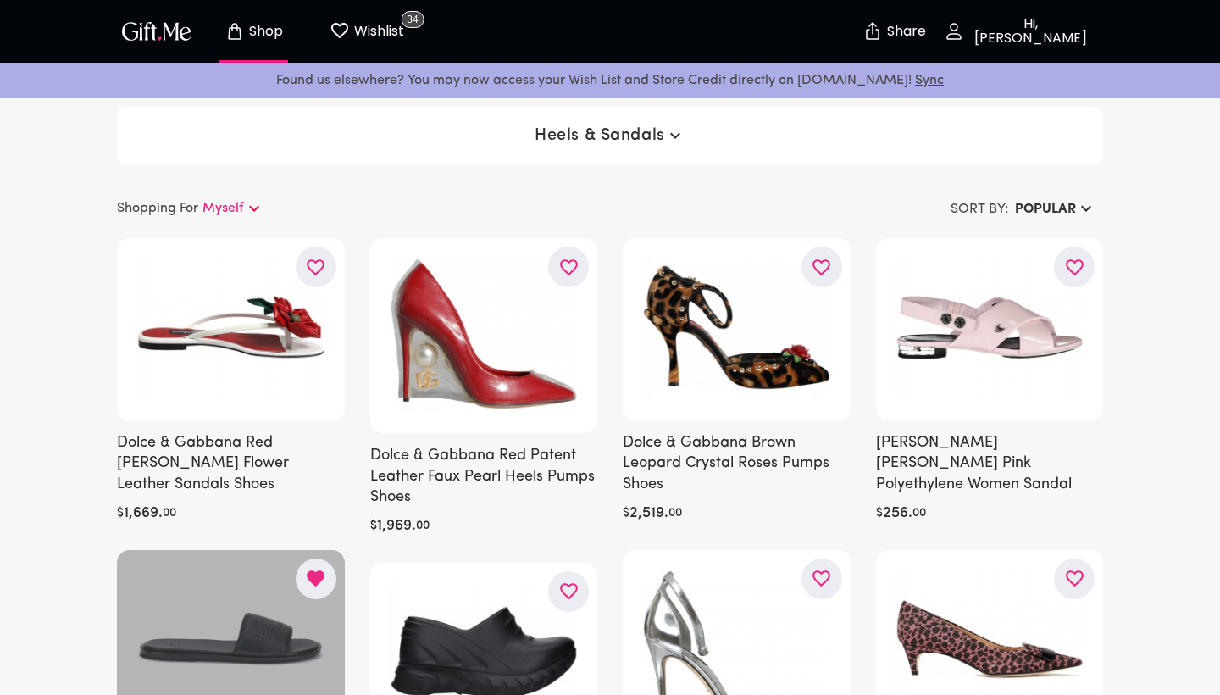
scroll to position [0, 0]
click at [258, 27] on p "Shop" at bounding box center [264, 32] width 38 height 14
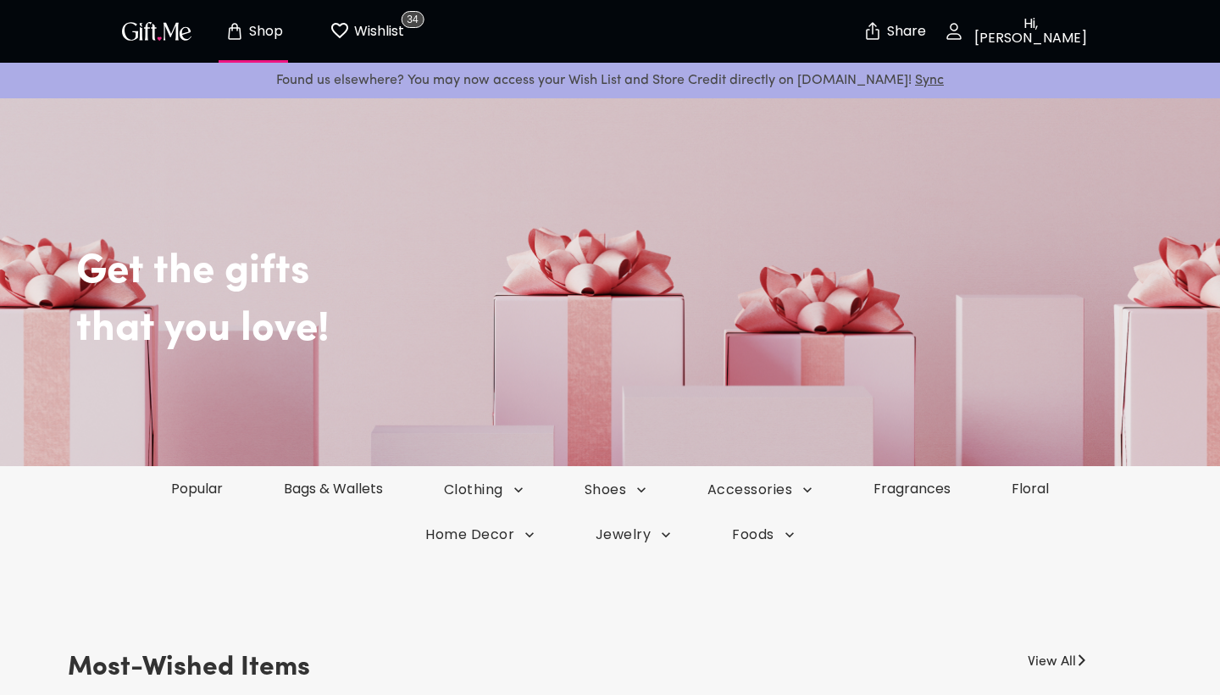
click at [630, 546] on div "Home Decor Jewelry Foods" at bounding box center [610, 534] width 1220 height 44
click at [524, 499] on span "Jewelry" at bounding box center [484, 490] width 80 height 19
click at [619, 497] on li "Diamonds" at bounding box center [612, 497] width 97 height 32
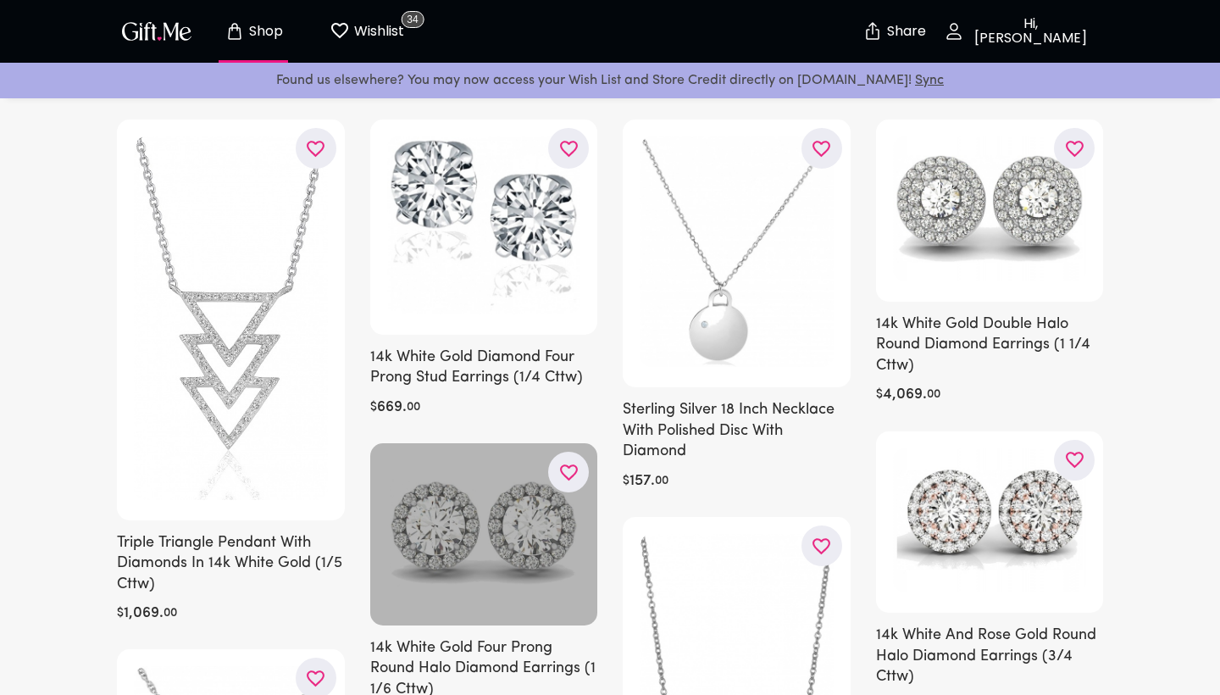
scroll to position [104, 0]
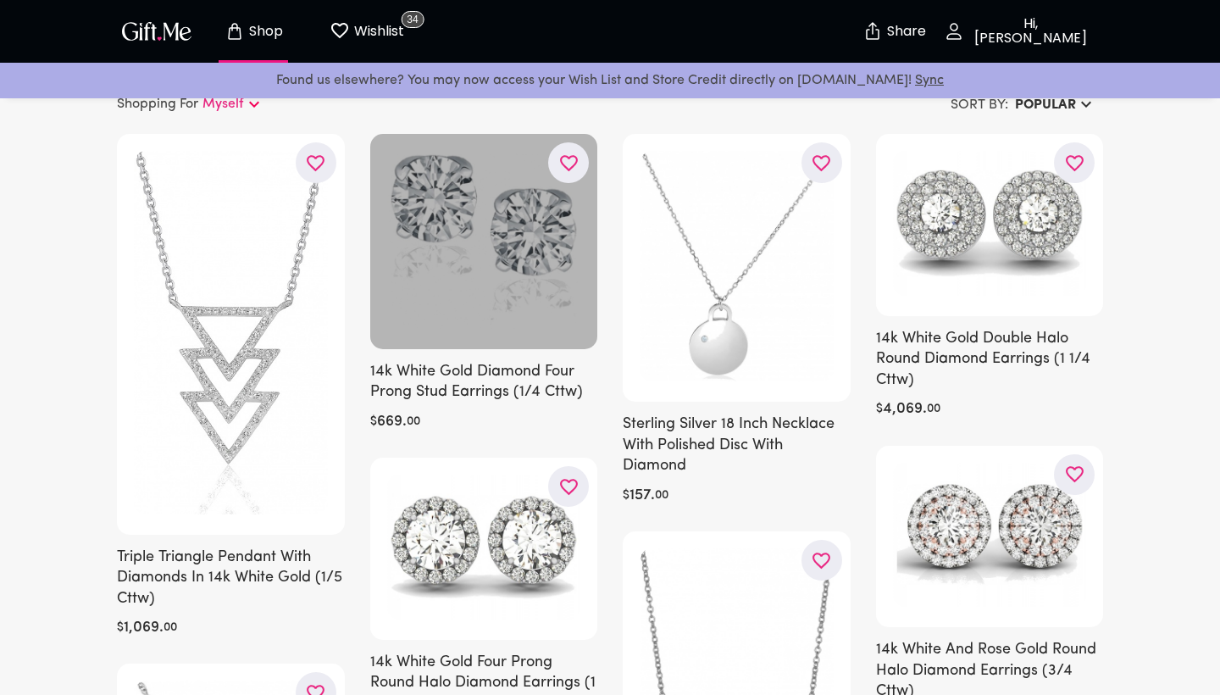
click at [0, 0] on icon "button" at bounding box center [0, 0] width 0 height 0
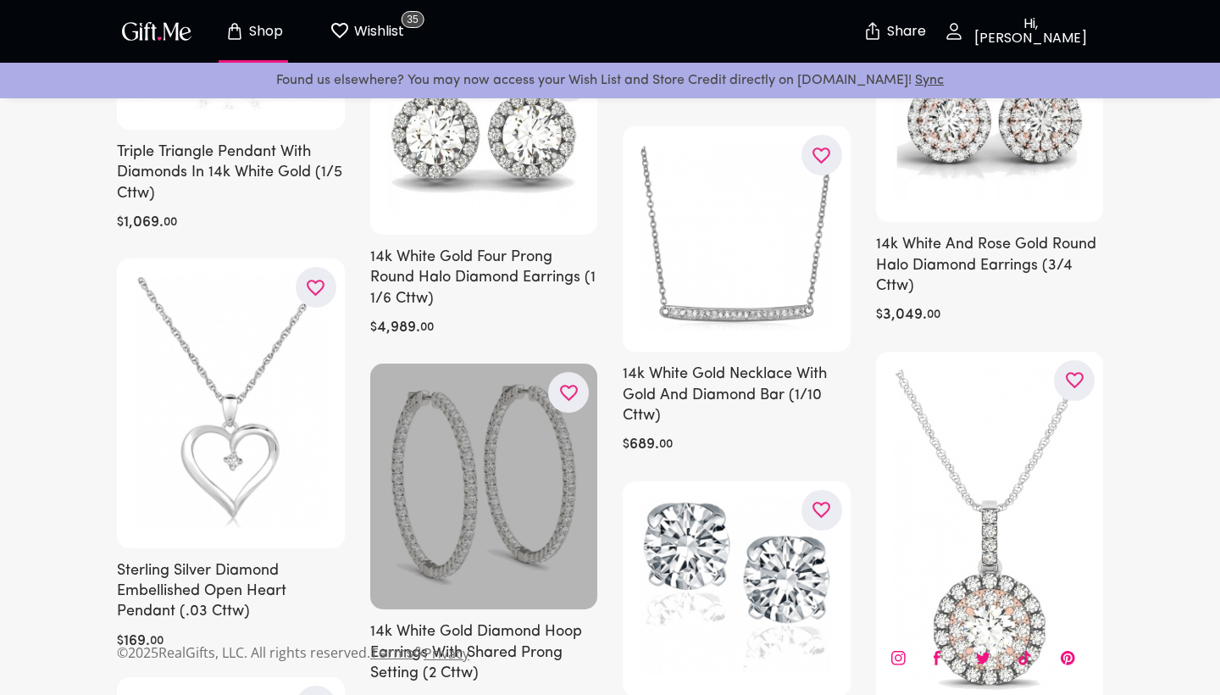
scroll to position [482, 0]
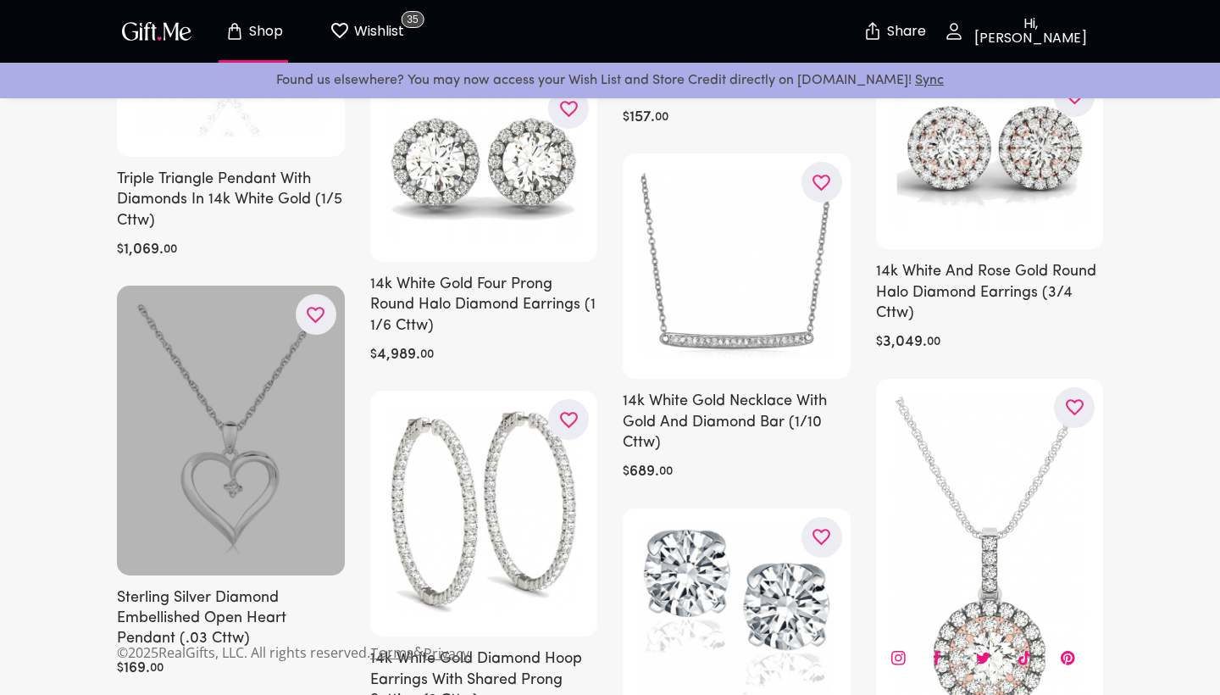
click at [328, 317] on button "button" at bounding box center [316, 314] width 41 height 41
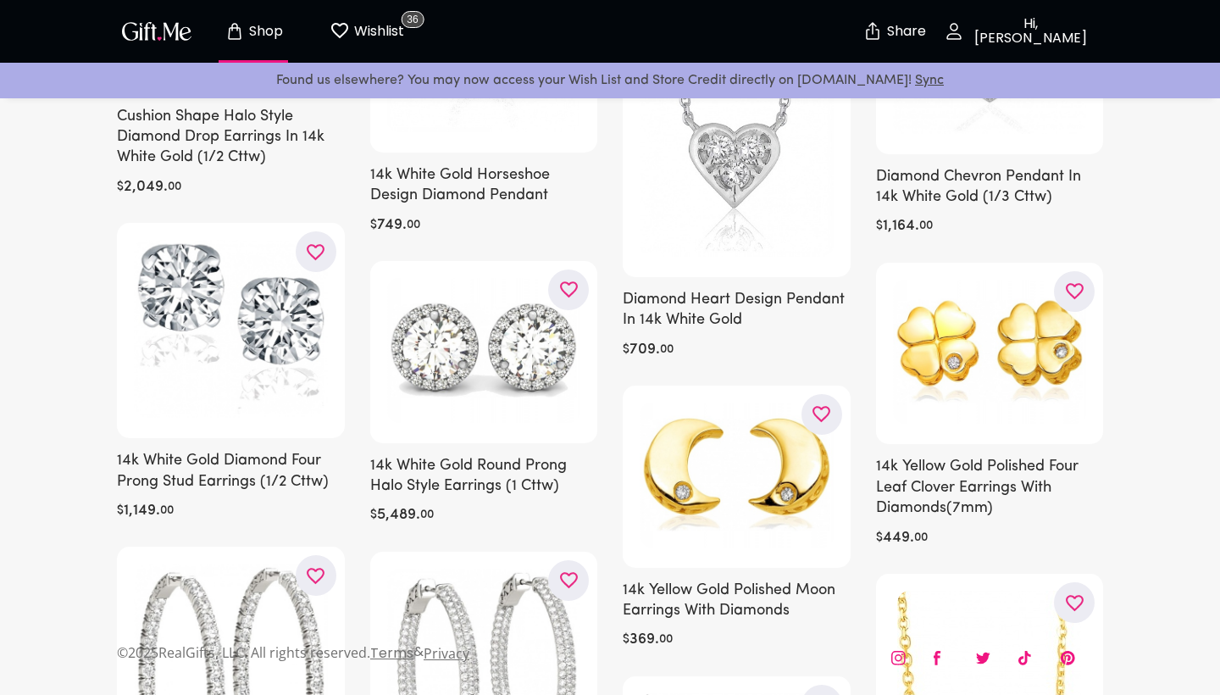
scroll to position [1474, 0]
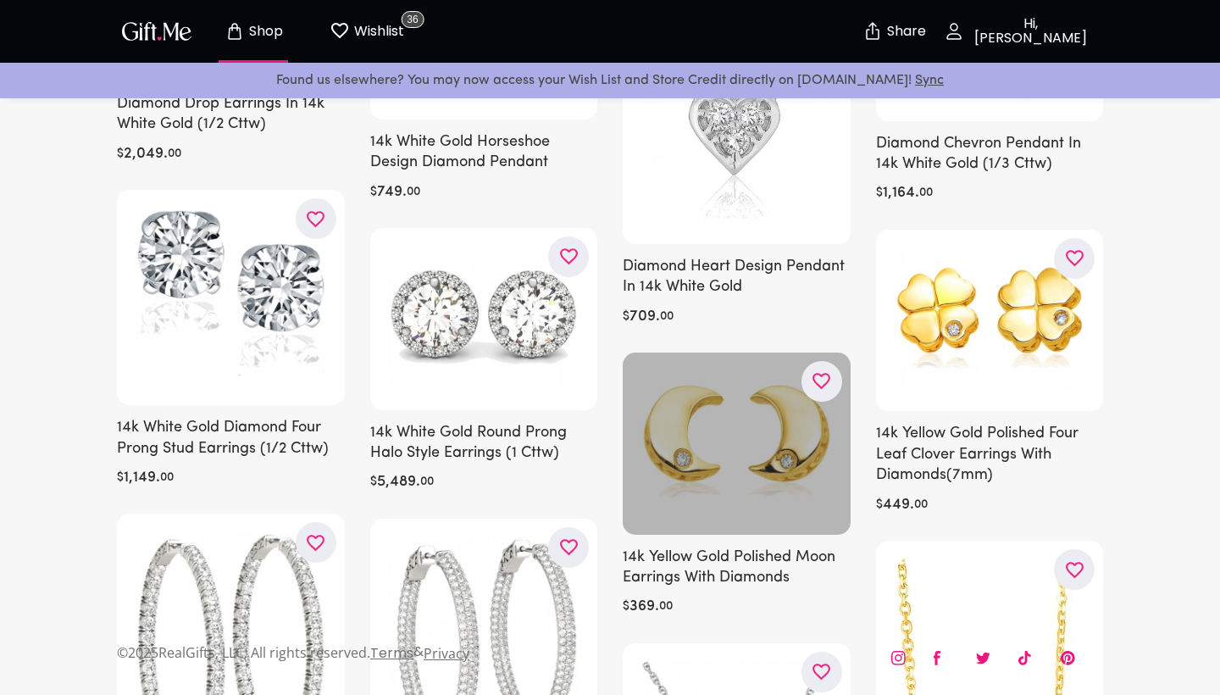
click at [841, 370] on button "button" at bounding box center [822, 381] width 41 height 41
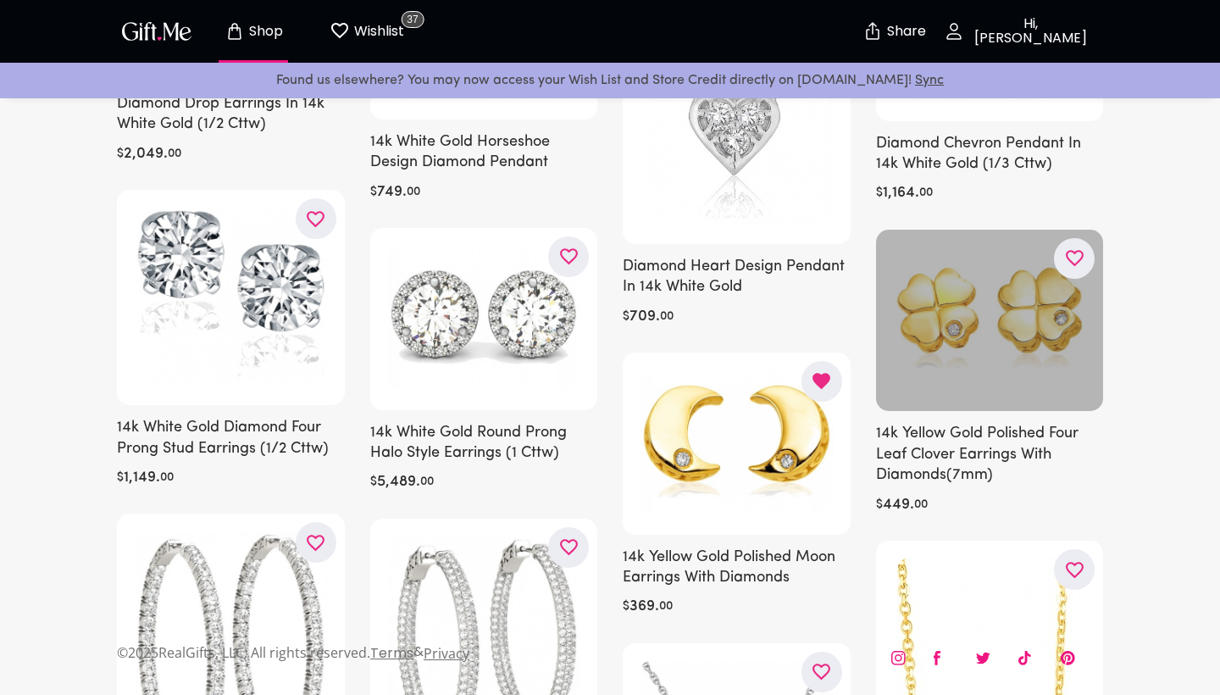
click at [1074, 270] on button "button" at bounding box center [1074, 258] width 41 height 41
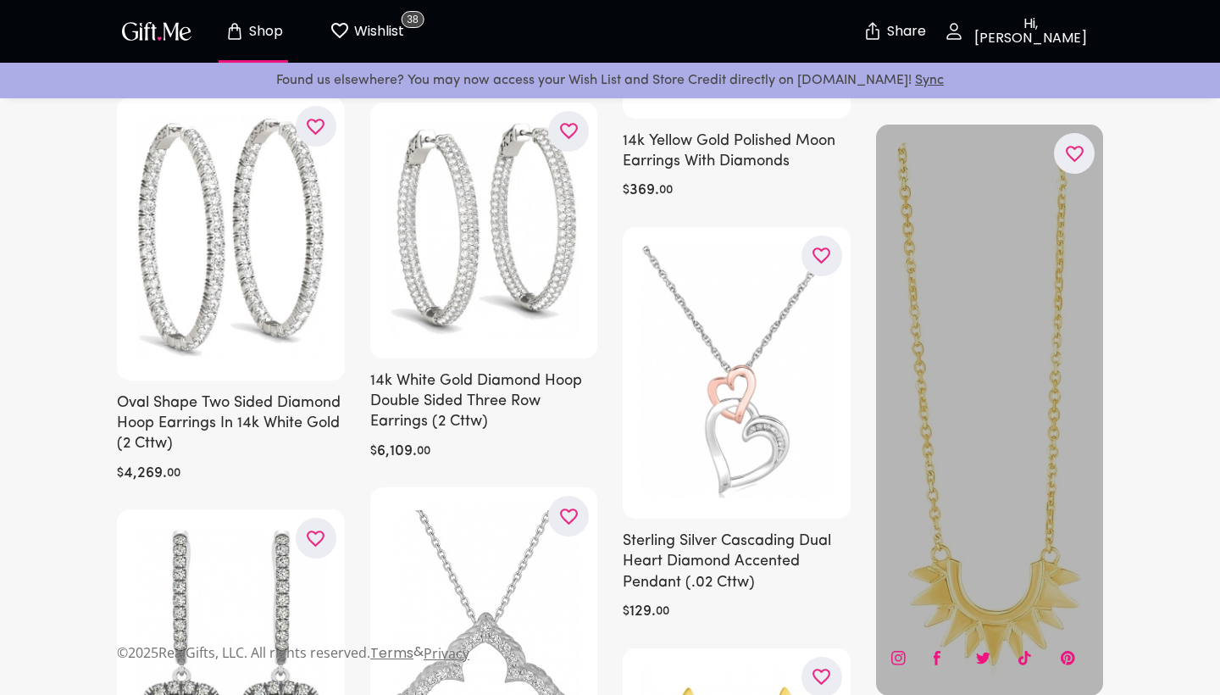
scroll to position [1890, 0]
click at [0, 0] on icon "button" at bounding box center [0, 0] width 0 height 0
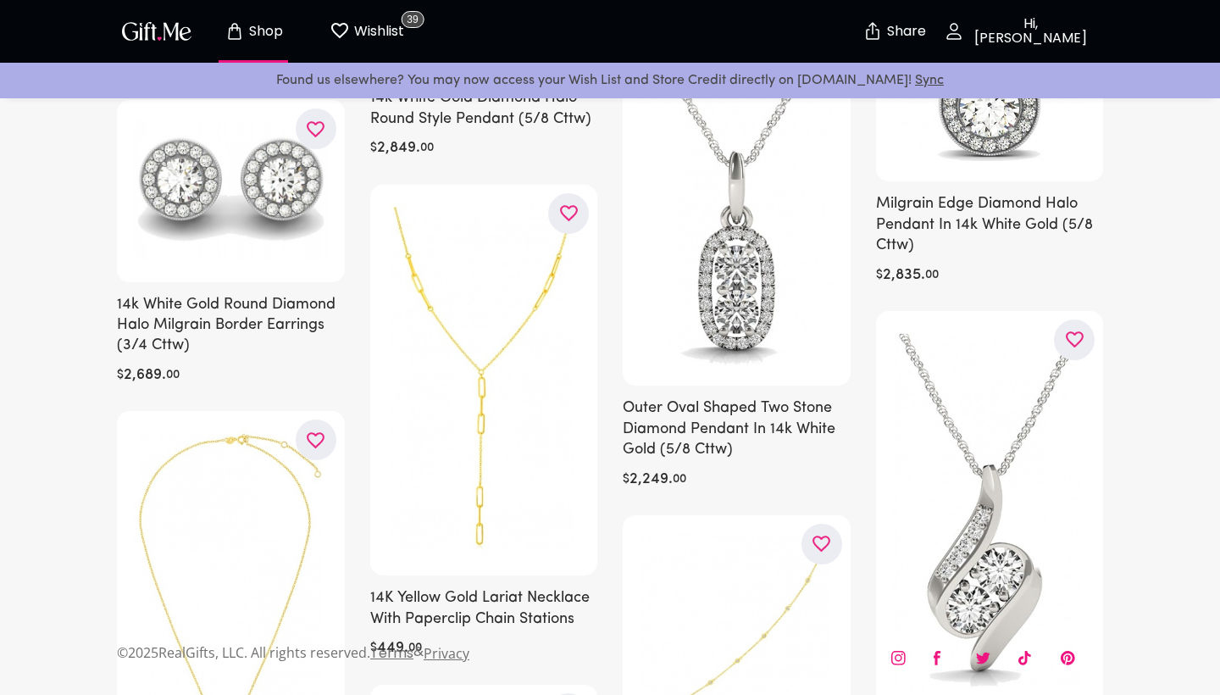
scroll to position [3131, 0]
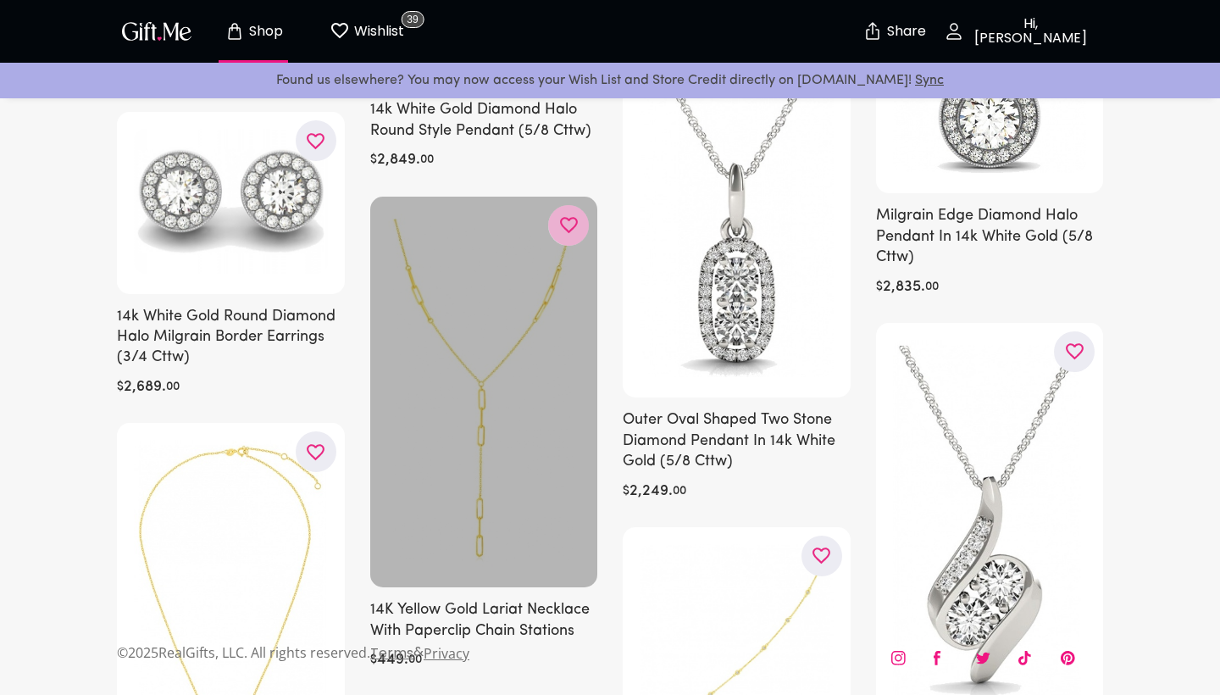
click at [0, 0] on icon "button" at bounding box center [0, 0] width 0 height 0
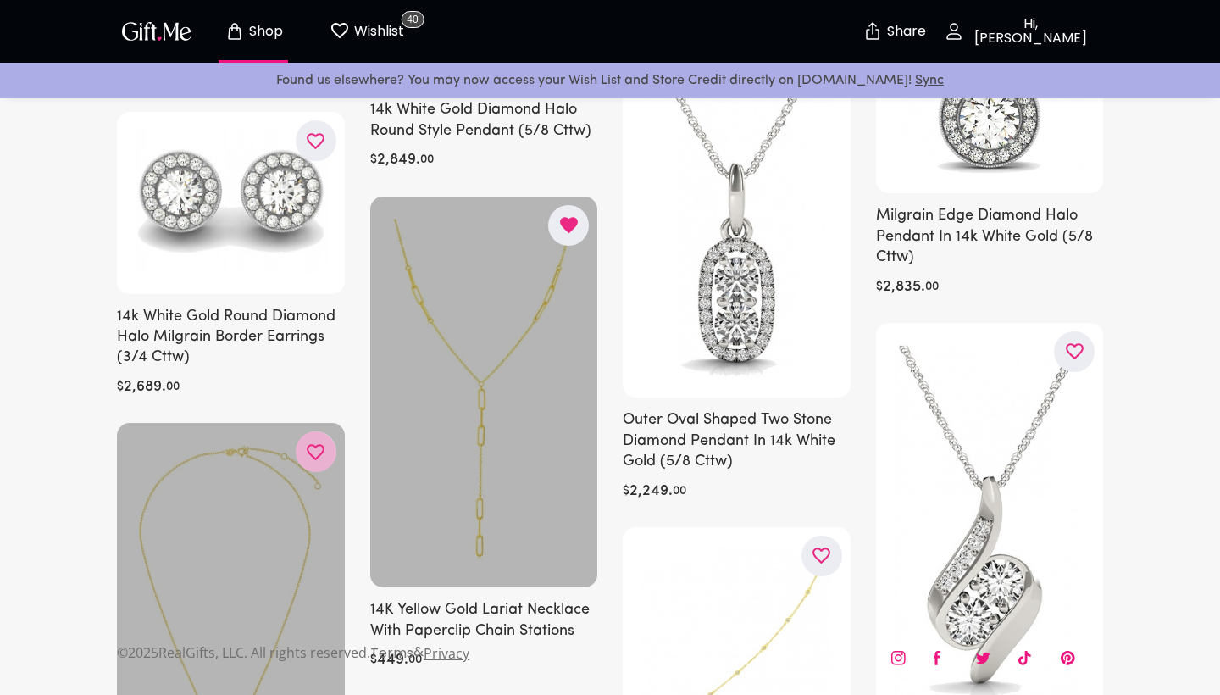
click at [301, 451] on button "button" at bounding box center [316, 451] width 41 height 41
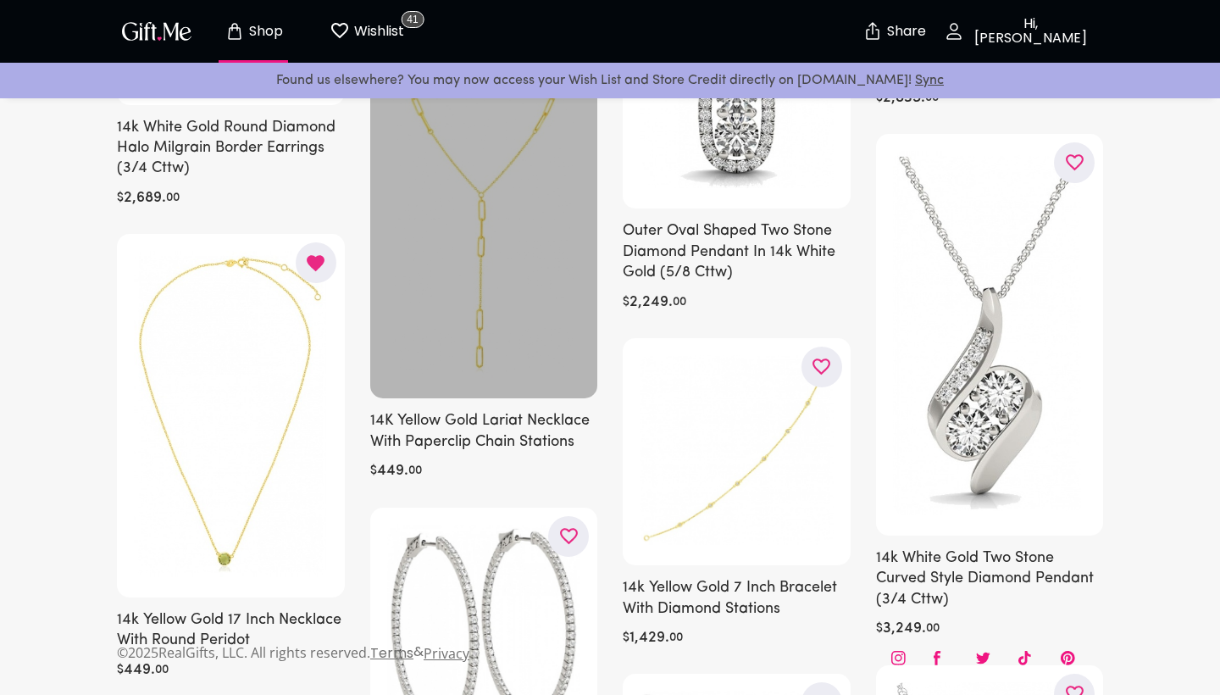
scroll to position [3322, 0]
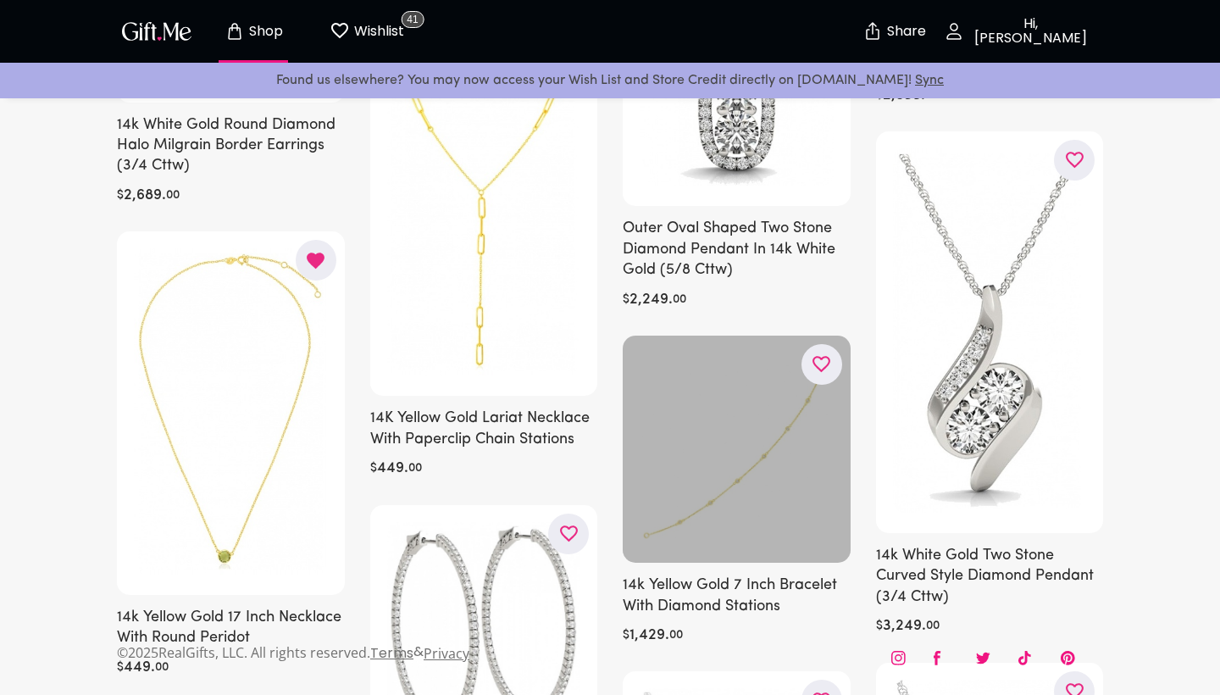
click at [0, 0] on icon "button" at bounding box center [0, 0] width 0 height 0
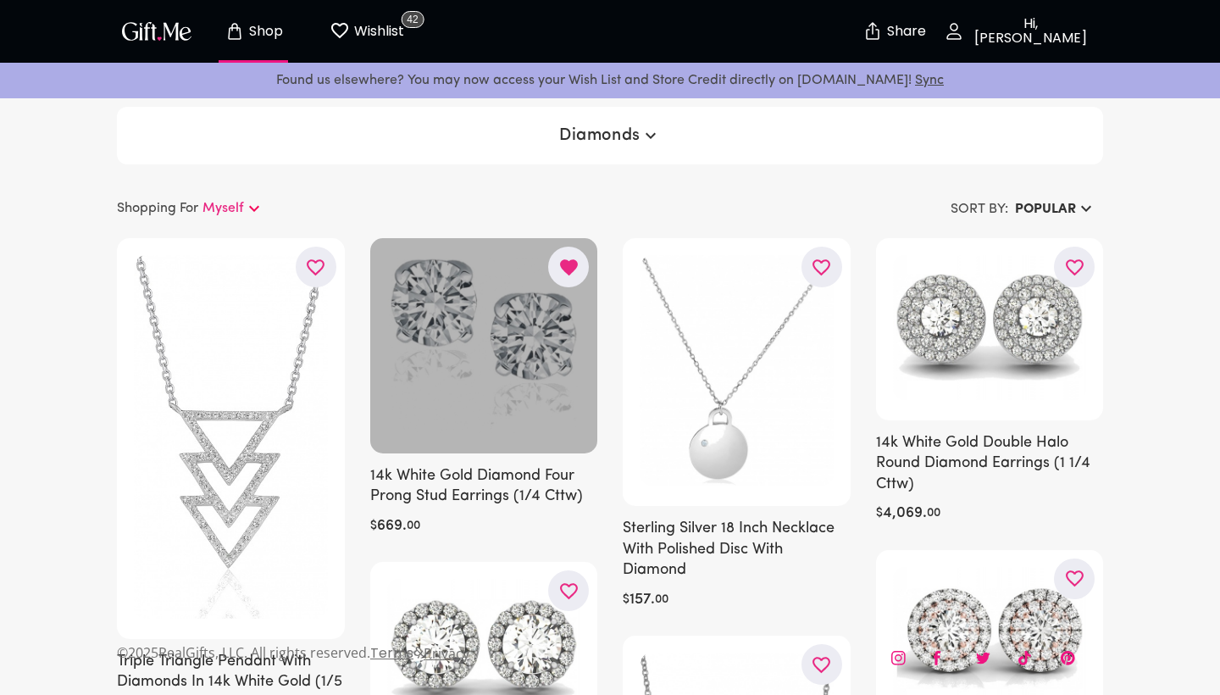
scroll to position [0, 0]
click at [634, 133] on span "Diamonds" at bounding box center [610, 135] width 102 height 20
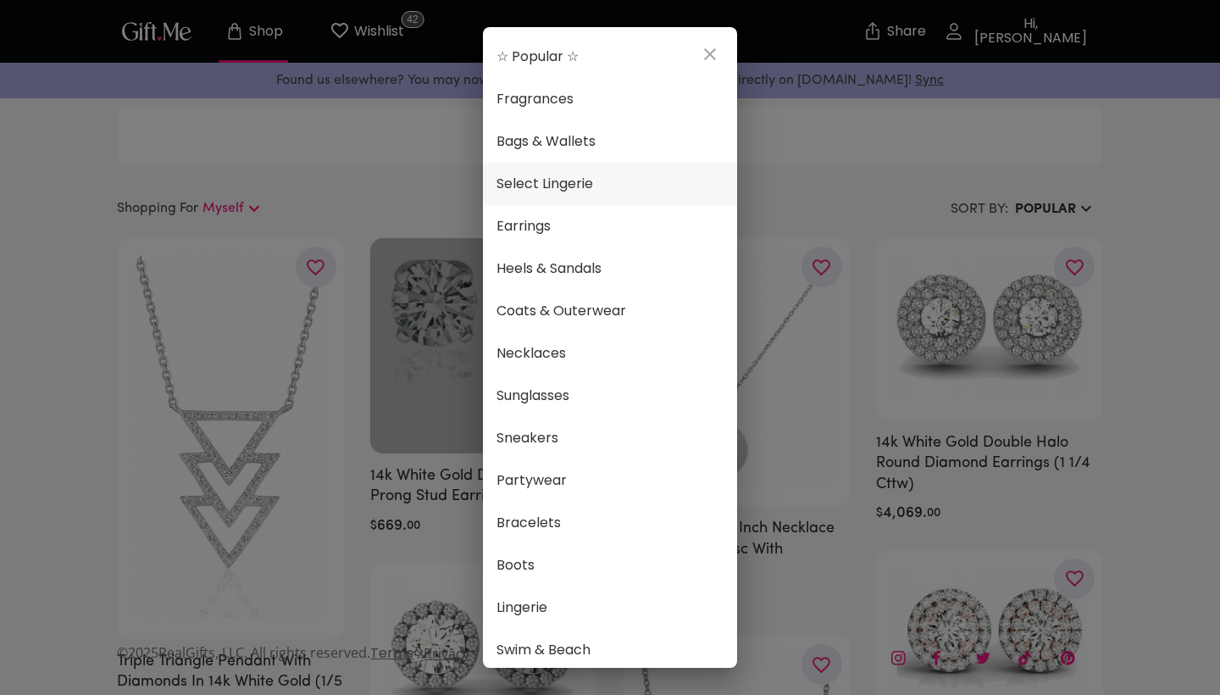
click at [613, 184] on span "Select Lingerie" at bounding box center [610, 184] width 227 height 22
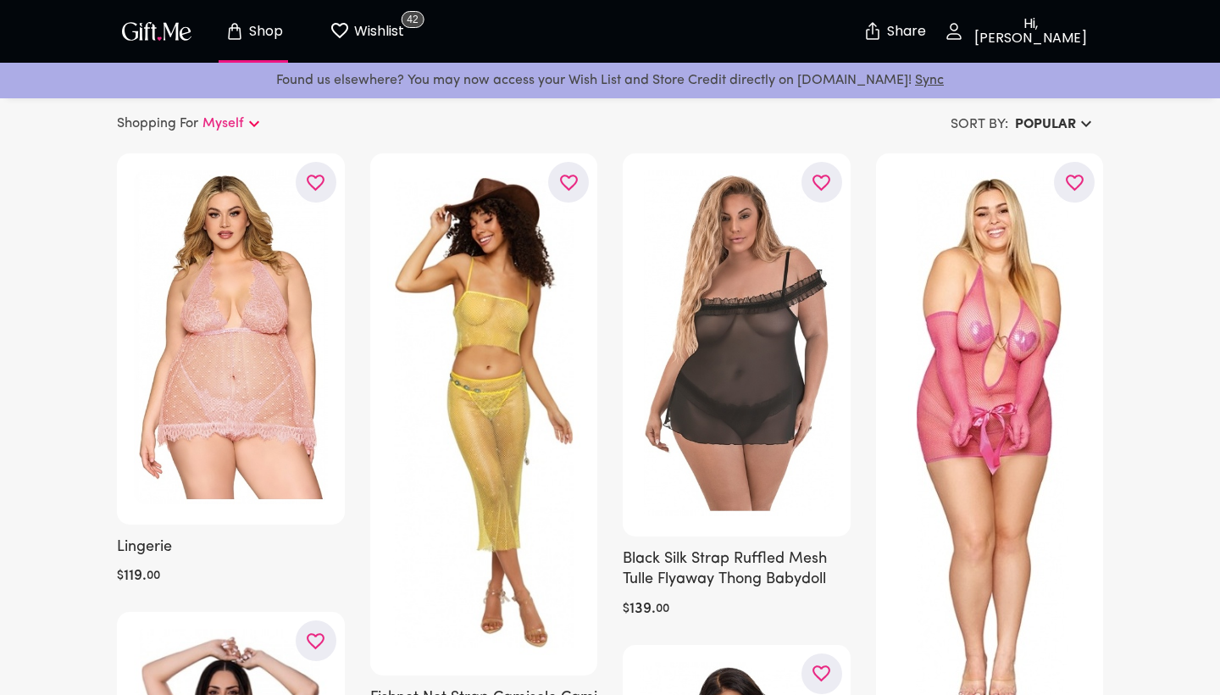
scroll to position [79, 0]
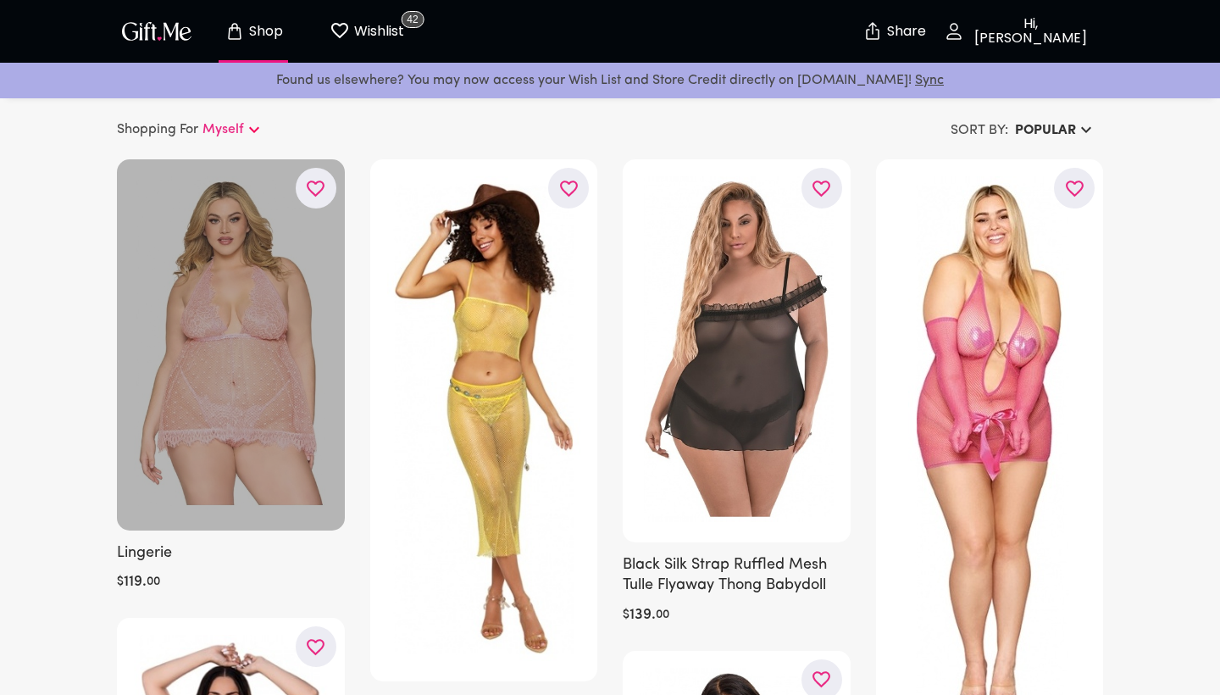
click at [328, 194] on button "button" at bounding box center [316, 188] width 41 height 41
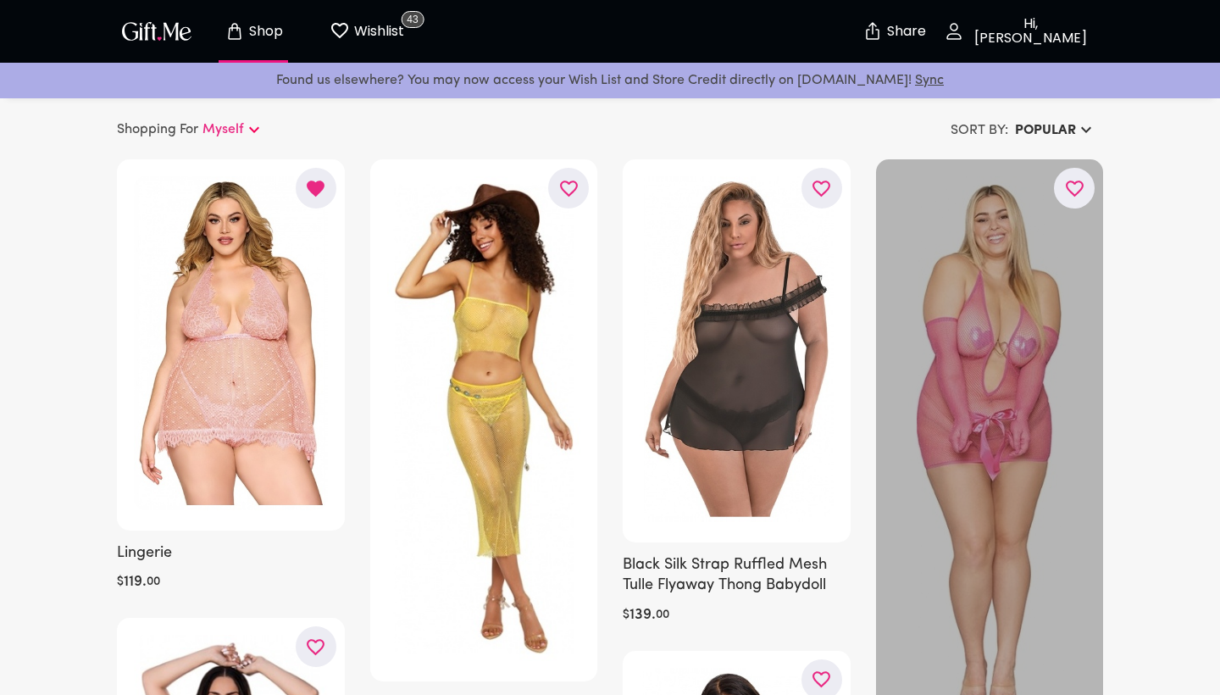
click at [0, 0] on icon "button" at bounding box center [0, 0] width 0 height 0
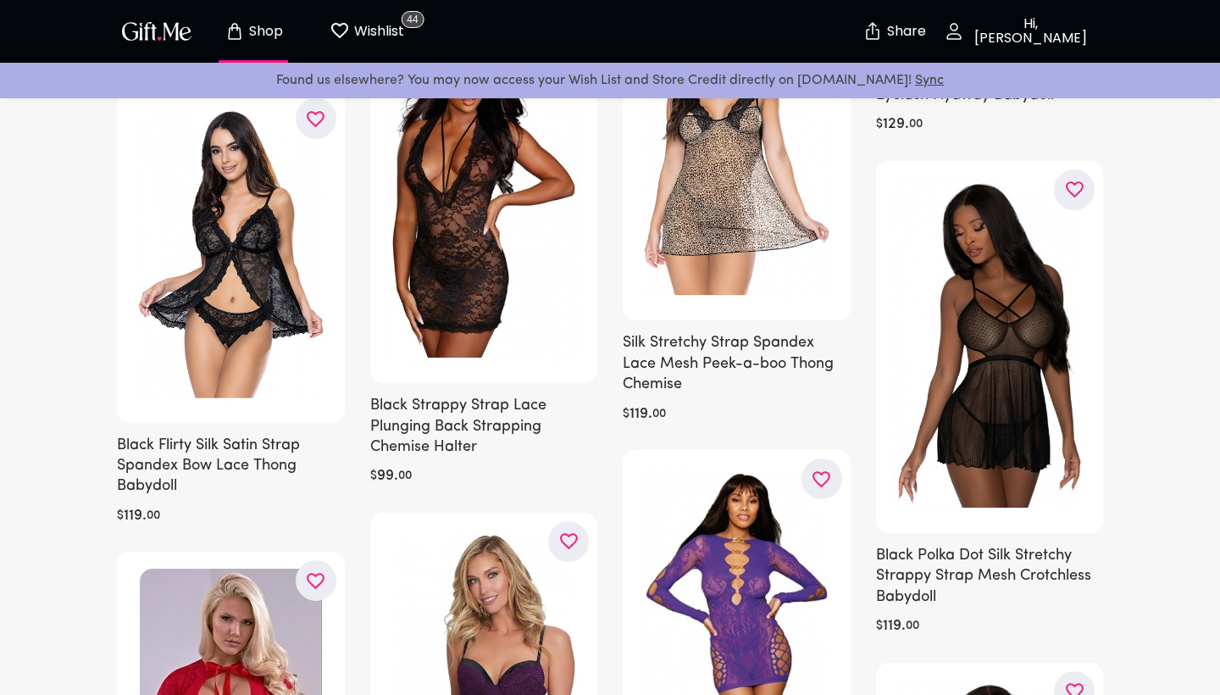
scroll to position [1249, 0]
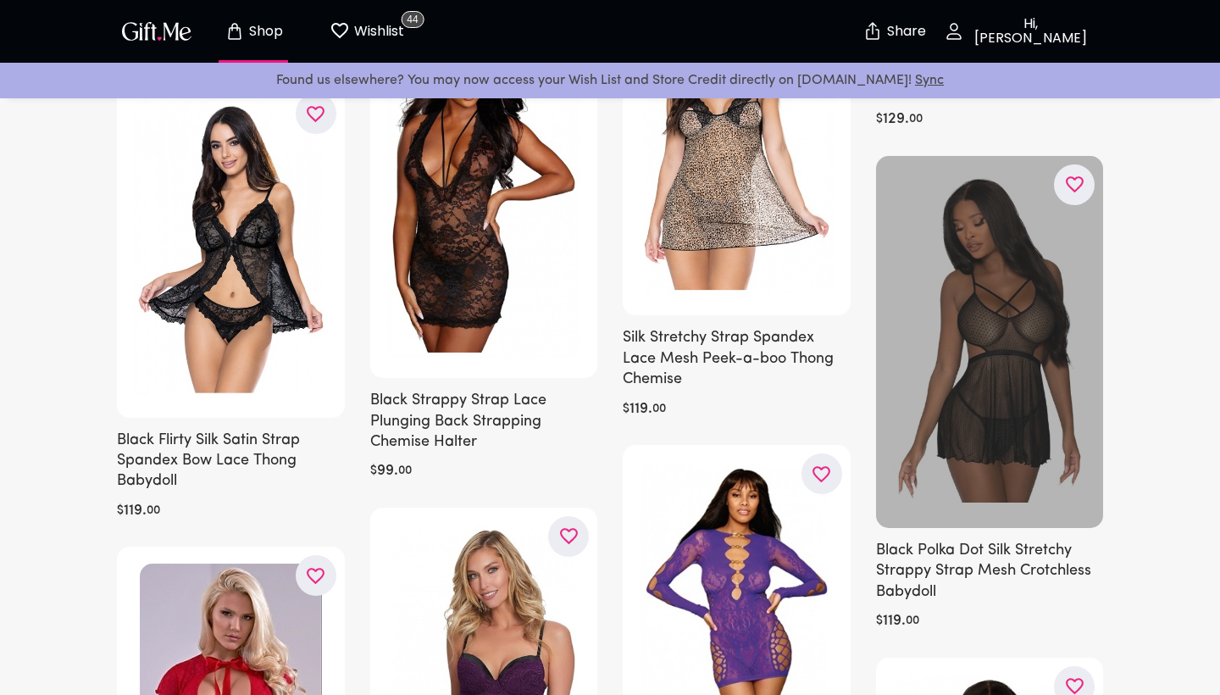
click at [0, 0] on icon "button" at bounding box center [0, 0] width 0 height 0
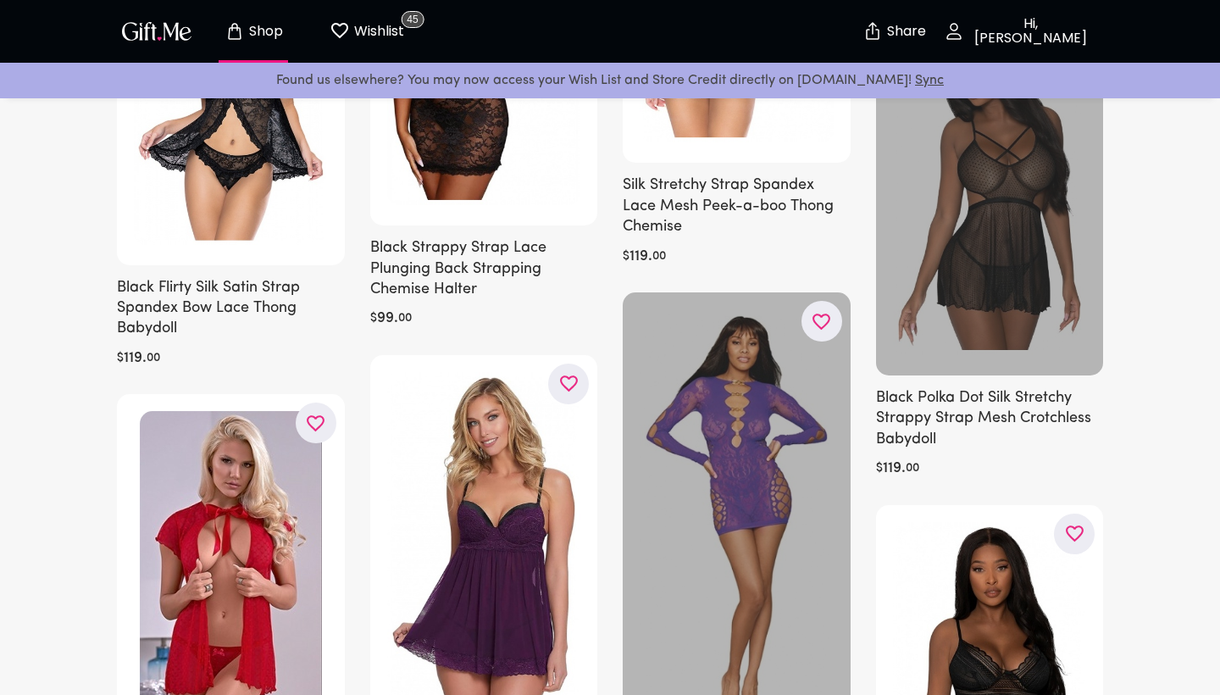
scroll to position [1403, 0]
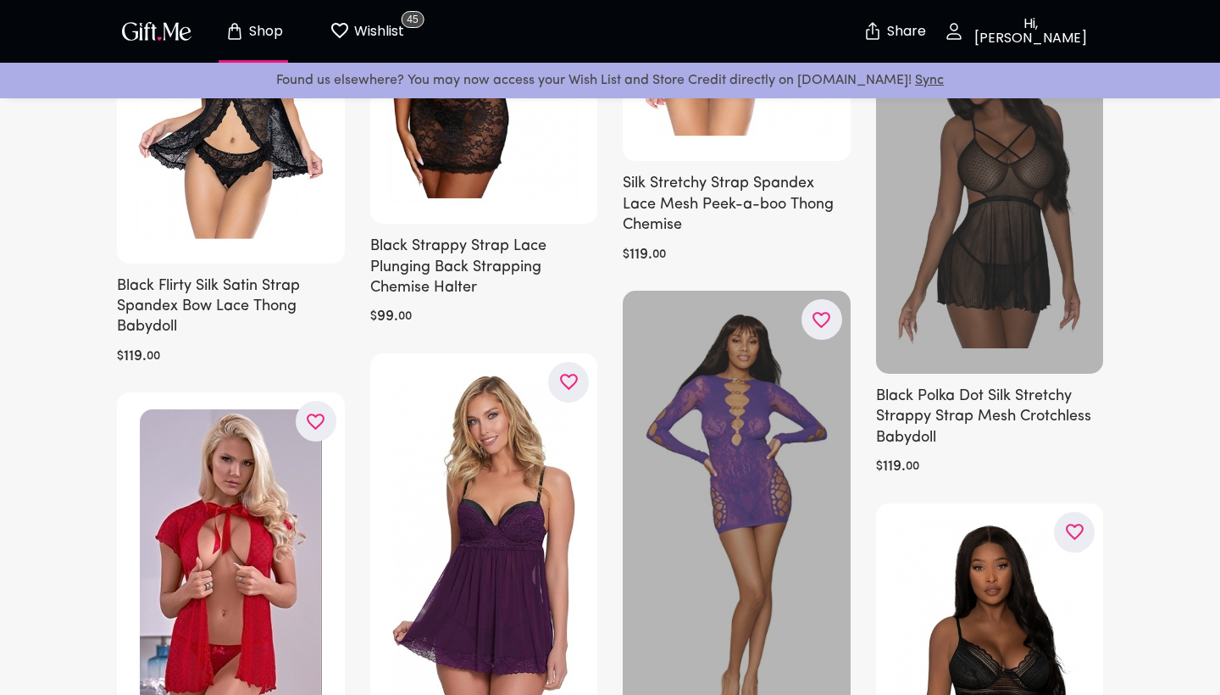
click at [0, 0] on icon "button" at bounding box center [0, 0] width 0 height 0
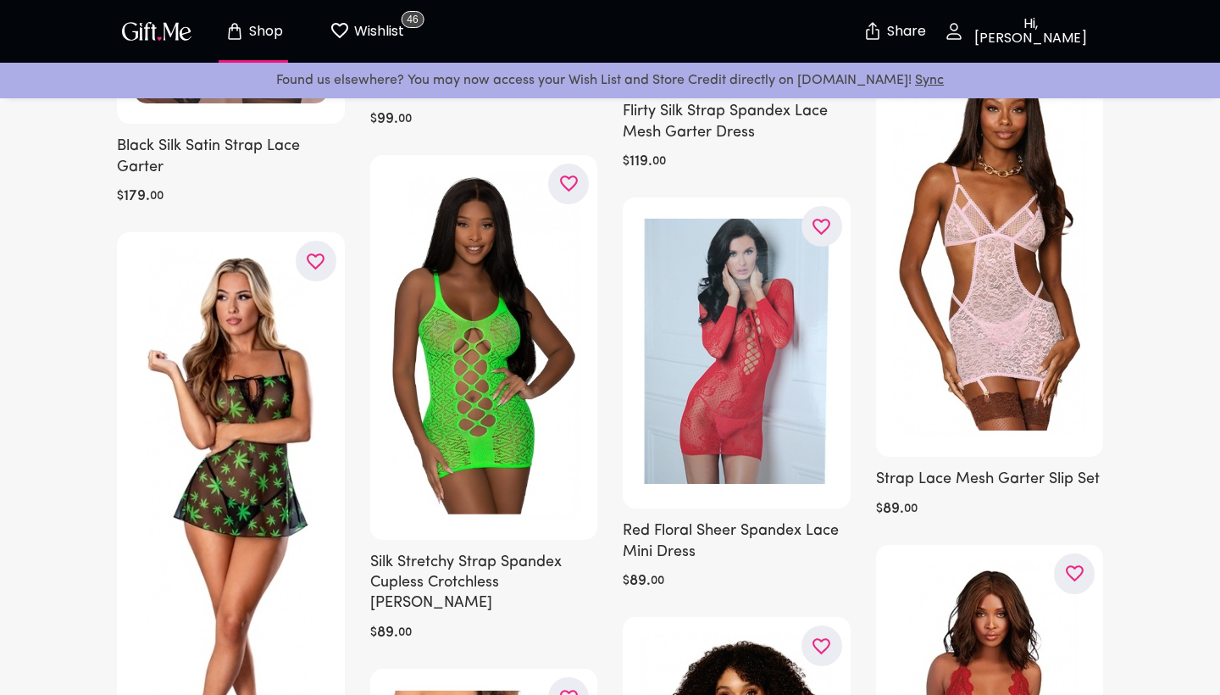
scroll to position [6920, 0]
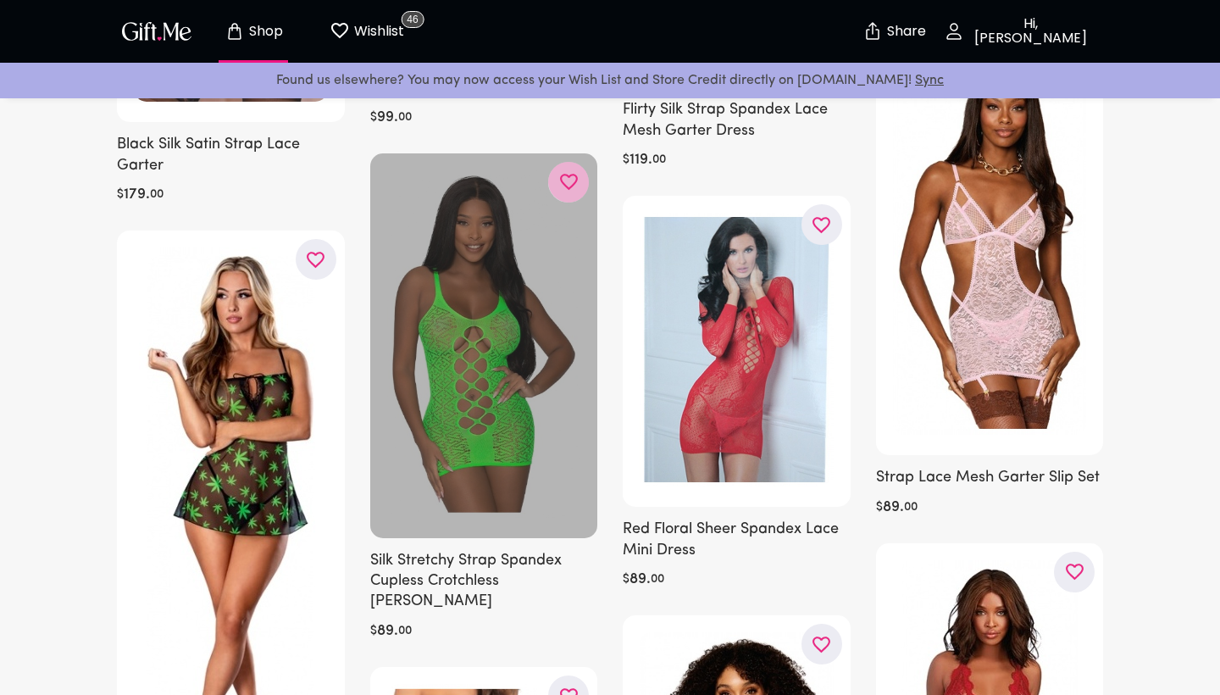
click at [0, 0] on icon "button" at bounding box center [0, 0] width 0 height 0
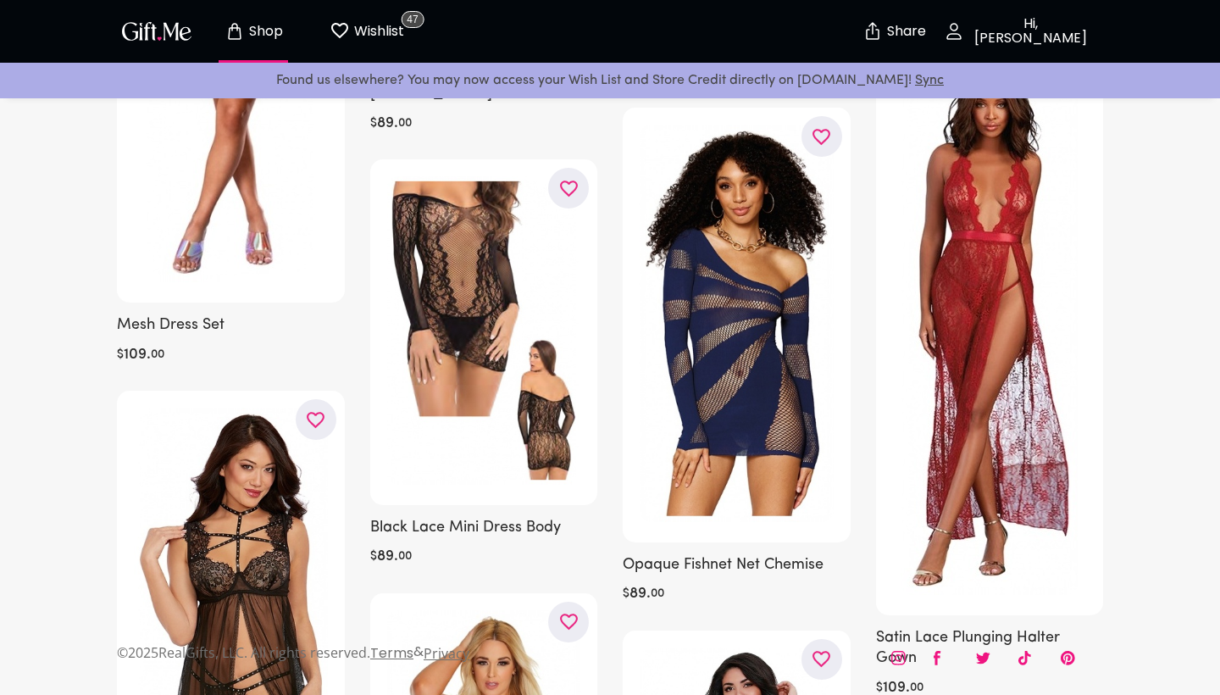
scroll to position [7429, 0]
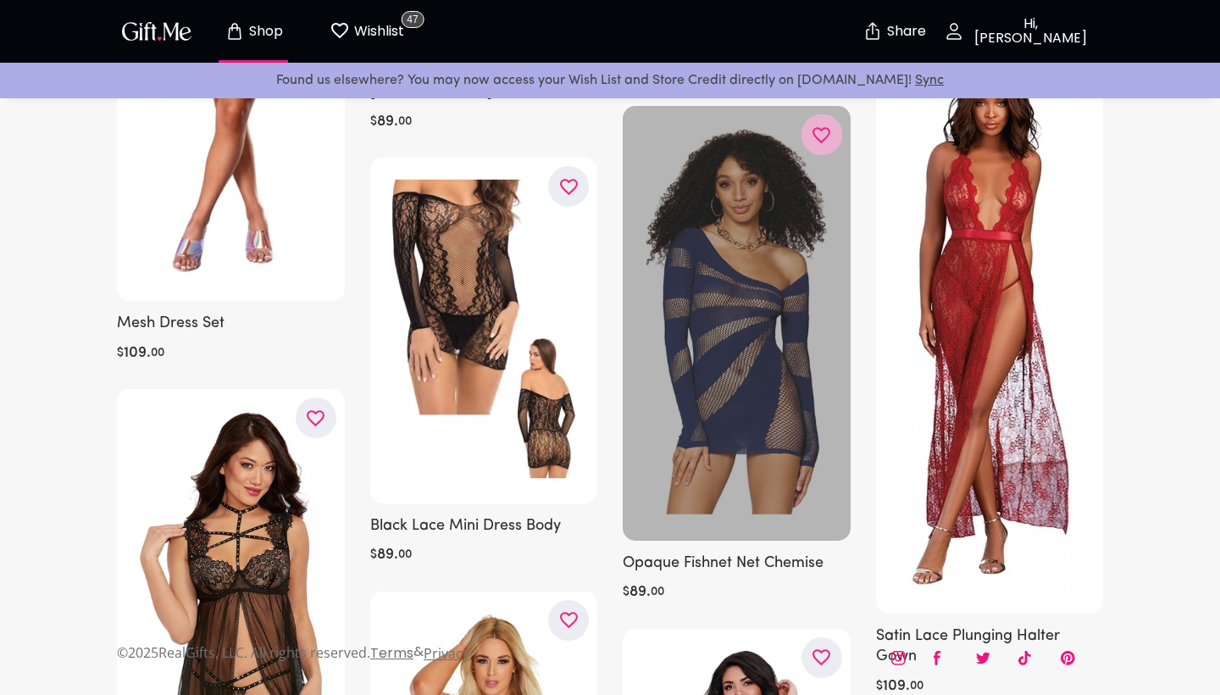
click at [0, 0] on icon "button" at bounding box center [0, 0] width 0 height 0
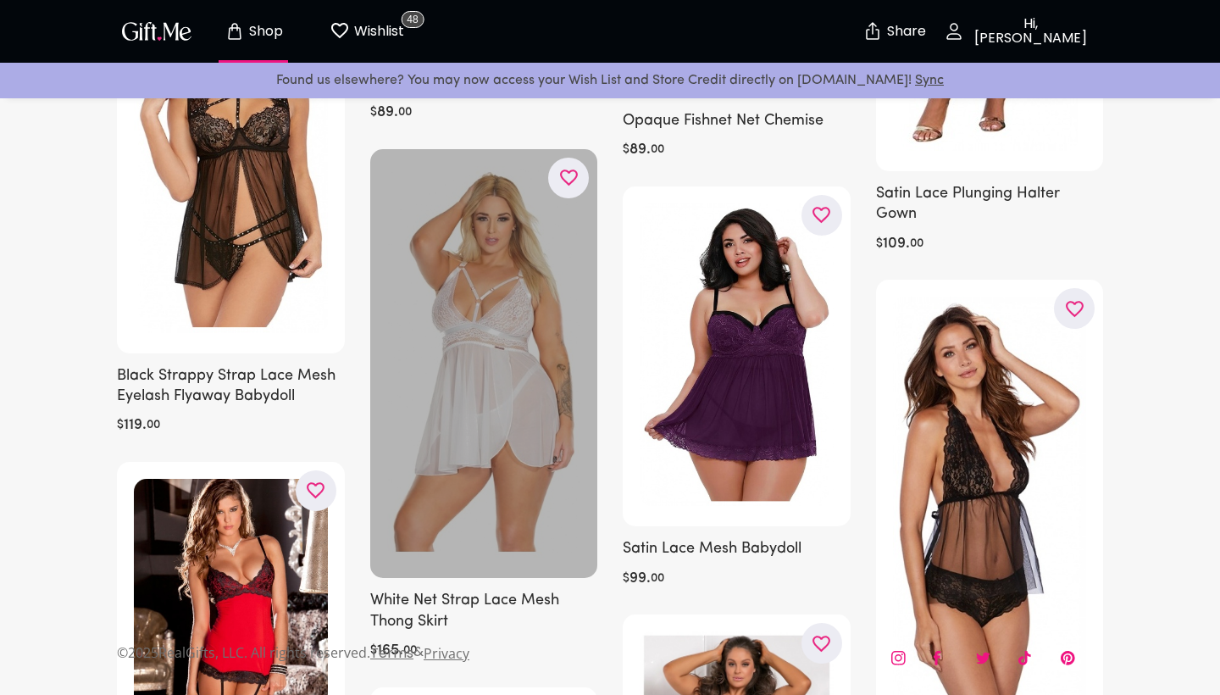
scroll to position [7870, 0]
click at [0, 0] on icon "button" at bounding box center [0, 0] width 0 height 0
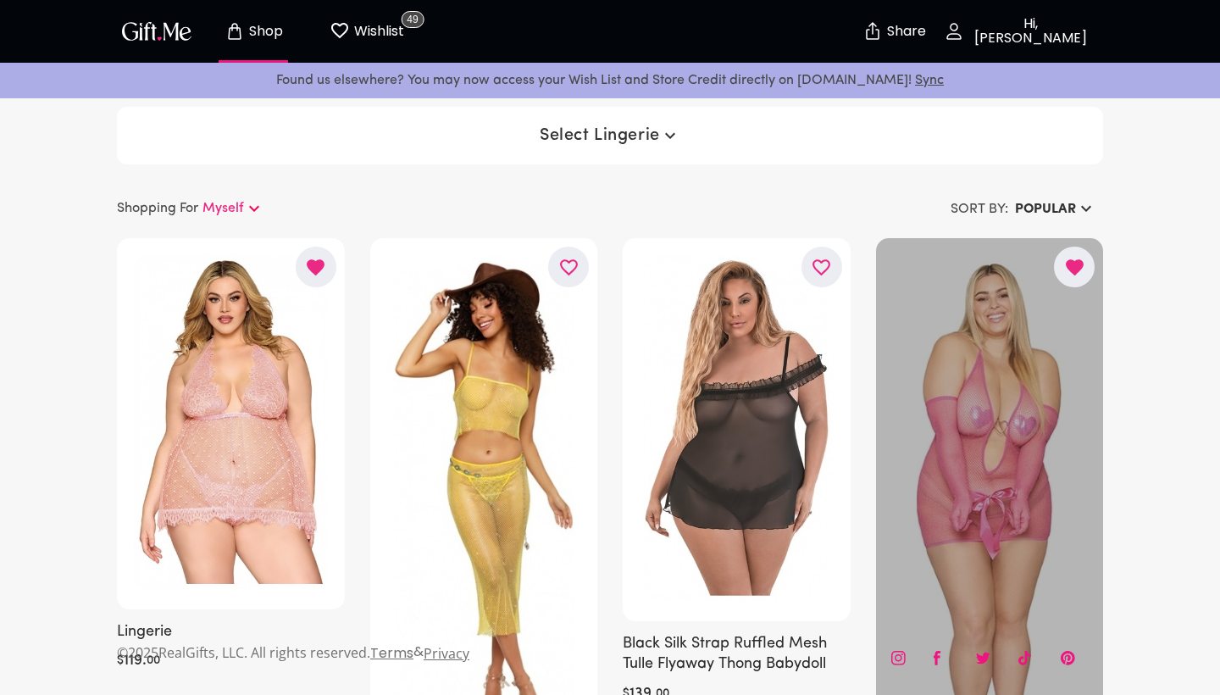
scroll to position [0, 0]
click at [649, 129] on span "Select Lingerie" at bounding box center [610, 135] width 141 height 20
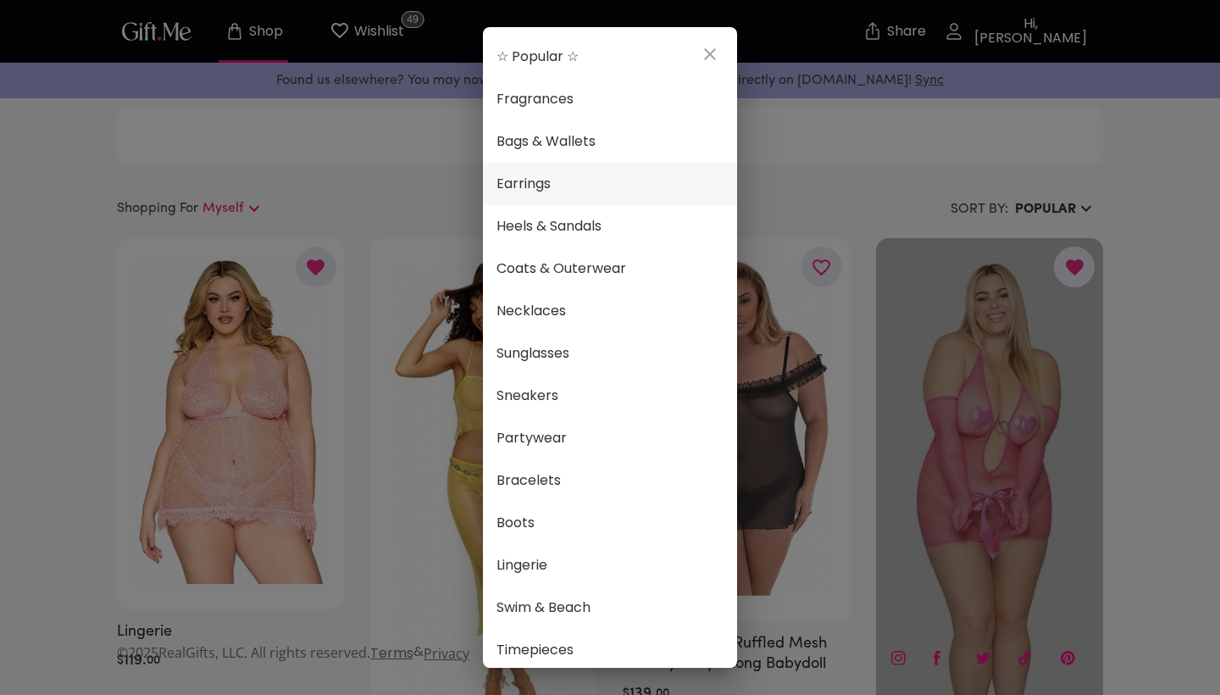
click at [587, 180] on span "Earrings" at bounding box center [610, 184] width 227 height 22
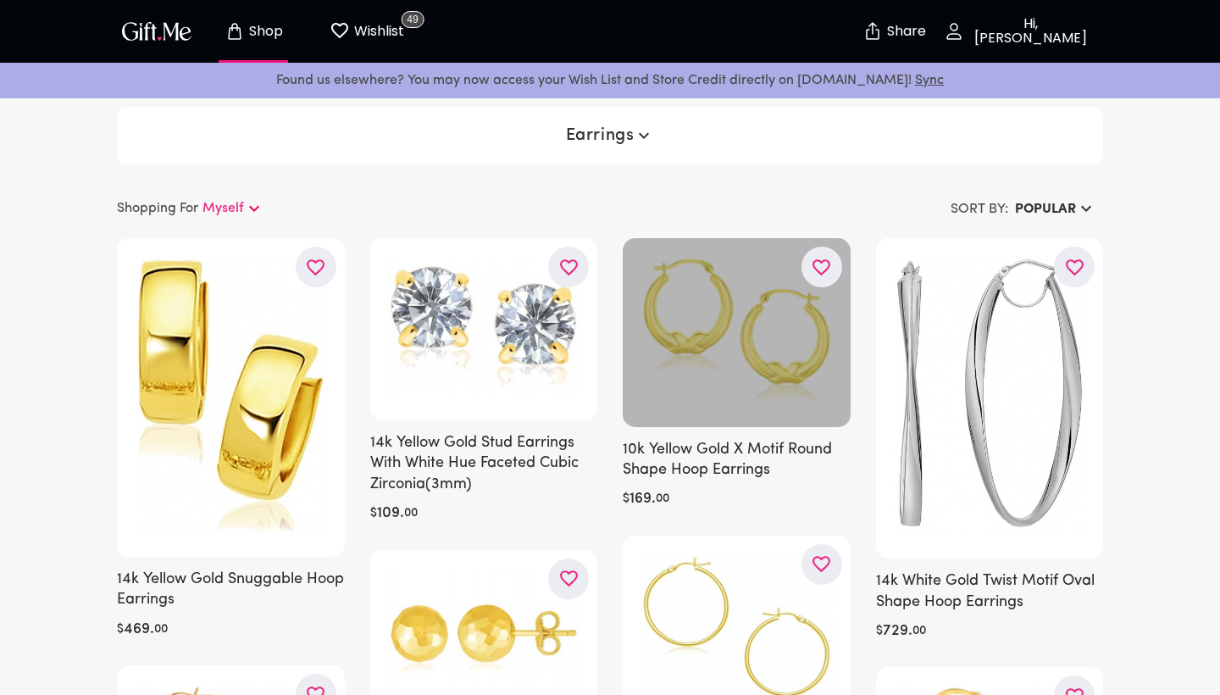
click at [0, 0] on icon "button" at bounding box center [0, 0] width 0 height 0
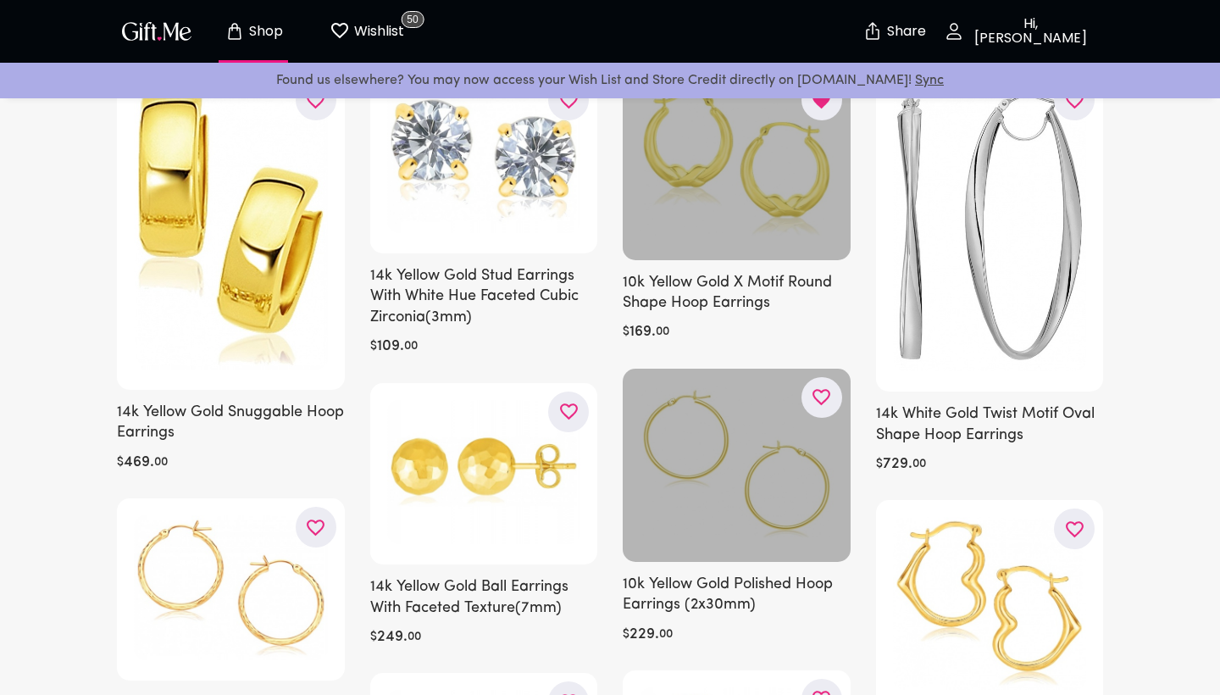
scroll to position [259, 0]
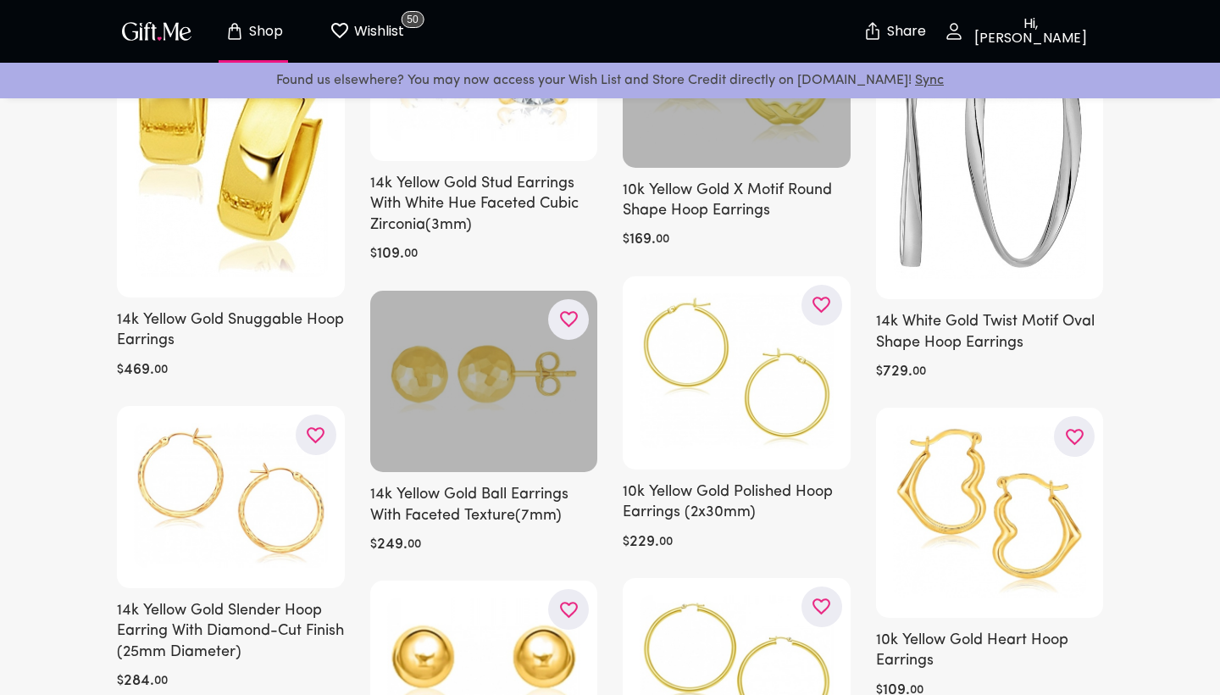
click at [0, 0] on icon "button" at bounding box center [0, 0] width 0 height 0
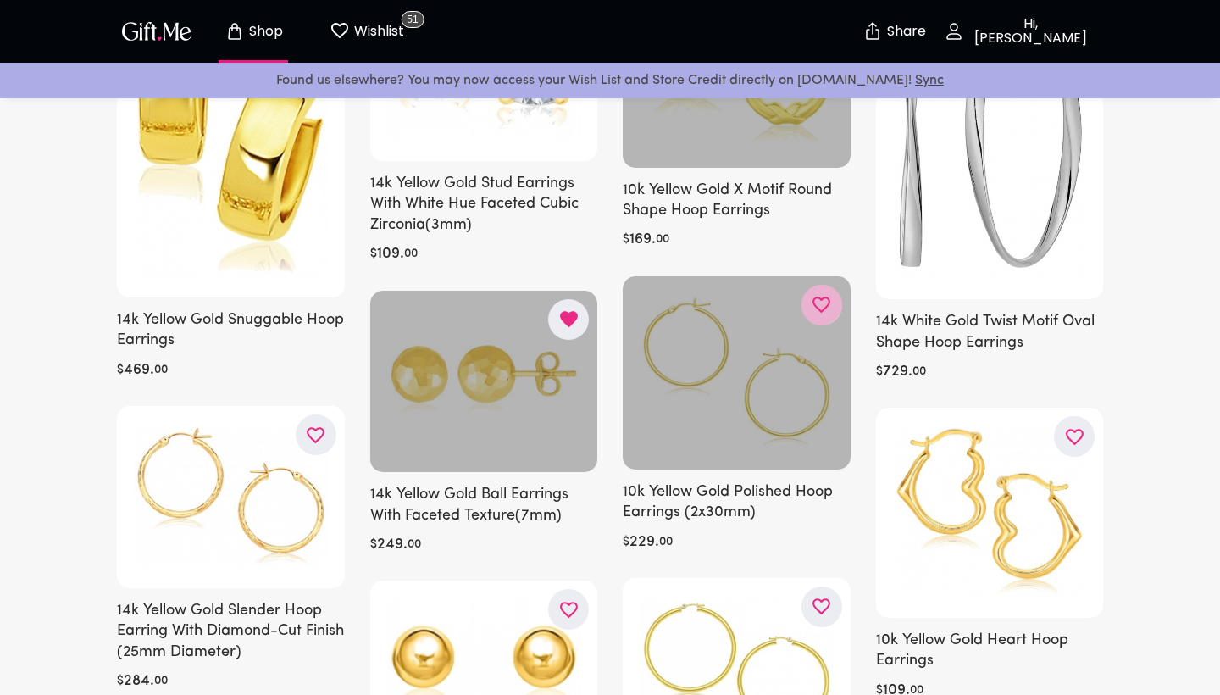
click at [809, 299] on button "button" at bounding box center [822, 305] width 41 height 41
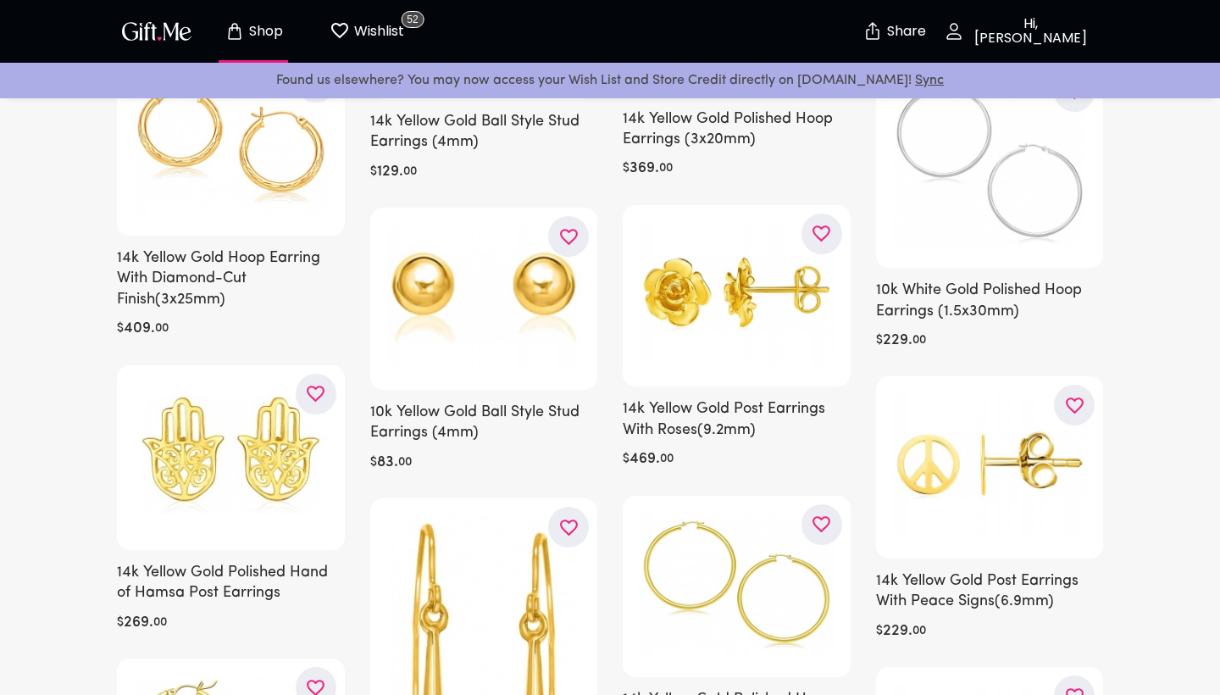
scroll to position [926, 0]
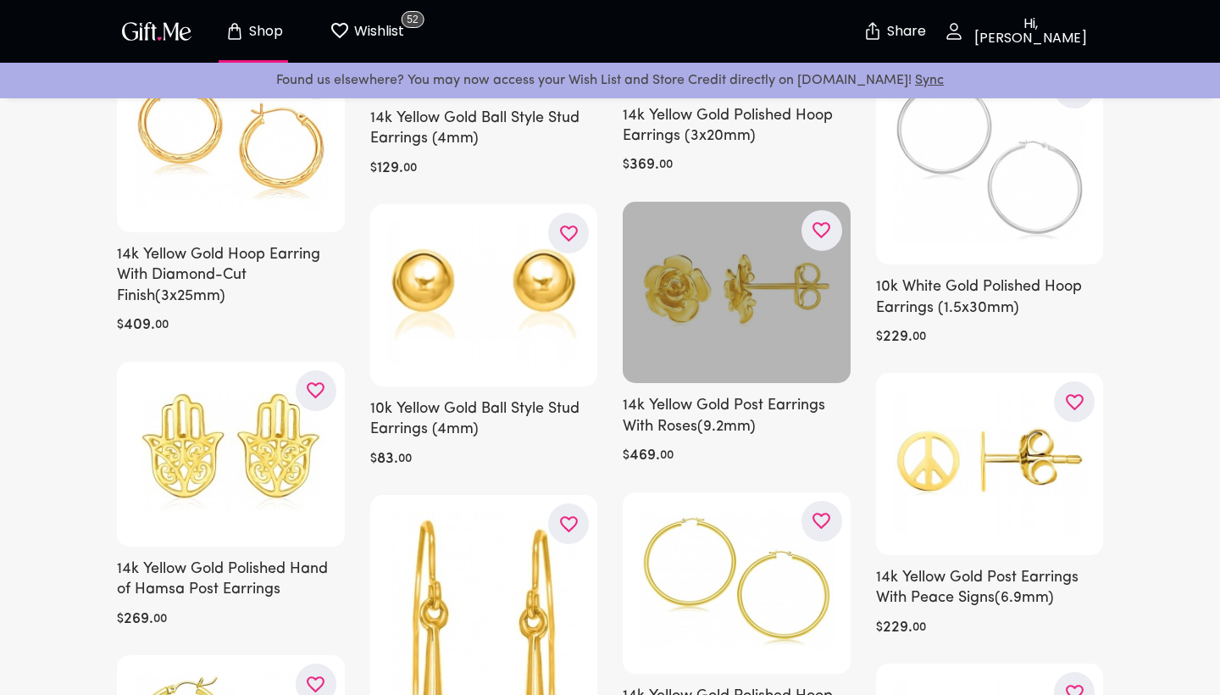
click at [698, 316] on div at bounding box center [737, 293] width 228 height 182
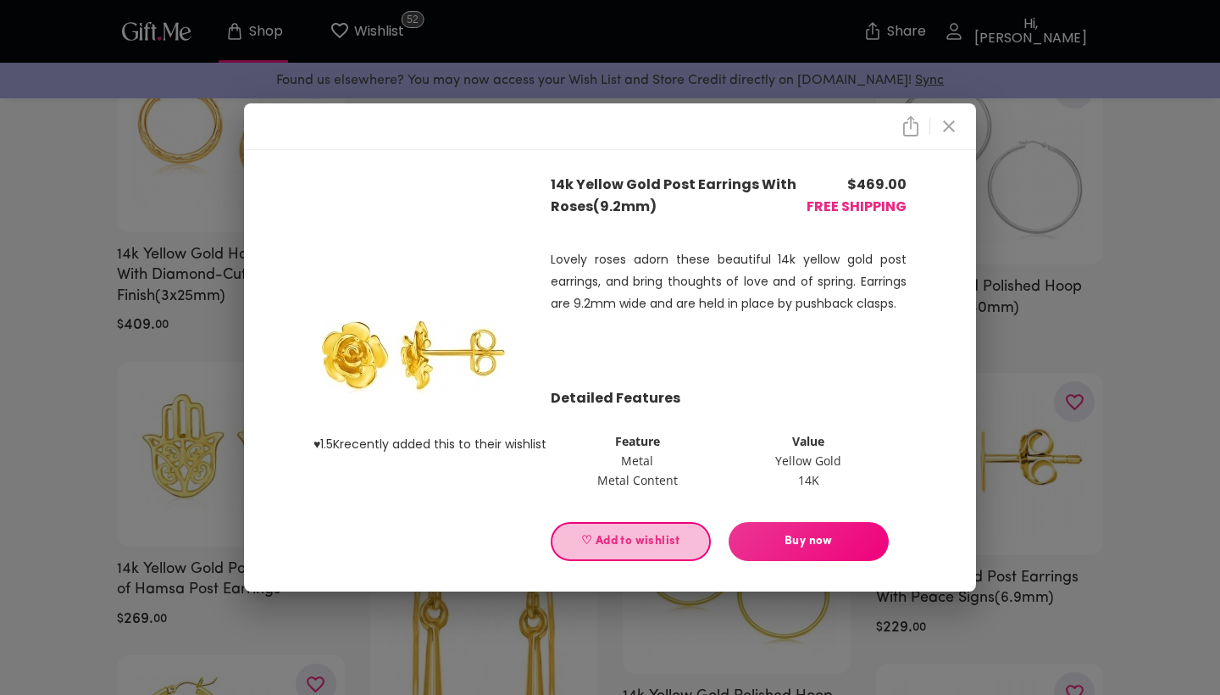
click at [586, 538] on span "♡ Add to wishlist" at bounding box center [630, 541] width 131 height 19
click at [795, 547] on span "Buy now" at bounding box center [809, 541] width 160 height 19
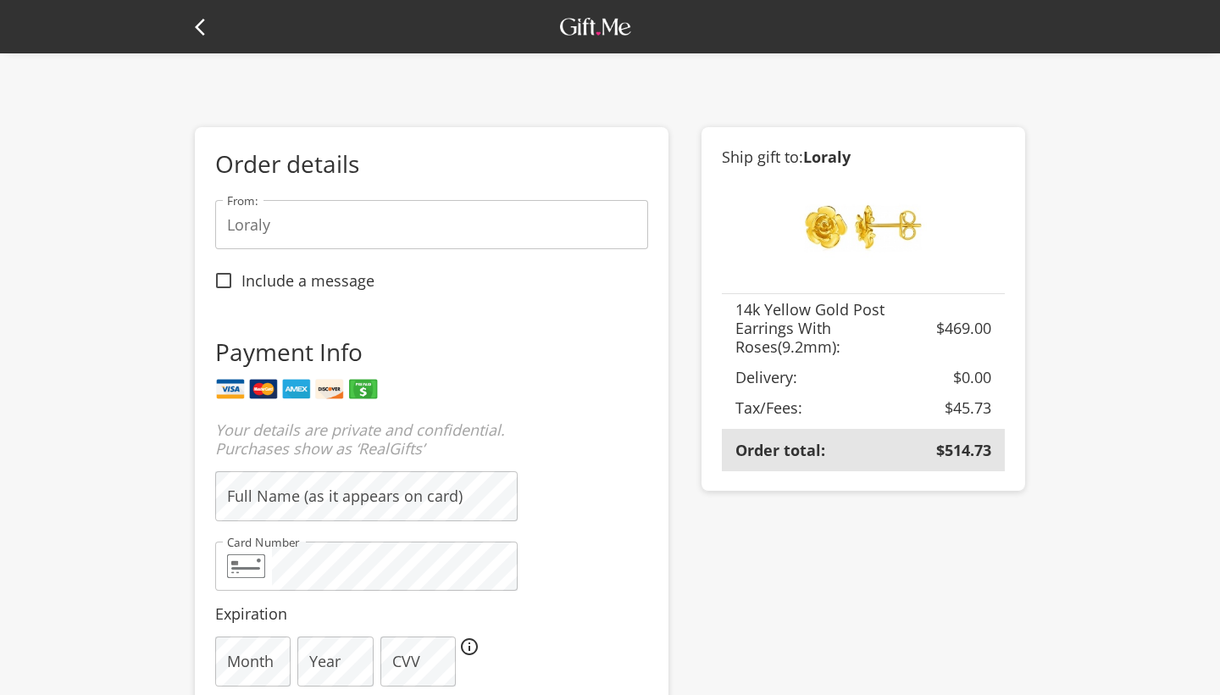
click at [203, 27] on icon at bounding box center [205, 27] width 20 height 20
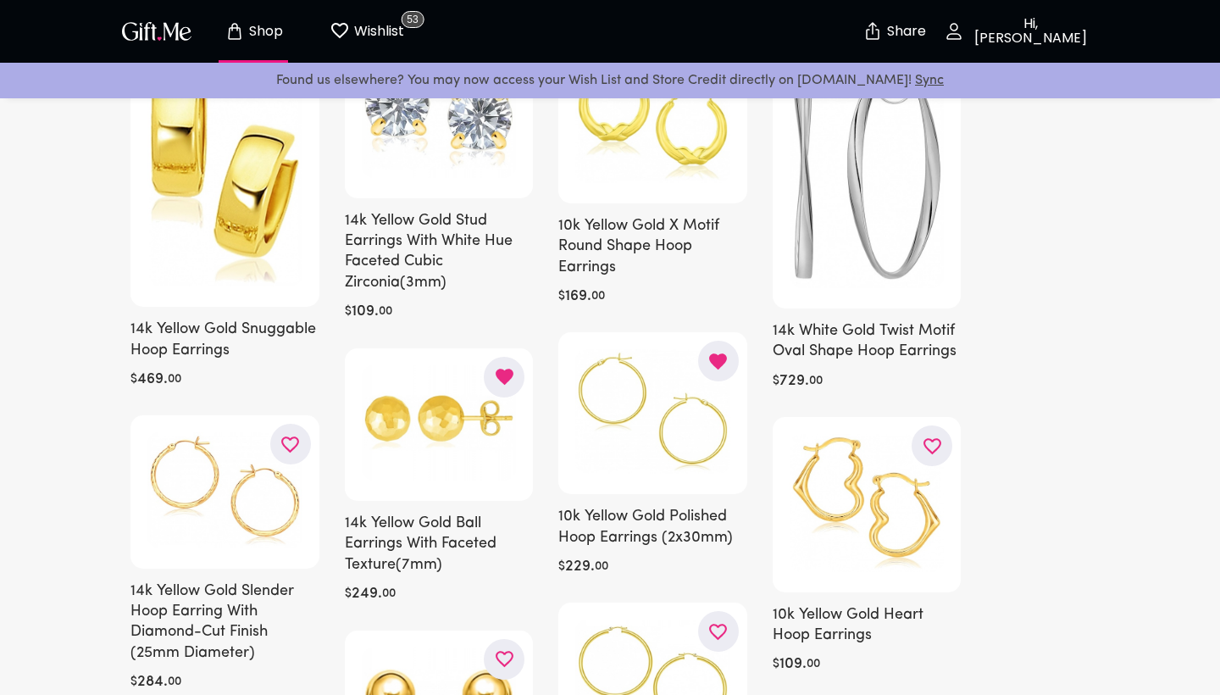
scroll to position [239, 0]
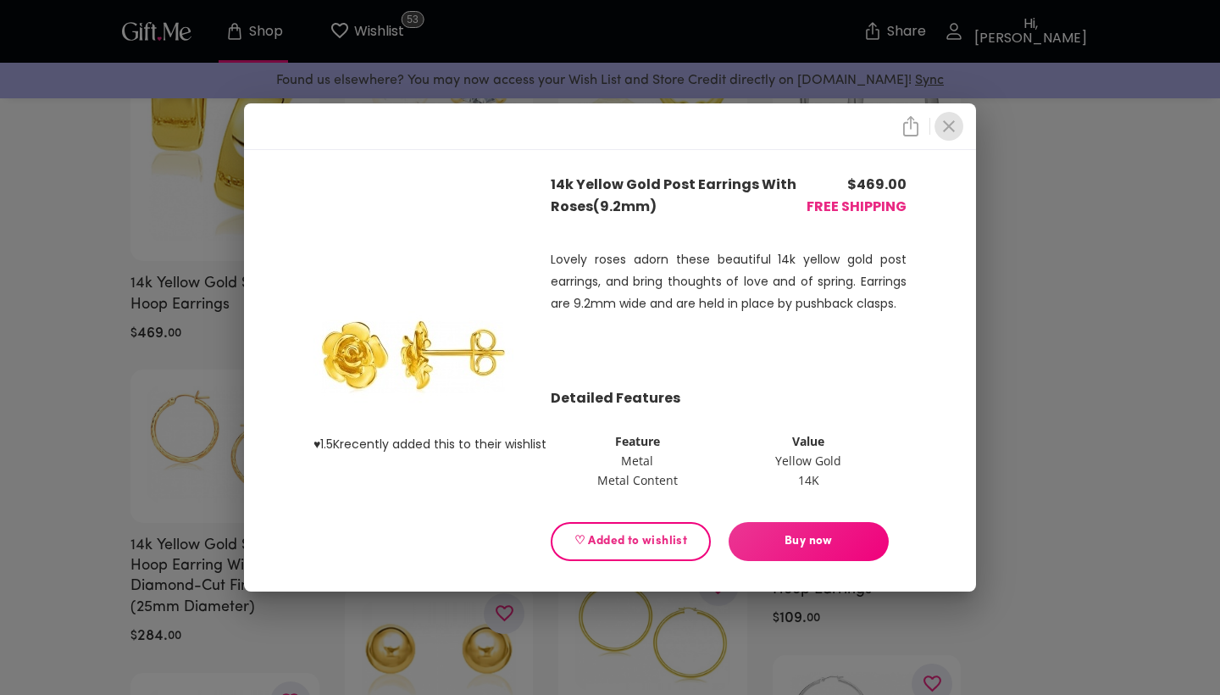
click at [947, 120] on icon "close" at bounding box center [949, 126] width 20 height 20
